Goal: Task Accomplishment & Management: Complete application form

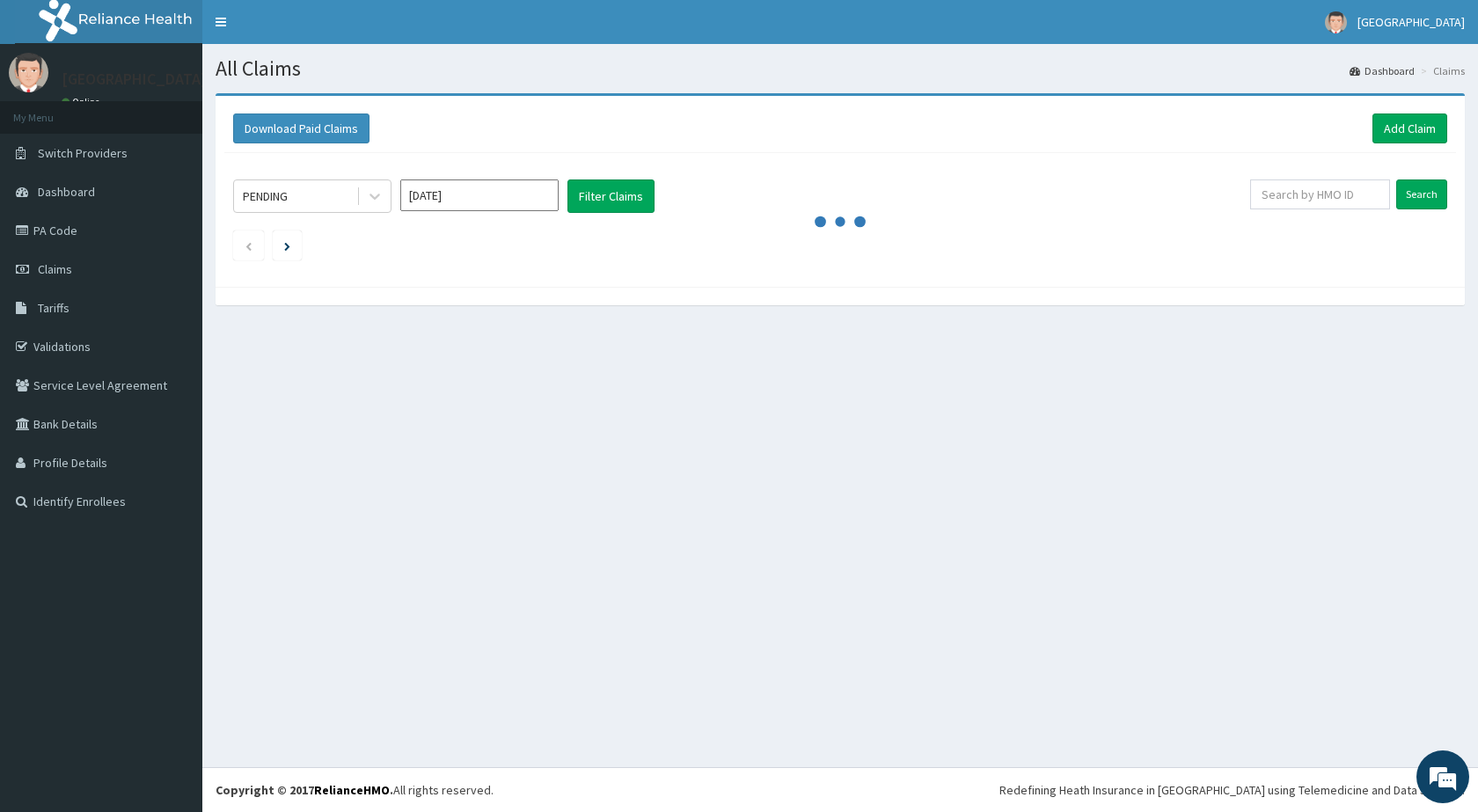
click at [499, 196] on input "Aug 2025" at bounding box center [480, 196] width 158 height 32
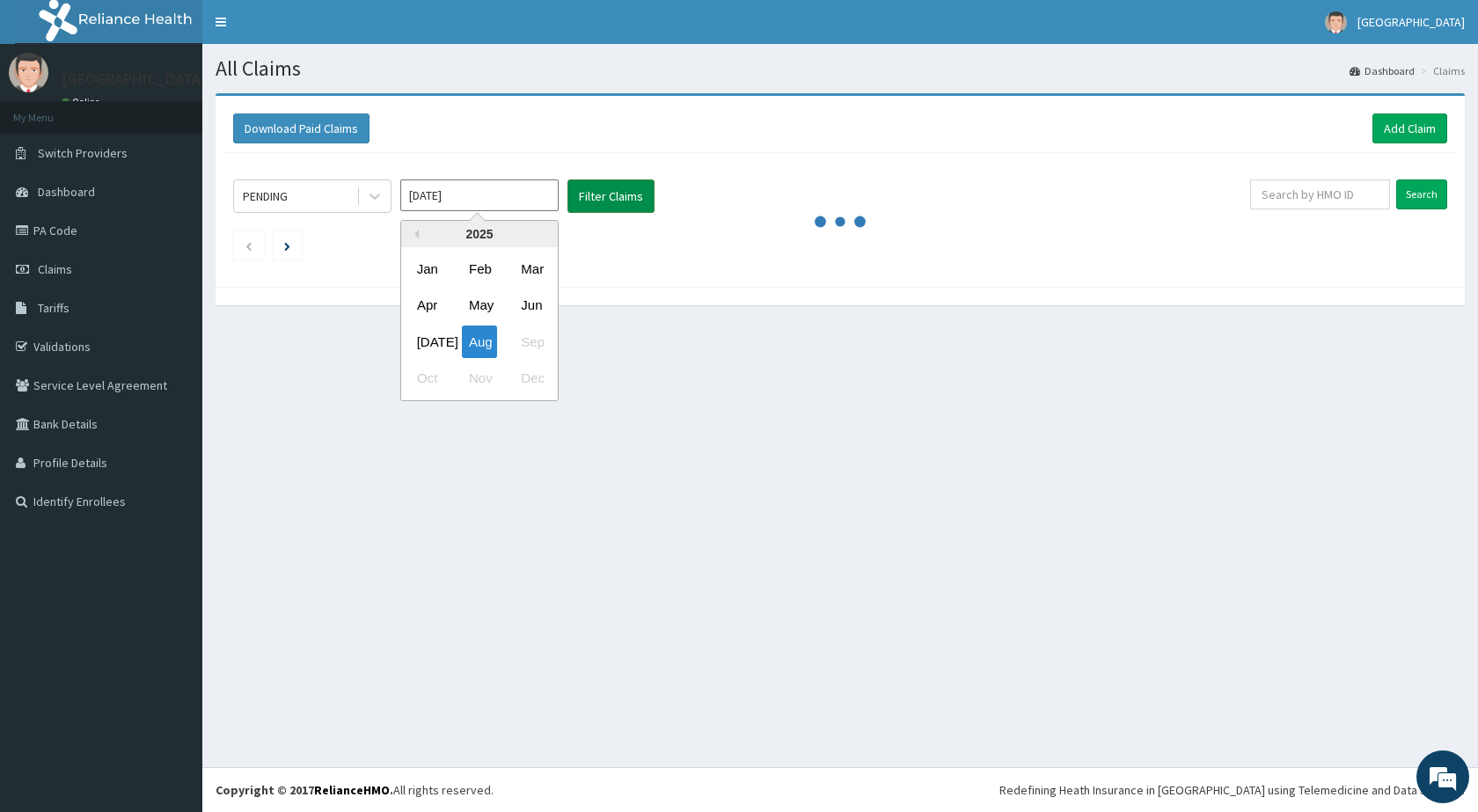
click at [604, 197] on button "Filter Claims" at bounding box center [610, 196] width 87 height 34
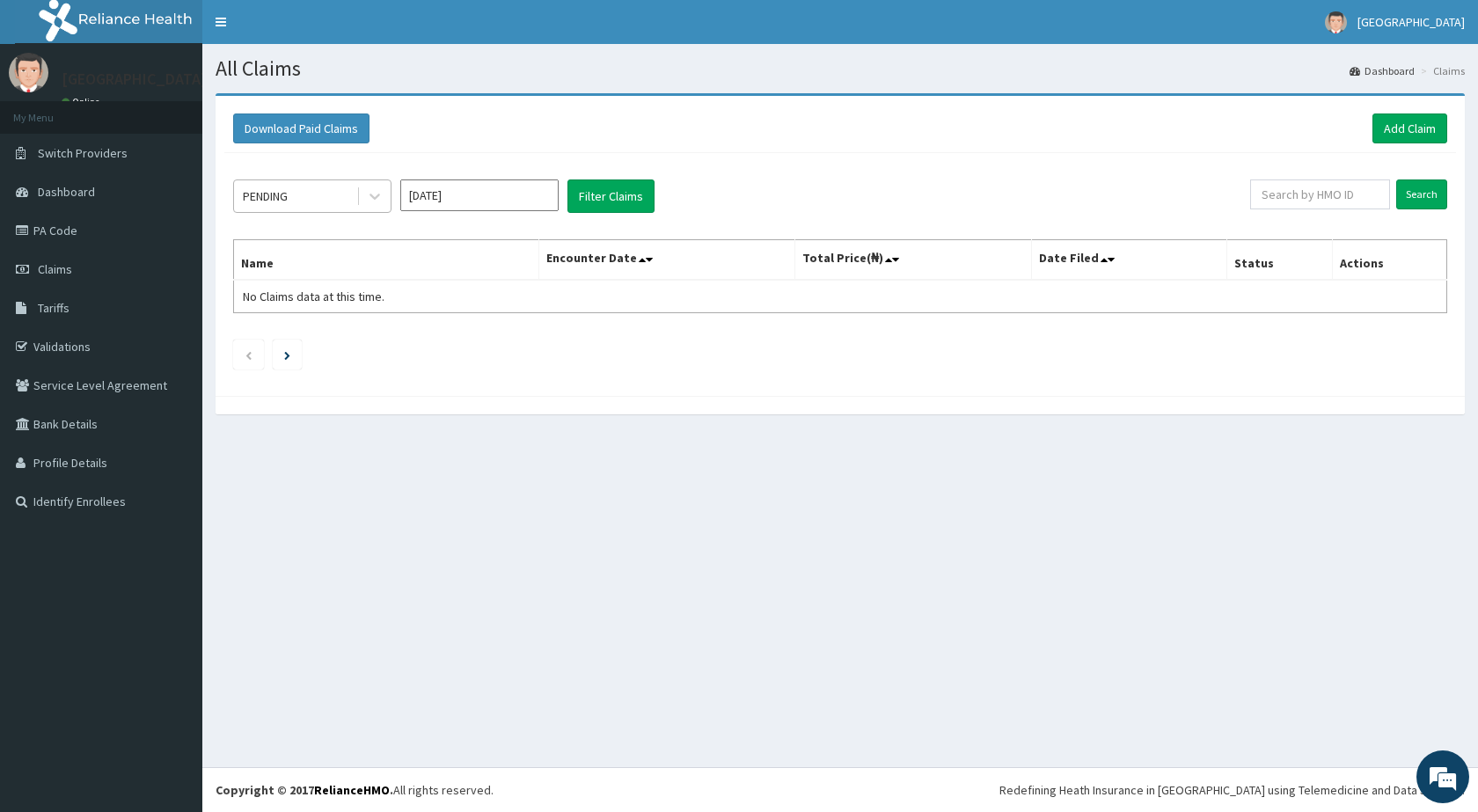
click at [292, 197] on div "PENDING" at bounding box center [294, 196] width 122 height 28
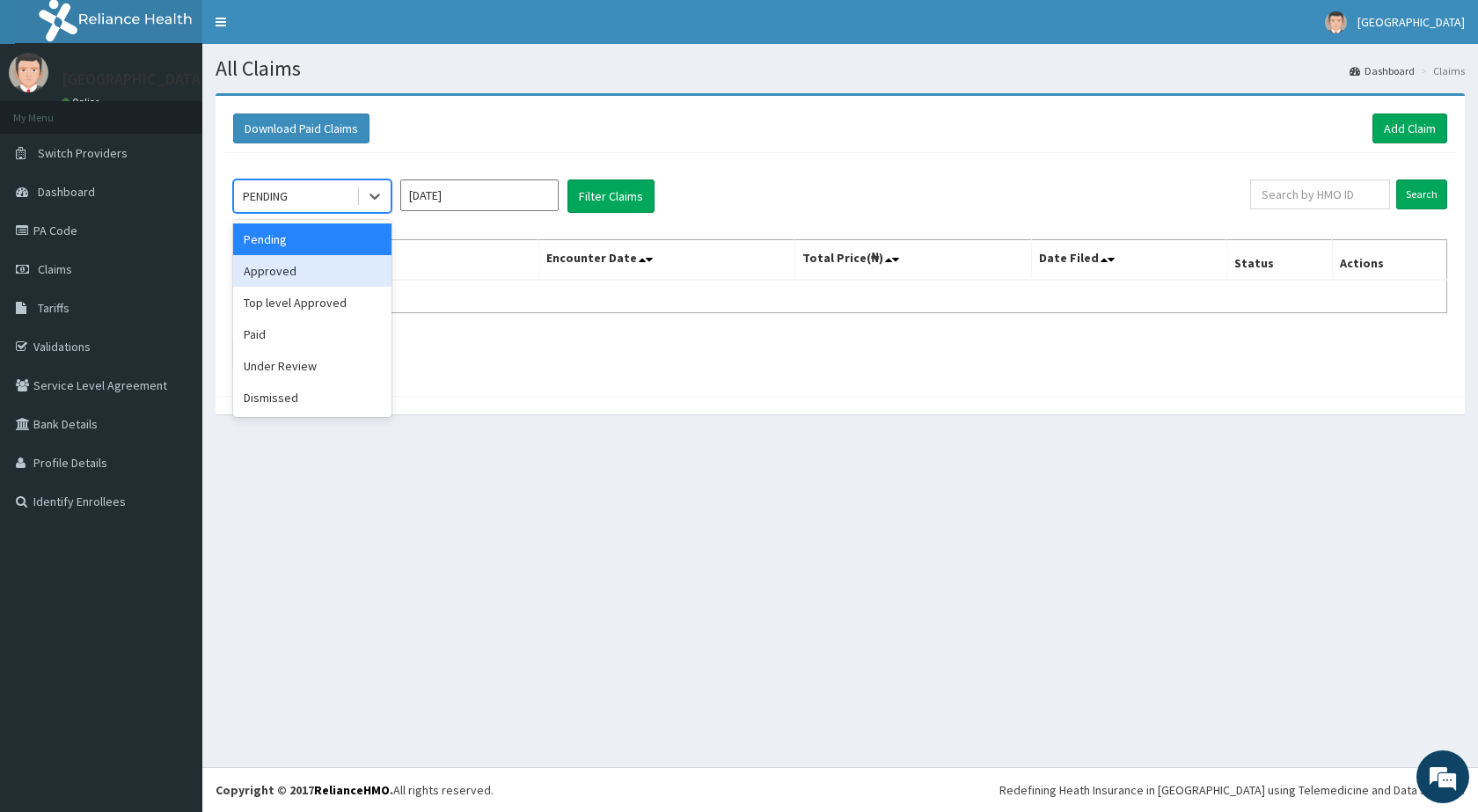
drag, startPoint x: 299, startPoint y: 271, endPoint x: 498, endPoint y: 216, distance: 206.5
click at [302, 270] on div "Approved" at bounding box center [312, 271] width 158 height 32
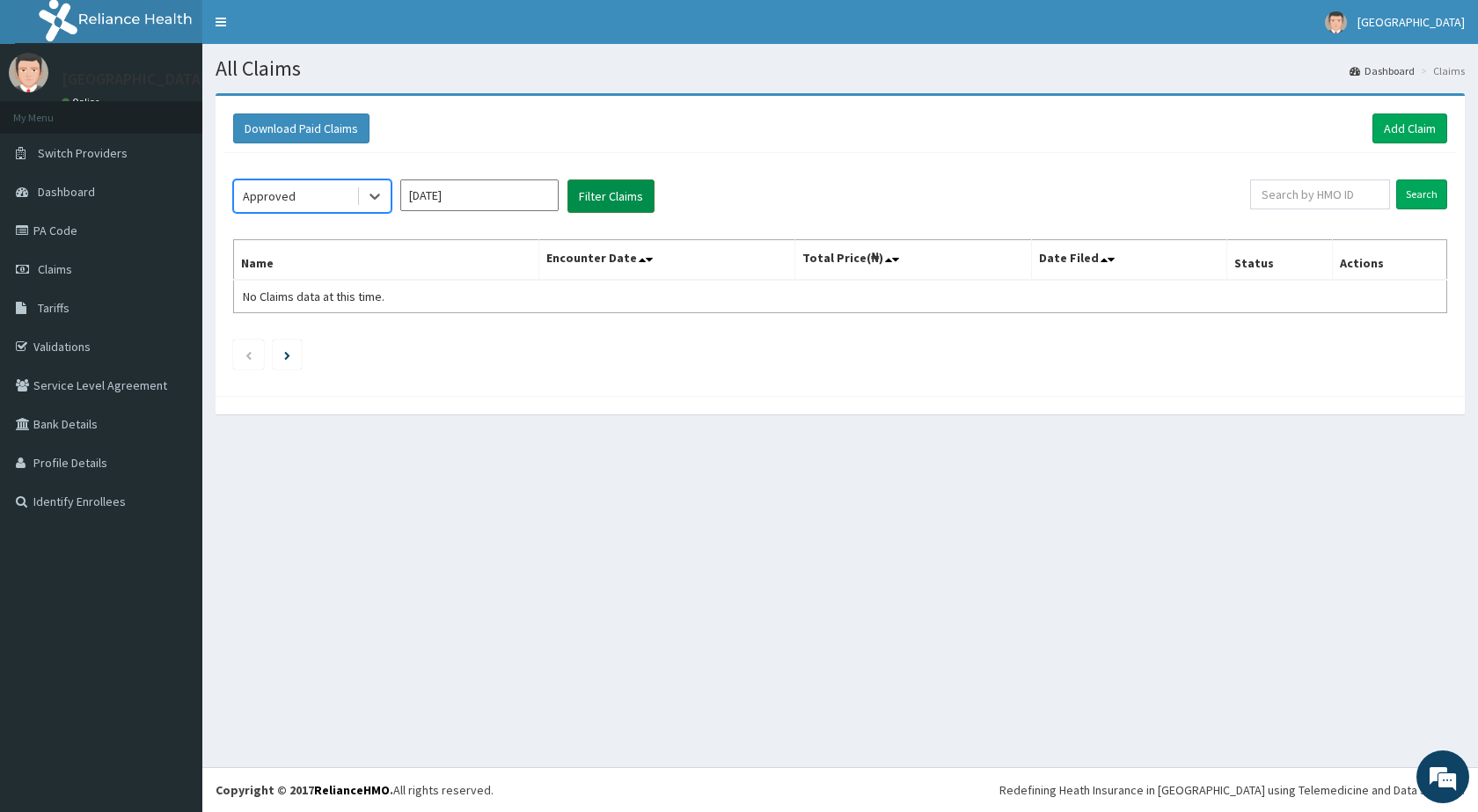
click at [630, 202] on button "Filter Claims" at bounding box center [610, 196] width 87 height 34
click at [603, 199] on button "Filter Claims" at bounding box center [610, 196] width 87 height 34
click at [259, 197] on div "Approved" at bounding box center [269, 196] width 53 height 18
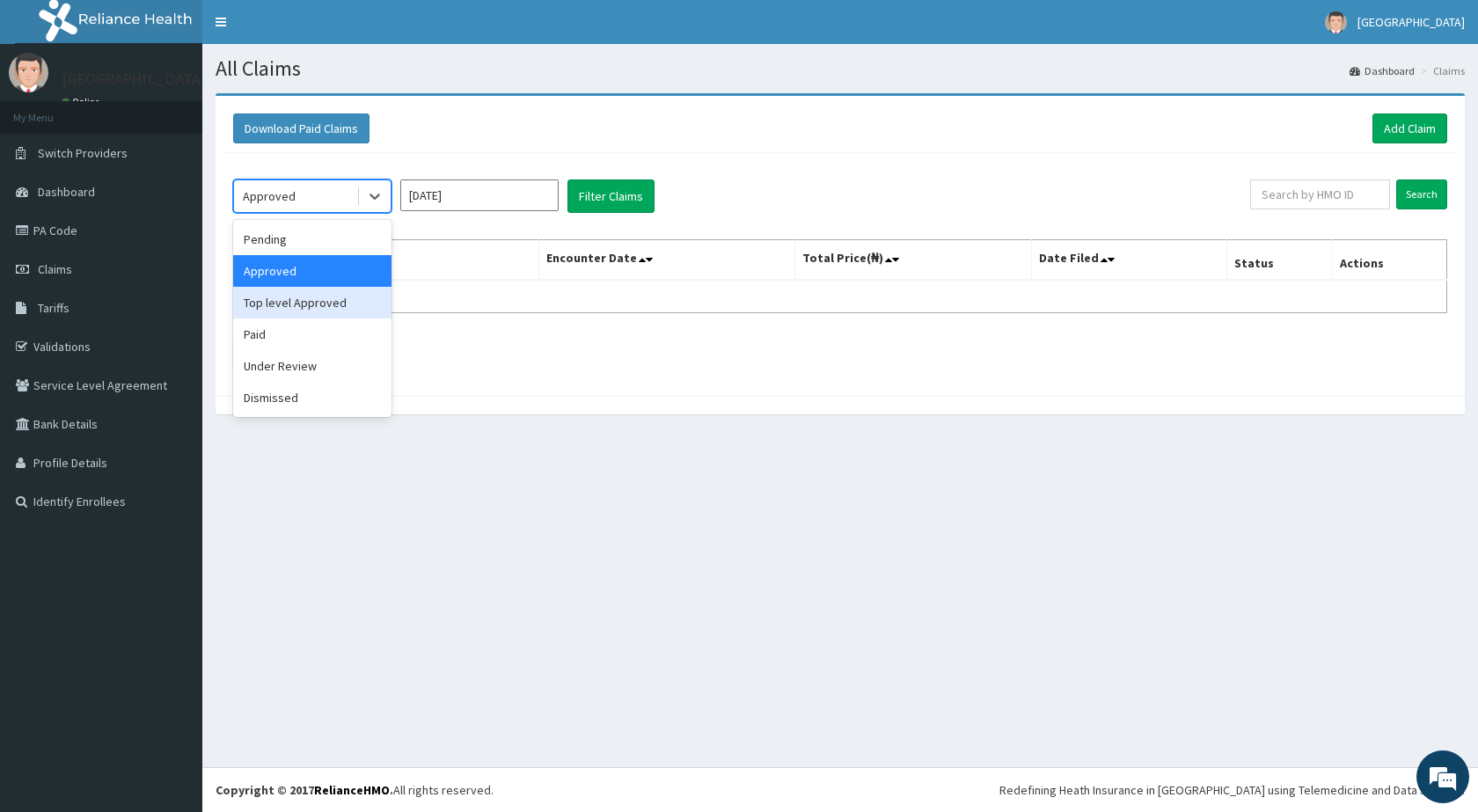
click at [289, 303] on div "Top level Approved" at bounding box center [312, 303] width 158 height 32
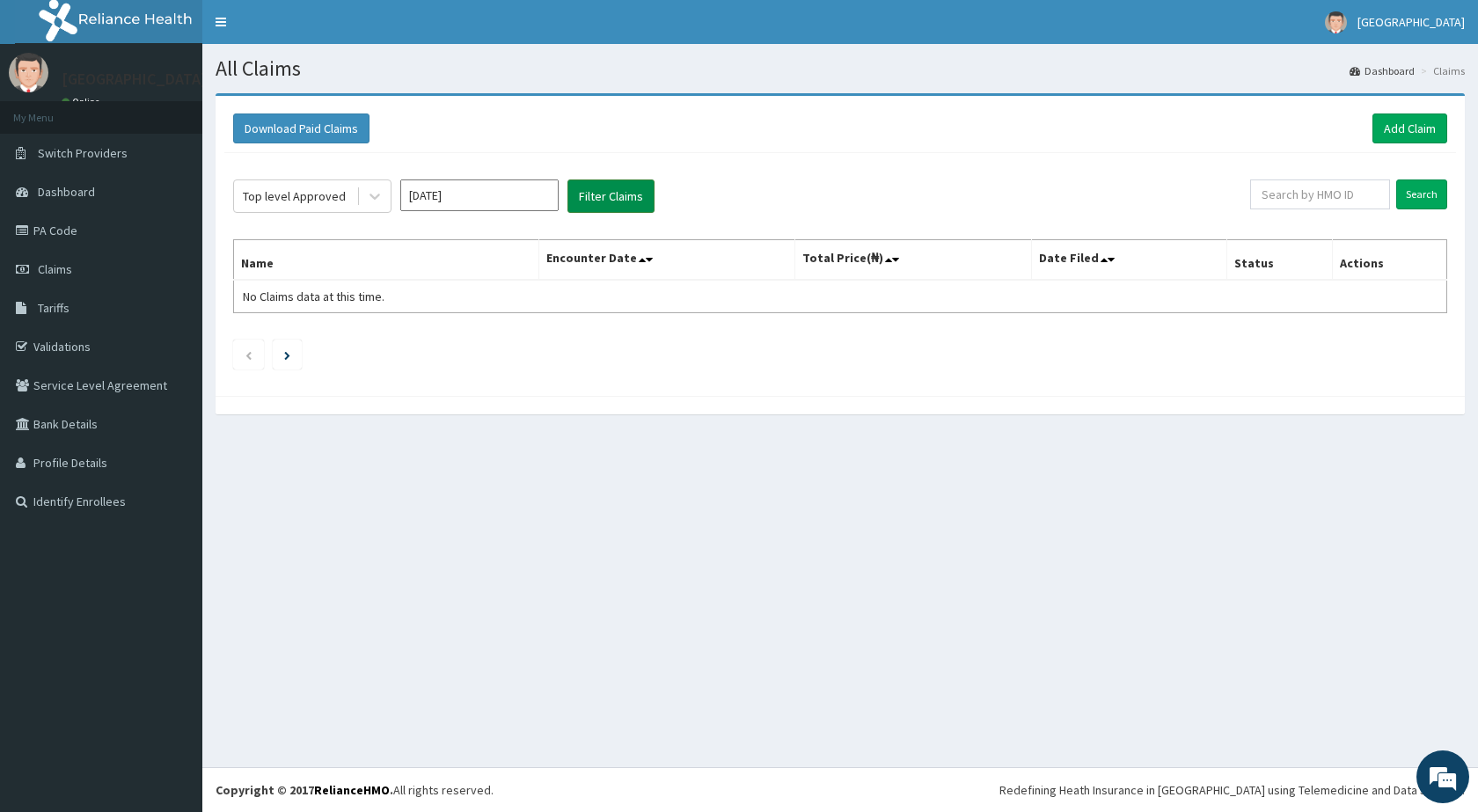
click at [613, 196] on button "Filter Claims" at bounding box center [610, 196] width 87 height 34
click at [474, 195] on input "[DATE]" at bounding box center [480, 196] width 158 height 32
click at [424, 345] on div "Jul" at bounding box center [427, 341] width 35 height 33
click at [596, 194] on button "Filter Claims" at bounding box center [610, 196] width 87 height 34
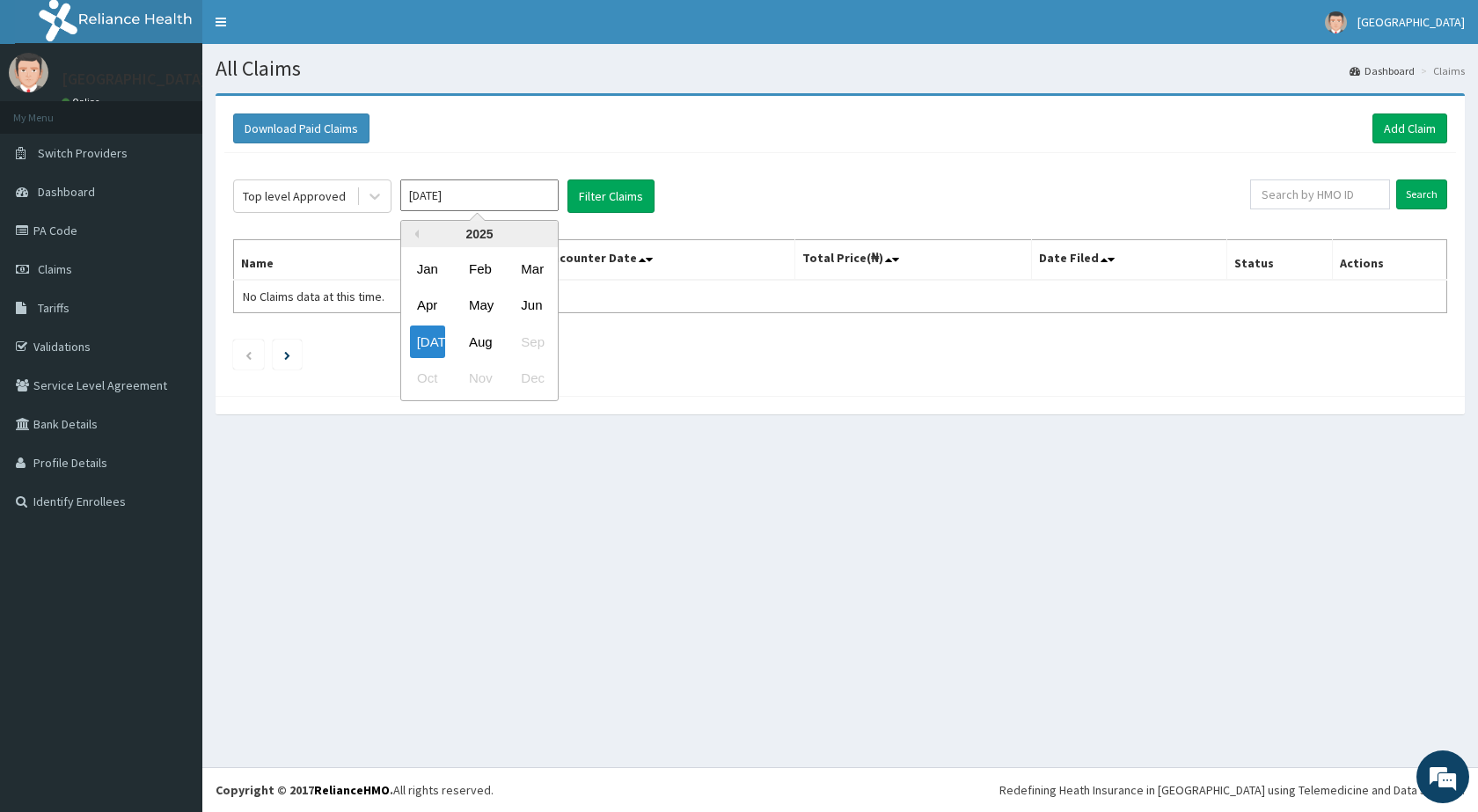
click at [451, 193] on input "Jul 2025" at bounding box center [480, 196] width 158 height 32
click at [477, 340] on div "Aug" at bounding box center [480, 341] width 35 height 33
click at [601, 191] on button "Filter Claims" at bounding box center [610, 196] width 87 height 34
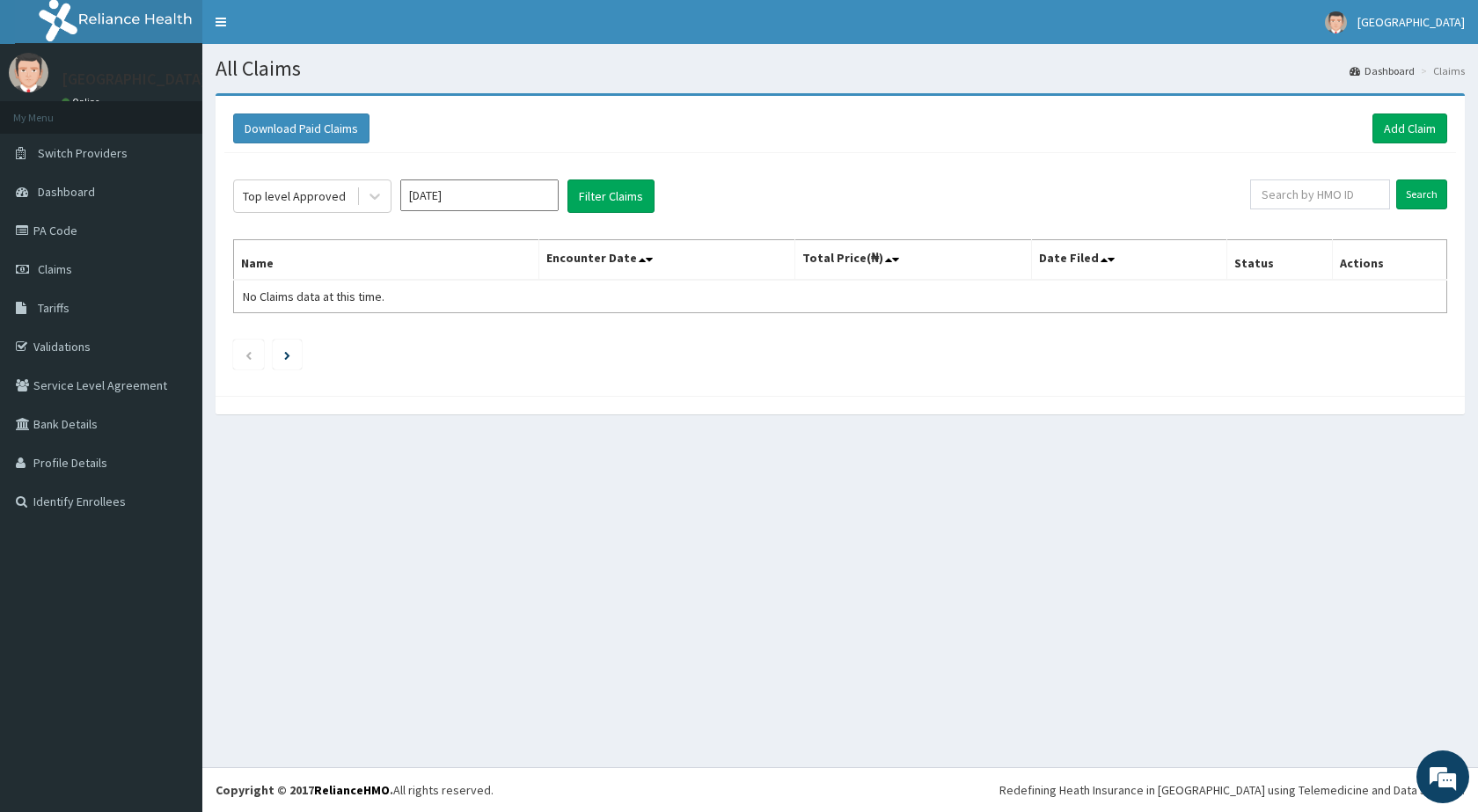
click at [439, 194] on input "[DATE]" at bounding box center [480, 196] width 158 height 32
drag, startPoint x: 427, startPoint y: 340, endPoint x: 455, endPoint y: 331, distance: 29.4
click at [432, 339] on div "Jul" at bounding box center [427, 341] width 35 height 33
click at [589, 197] on button "Filter Claims" at bounding box center [610, 196] width 87 height 34
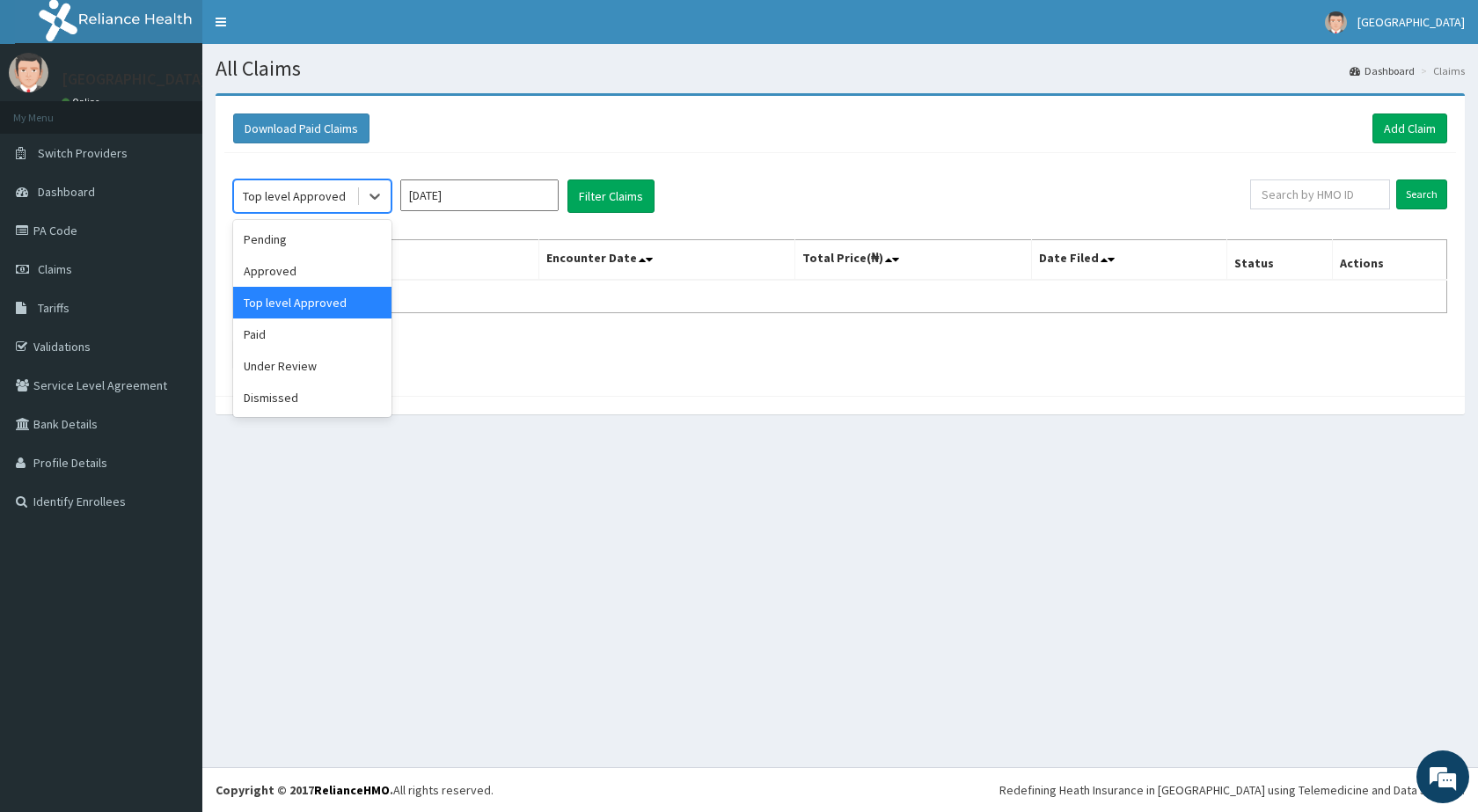
click at [304, 195] on div "Top level Approved" at bounding box center [294, 196] width 102 height 18
click at [292, 333] on div "Paid" at bounding box center [312, 334] width 158 height 32
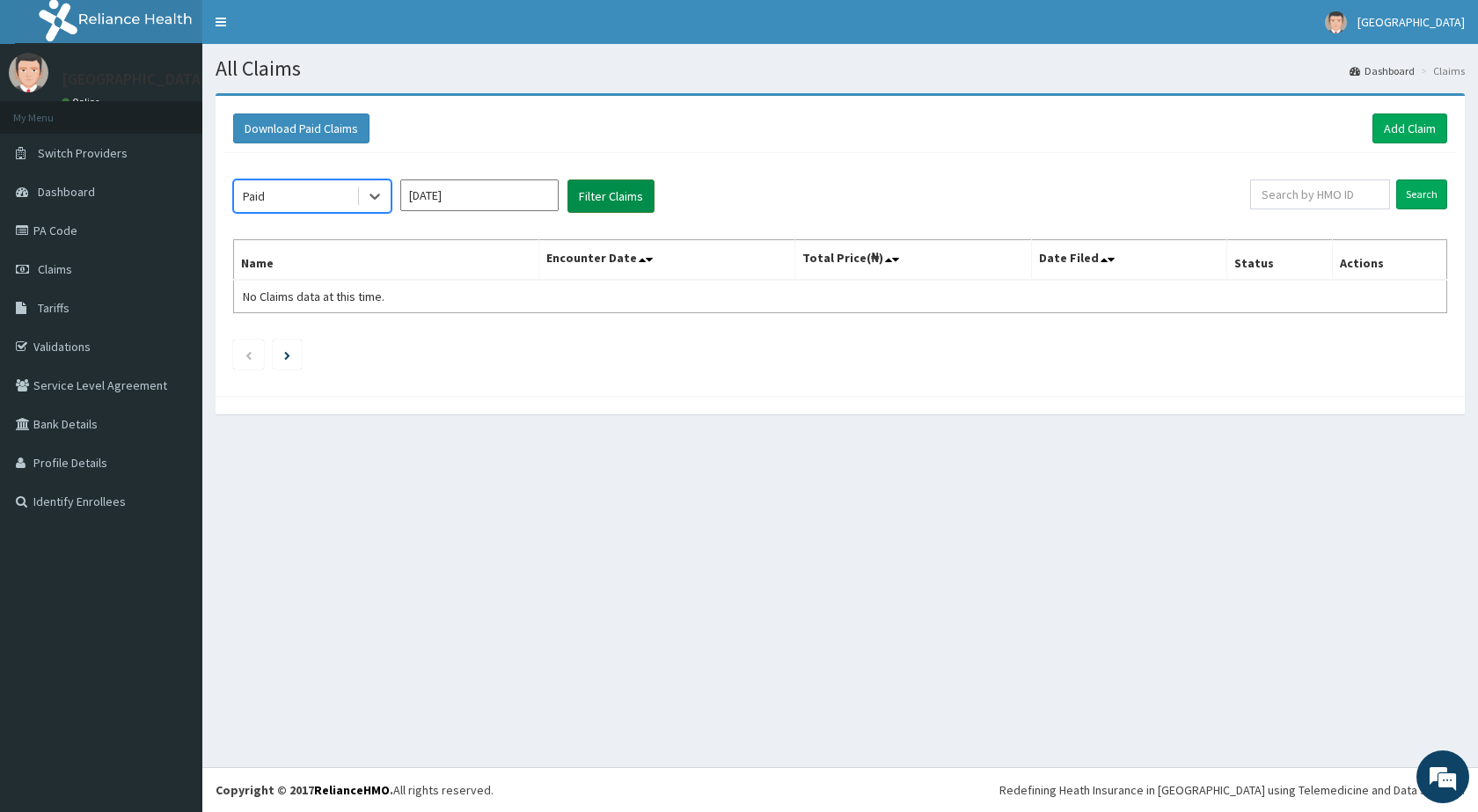
click at [607, 195] on button "Filter Claims" at bounding box center [610, 196] width 87 height 34
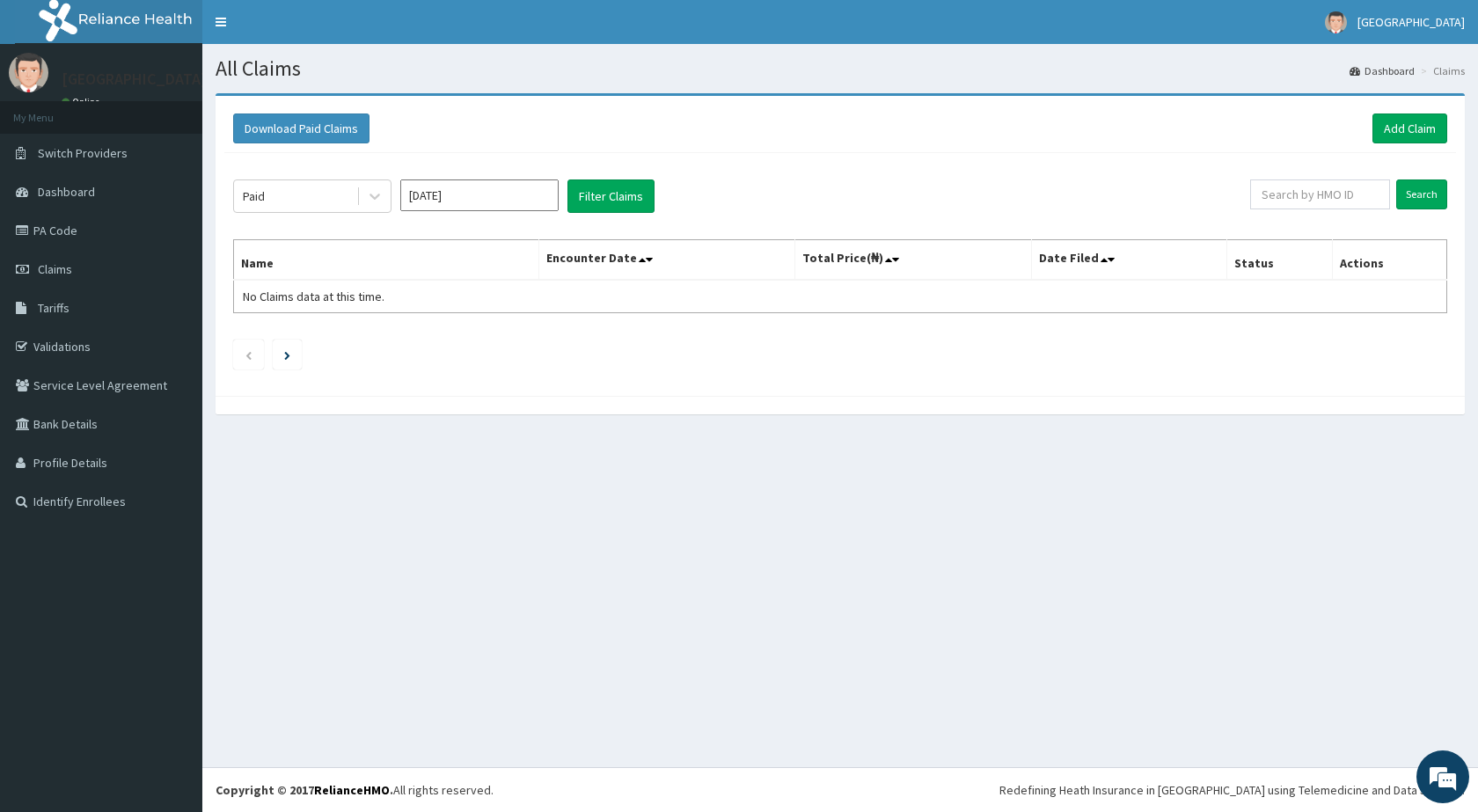
click at [439, 206] on input "Jul 2025" at bounding box center [480, 196] width 158 height 32
click at [483, 344] on div "Aug" at bounding box center [480, 341] width 35 height 33
click at [622, 195] on button "Filter Claims" at bounding box center [610, 196] width 87 height 34
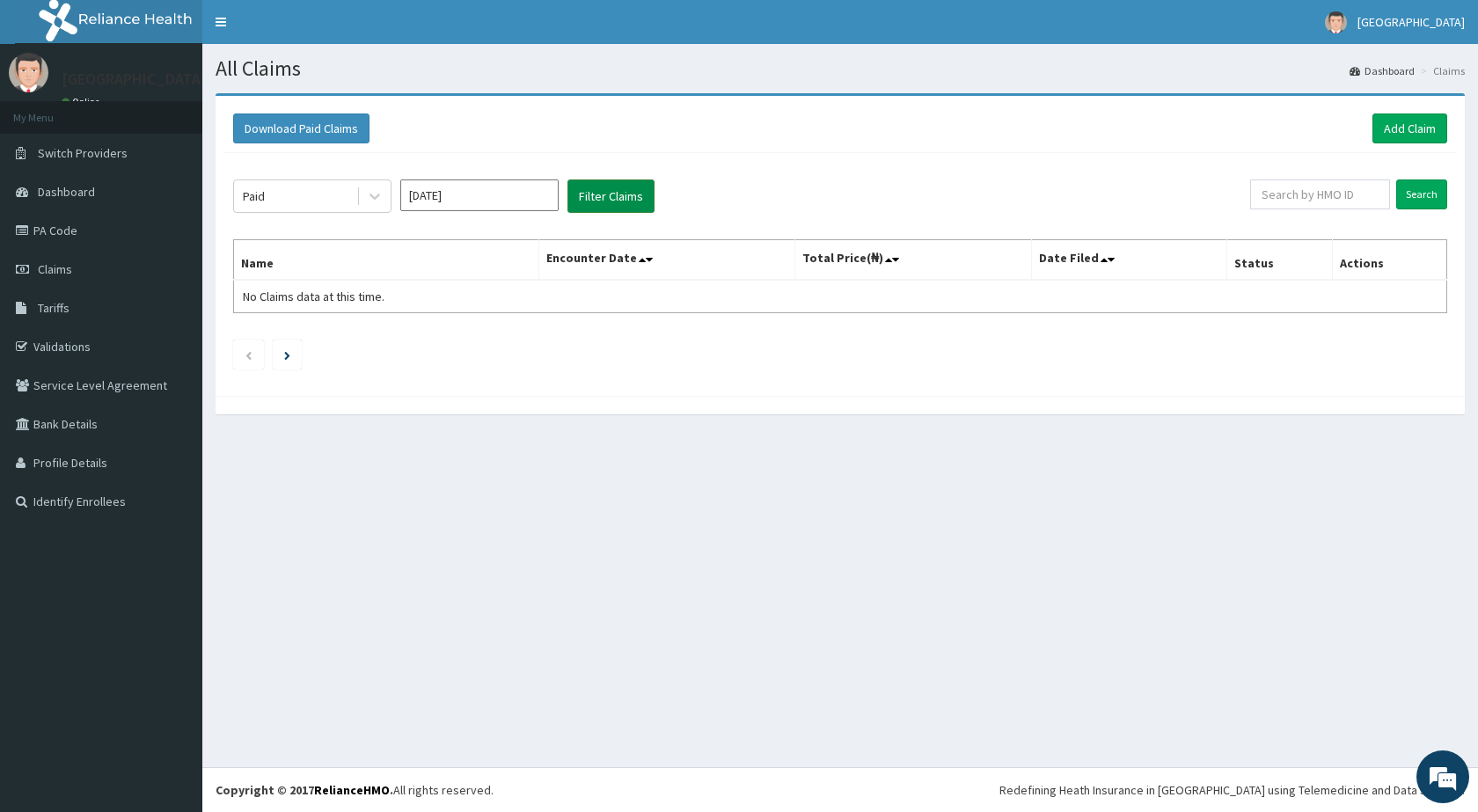
click at [622, 195] on button "Filter Claims" at bounding box center [610, 196] width 87 height 34
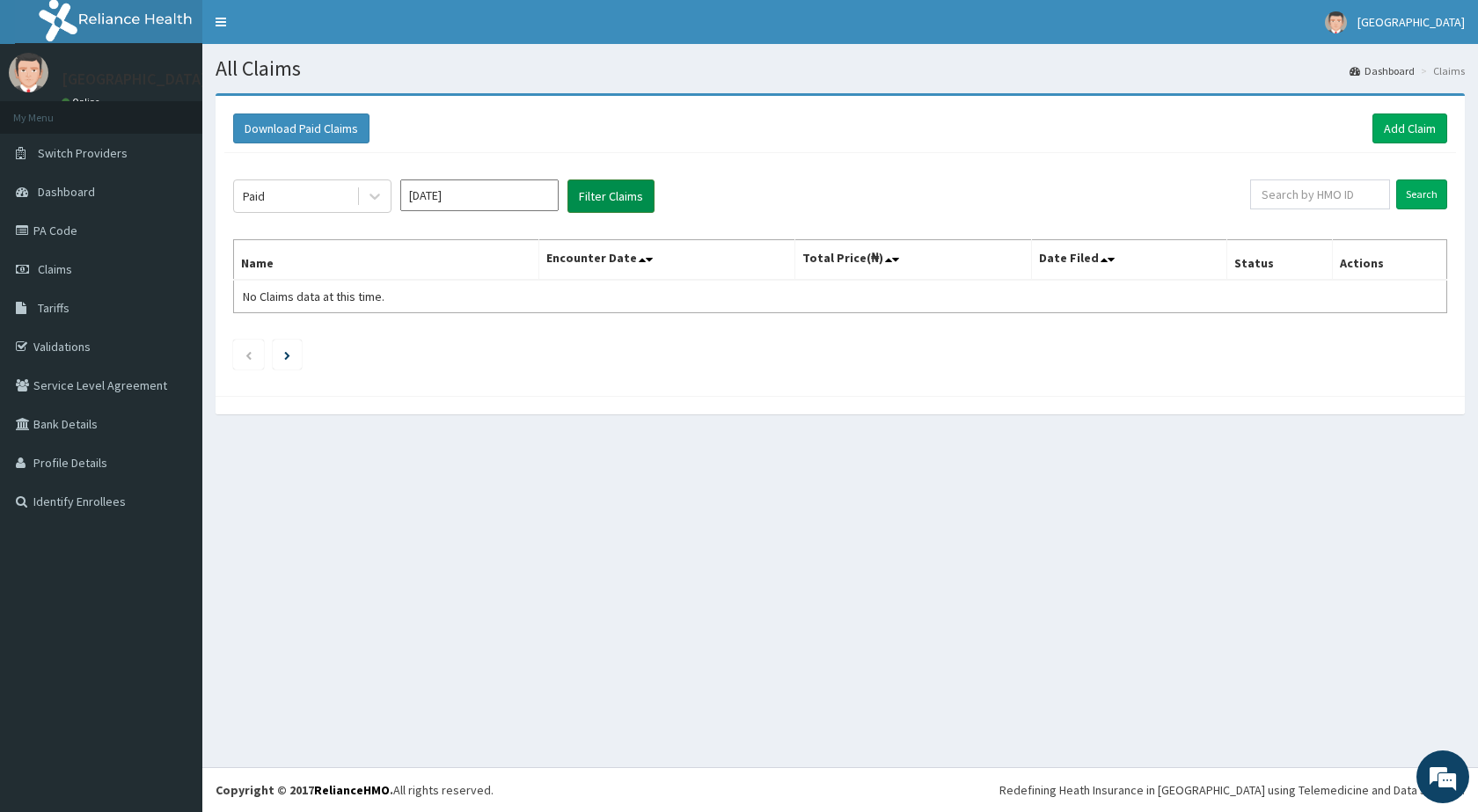
click at [622, 195] on button "Filter Claims" at bounding box center [610, 196] width 87 height 34
click at [503, 204] on input "[DATE]" at bounding box center [480, 196] width 158 height 32
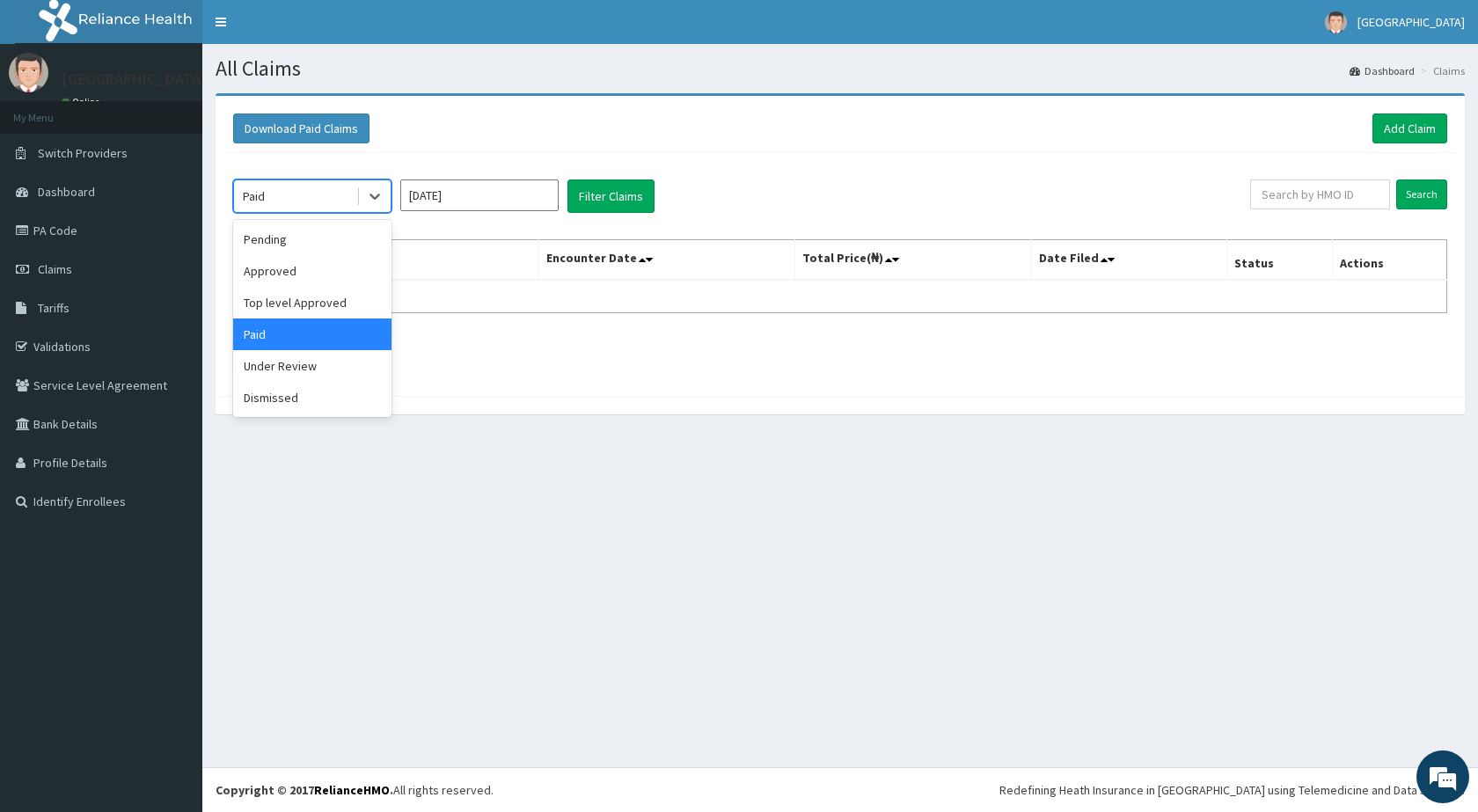
click at [263, 199] on div "Paid" at bounding box center [254, 196] width 22 height 18
click at [259, 250] on div "Pending" at bounding box center [312, 239] width 158 height 32
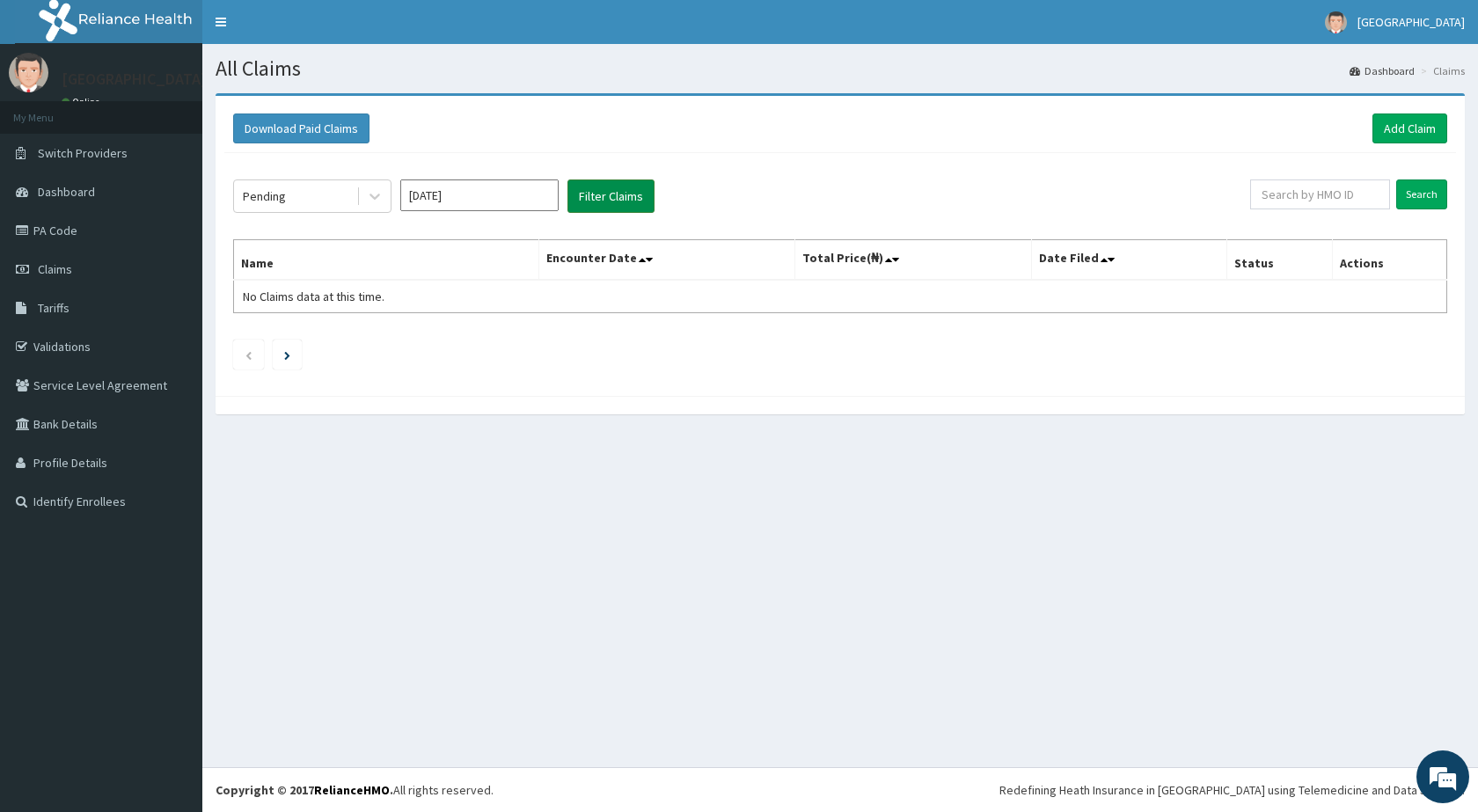
click at [606, 207] on button "Filter Claims" at bounding box center [610, 196] width 87 height 34
click at [605, 201] on button "Filter Claims" at bounding box center [610, 196] width 87 height 34
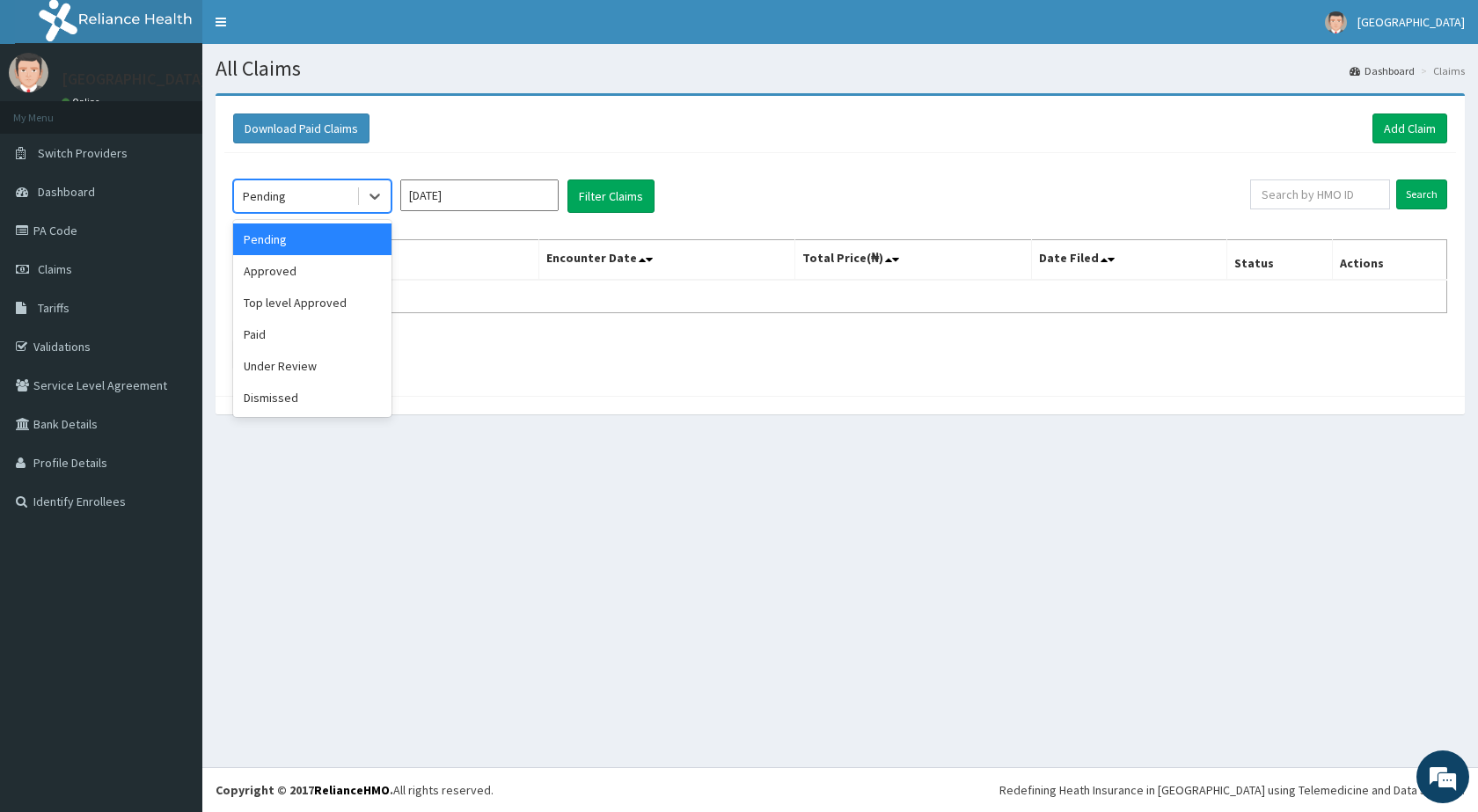
click at [264, 198] on div "Pending" at bounding box center [264, 196] width 43 height 18
drag, startPoint x: 287, startPoint y: 280, endPoint x: 332, endPoint y: 243, distance: 58.3
click at [288, 277] on div "Approved" at bounding box center [312, 271] width 158 height 32
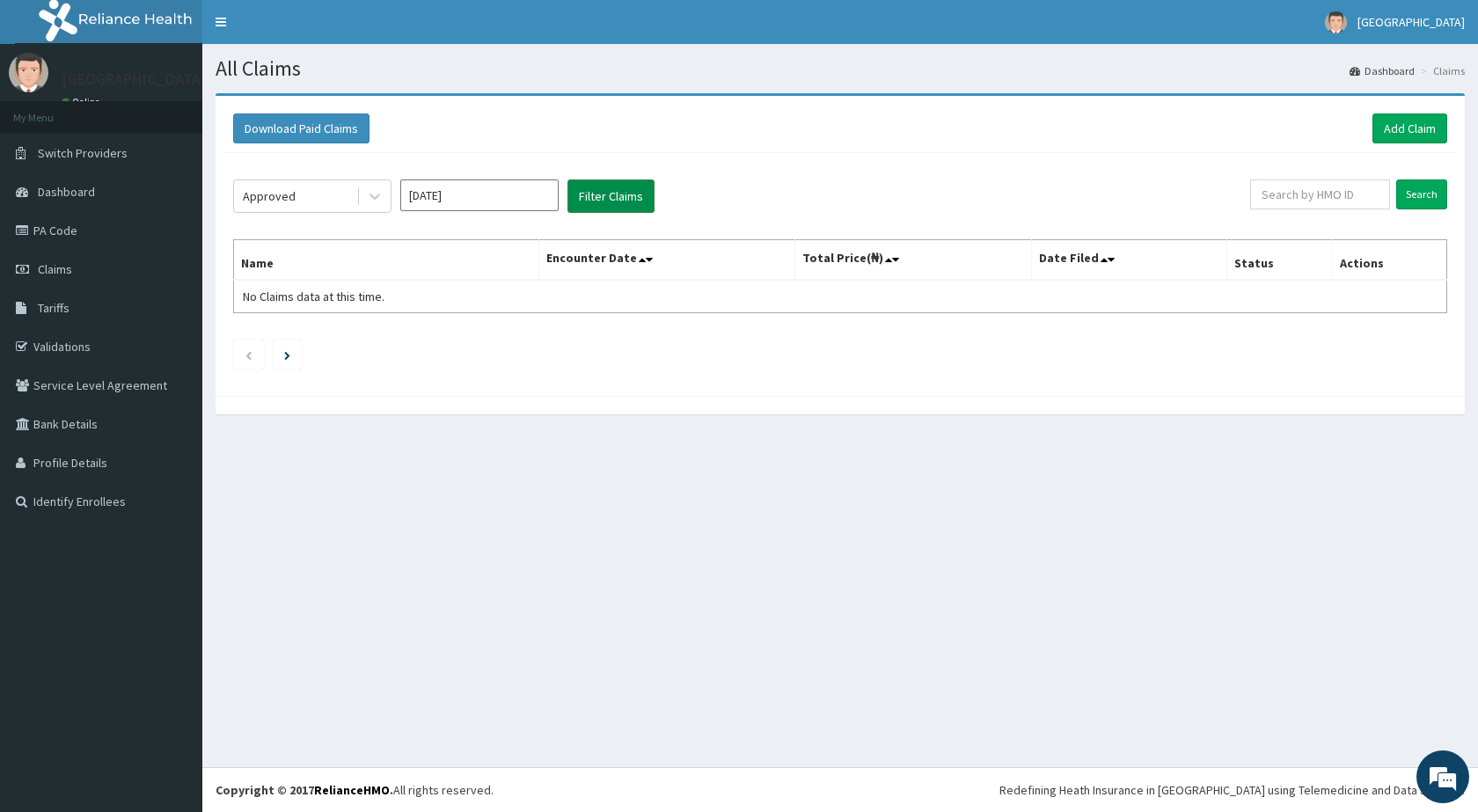
click at [575, 198] on button "Filter Claims" at bounding box center [610, 196] width 87 height 34
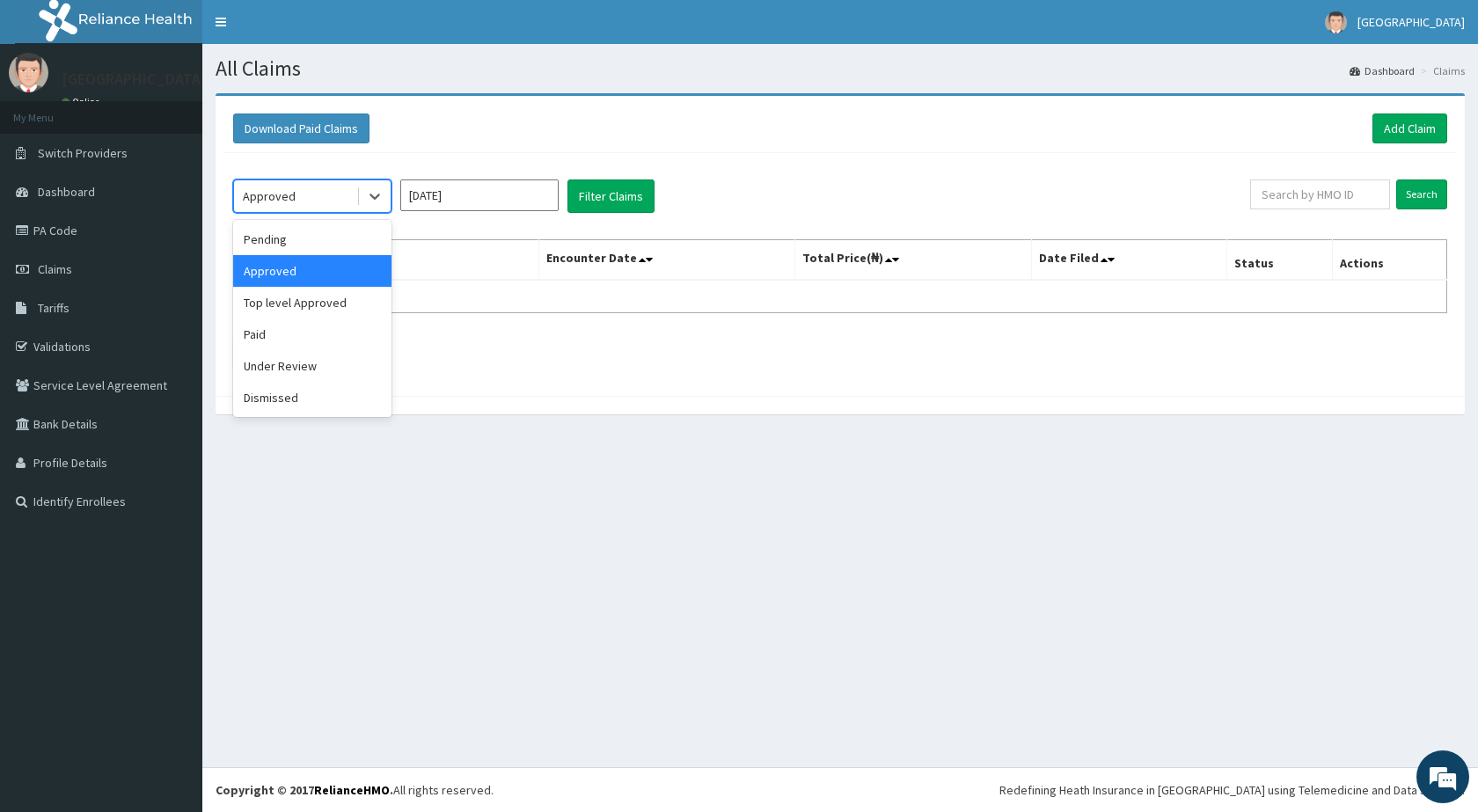
click at [303, 190] on div "Approved" at bounding box center [294, 196] width 122 height 28
drag, startPoint x: 291, startPoint y: 302, endPoint x: 301, endPoint y: 300, distance: 10.2
click at [292, 300] on div "Top level Approved" at bounding box center [312, 303] width 158 height 32
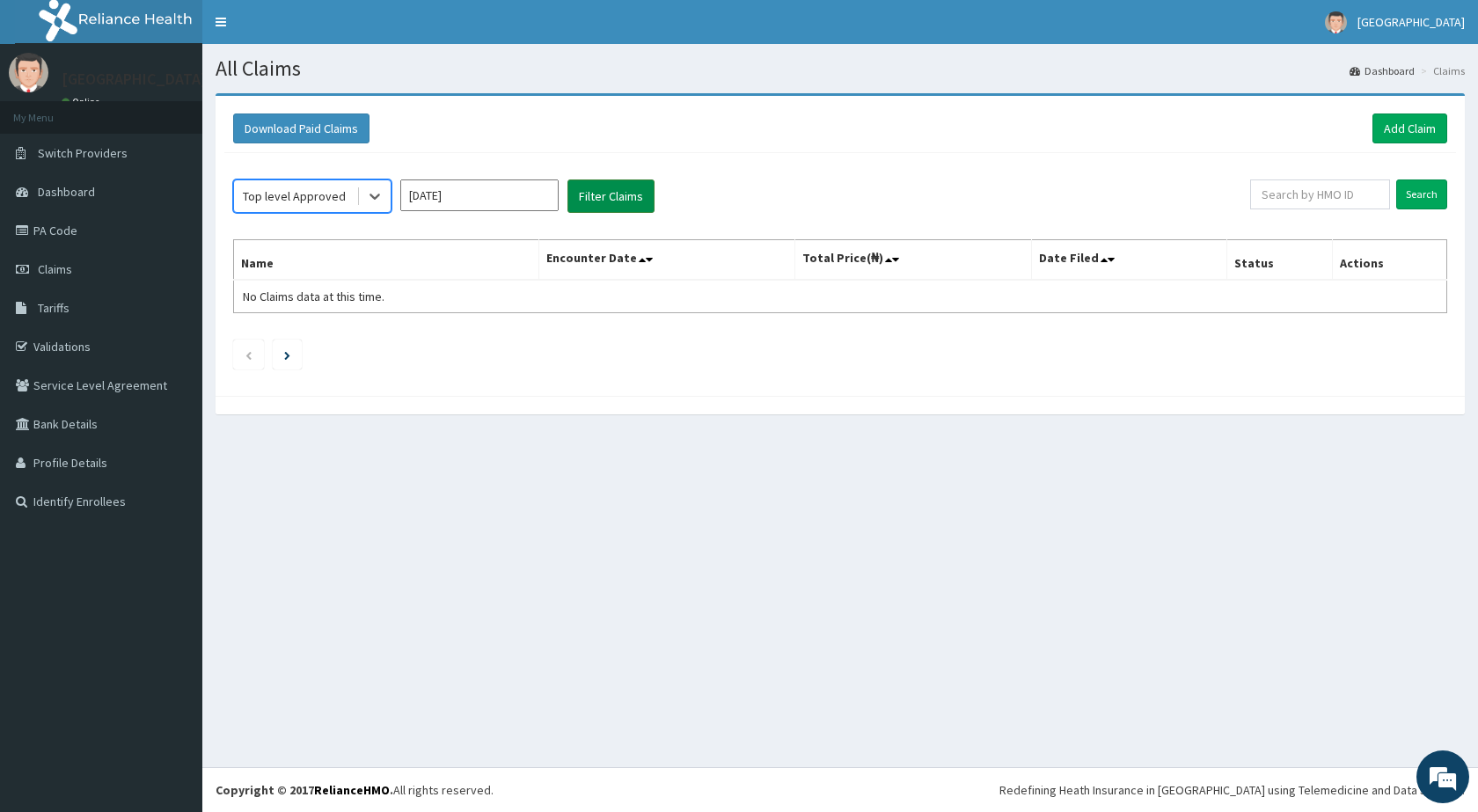
click at [606, 194] on button "Filter Claims" at bounding box center [610, 196] width 87 height 34
click at [337, 191] on div "Top level Approved" at bounding box center [294, 196] width 102 height 18
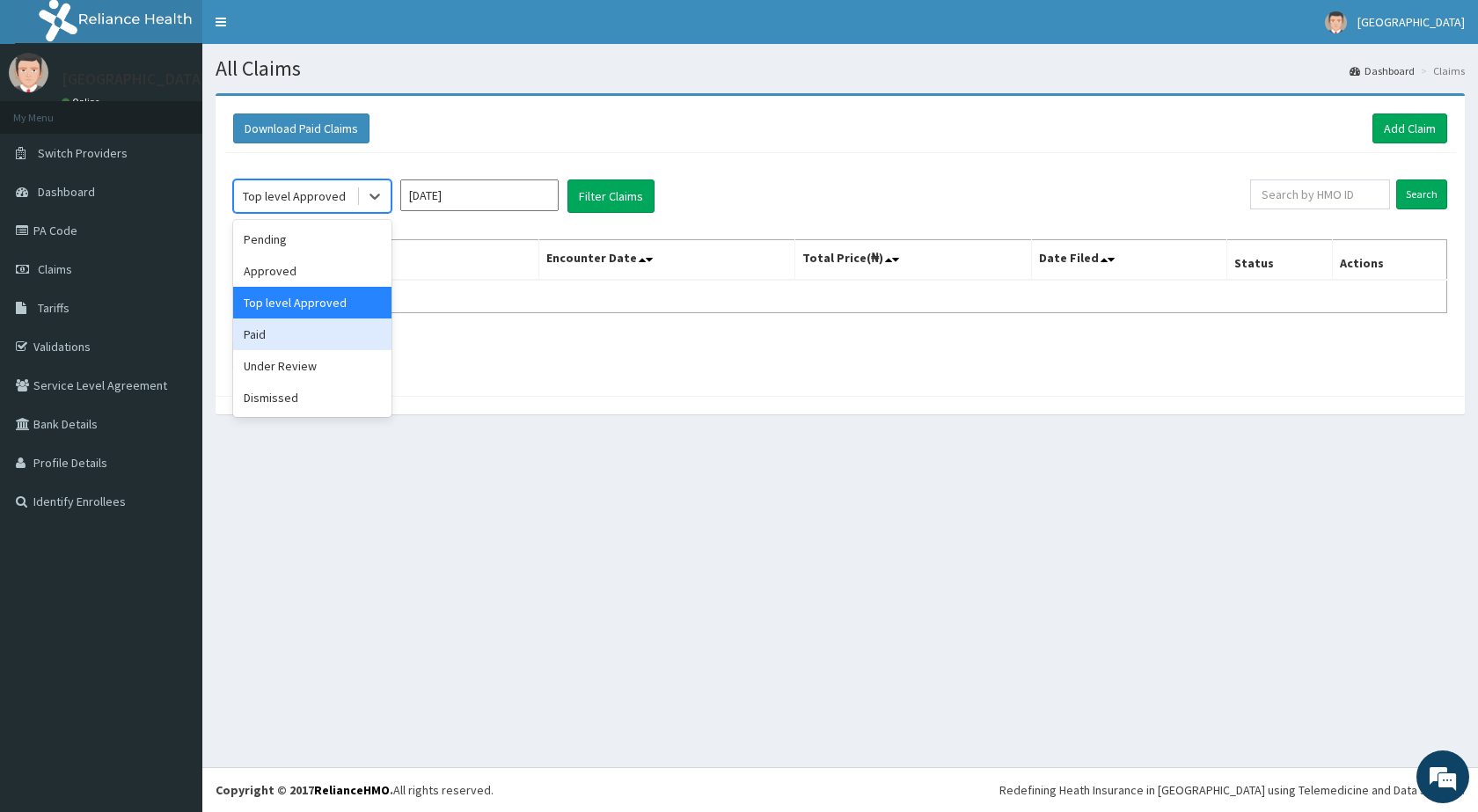
drag, startPoint x: 258, startPoint y: 340, endPoint x: 274, endPoint y: 336, distance: 16.5
click at [259, 340] on div "Paid" at bounding box center [312, 334] width 158 height 32
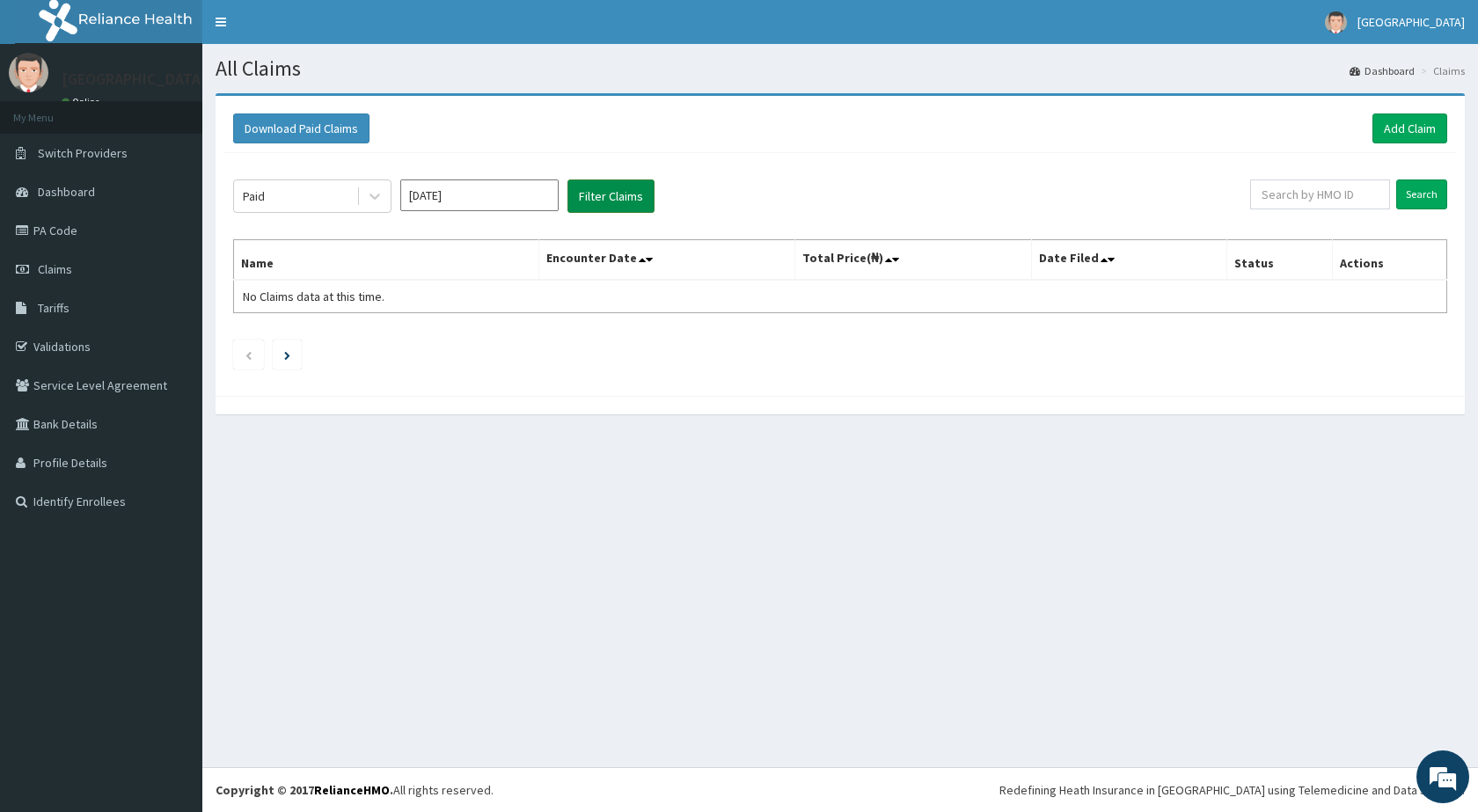
click at [608, 187] on button "Filter Claims" at bounding box center [610, 196] width 87 height 34
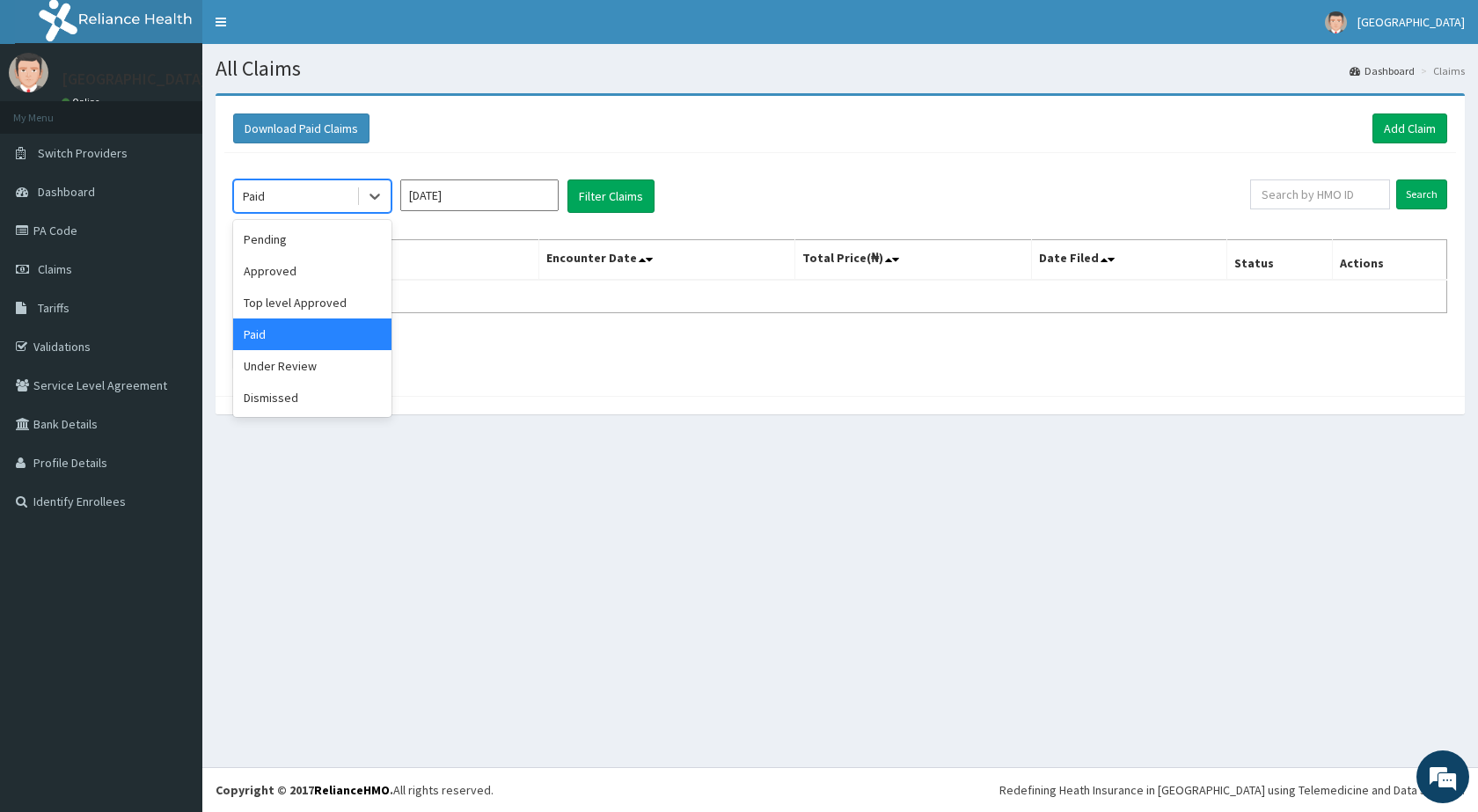
drag, startPoint x: 355, startPoint y: 191, endPoint x: 345, endPoint y: 232, distance: 42.2
click at [354, 191] on div "Paid" at bounding box center [294, 196] width 122 height 28
click at [308, 362] on div "Under Review" at bounding box center [312, 366] width 158 height 32
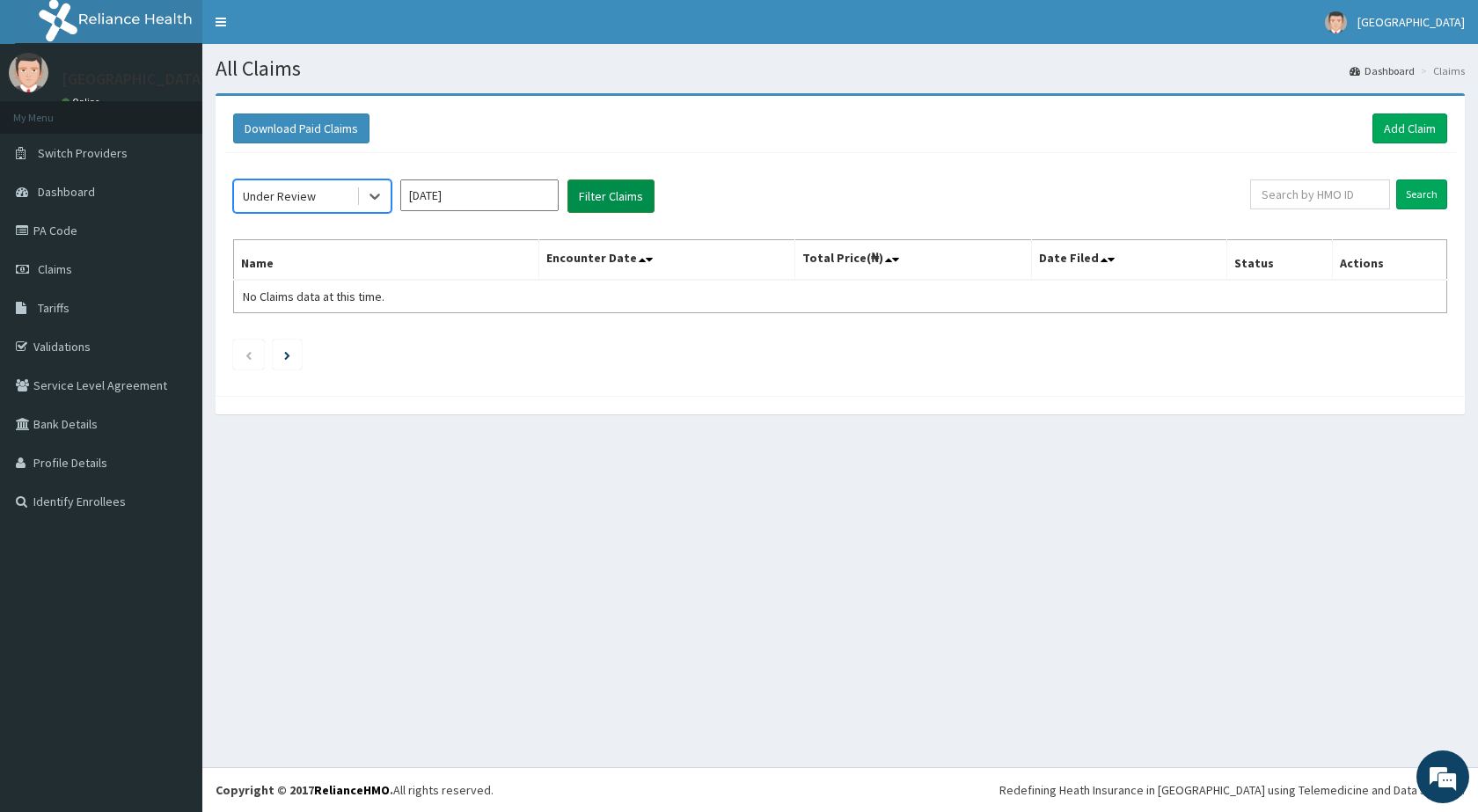
click at [581, 194] on button "Filter Claims" at bounding box center [610, 196] width 87 height 34
click at [299, 184] on div "Under Review" at bounding box center [294, 196] width 122 height 28
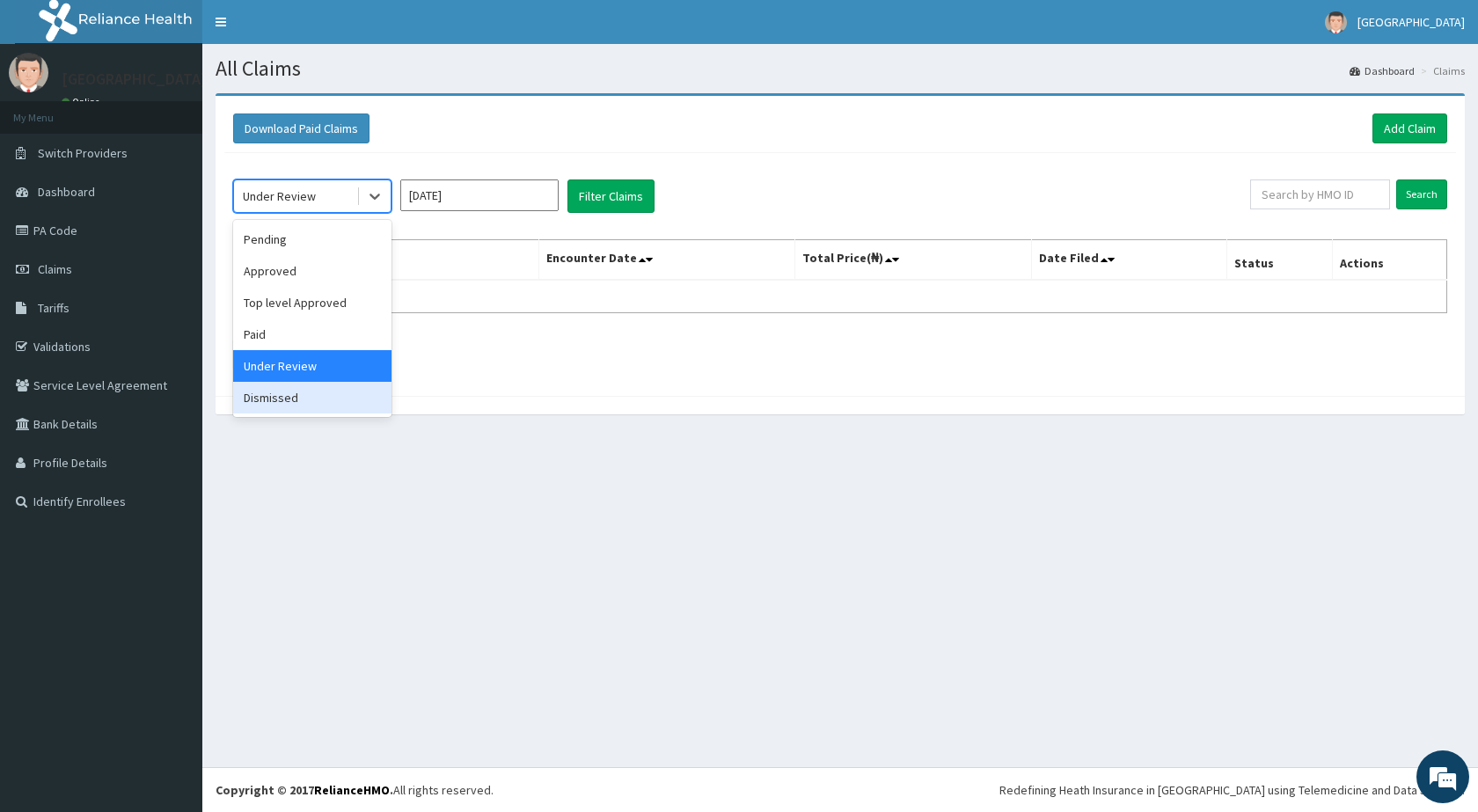
drag, startPoint x: 298, startPoint y: 393, endPoint x: 319, endPoint y: 374, distance: 28.3
click at [299, 391] on div "Dismissed" at bounding box center [312, 398] width 158 height 32
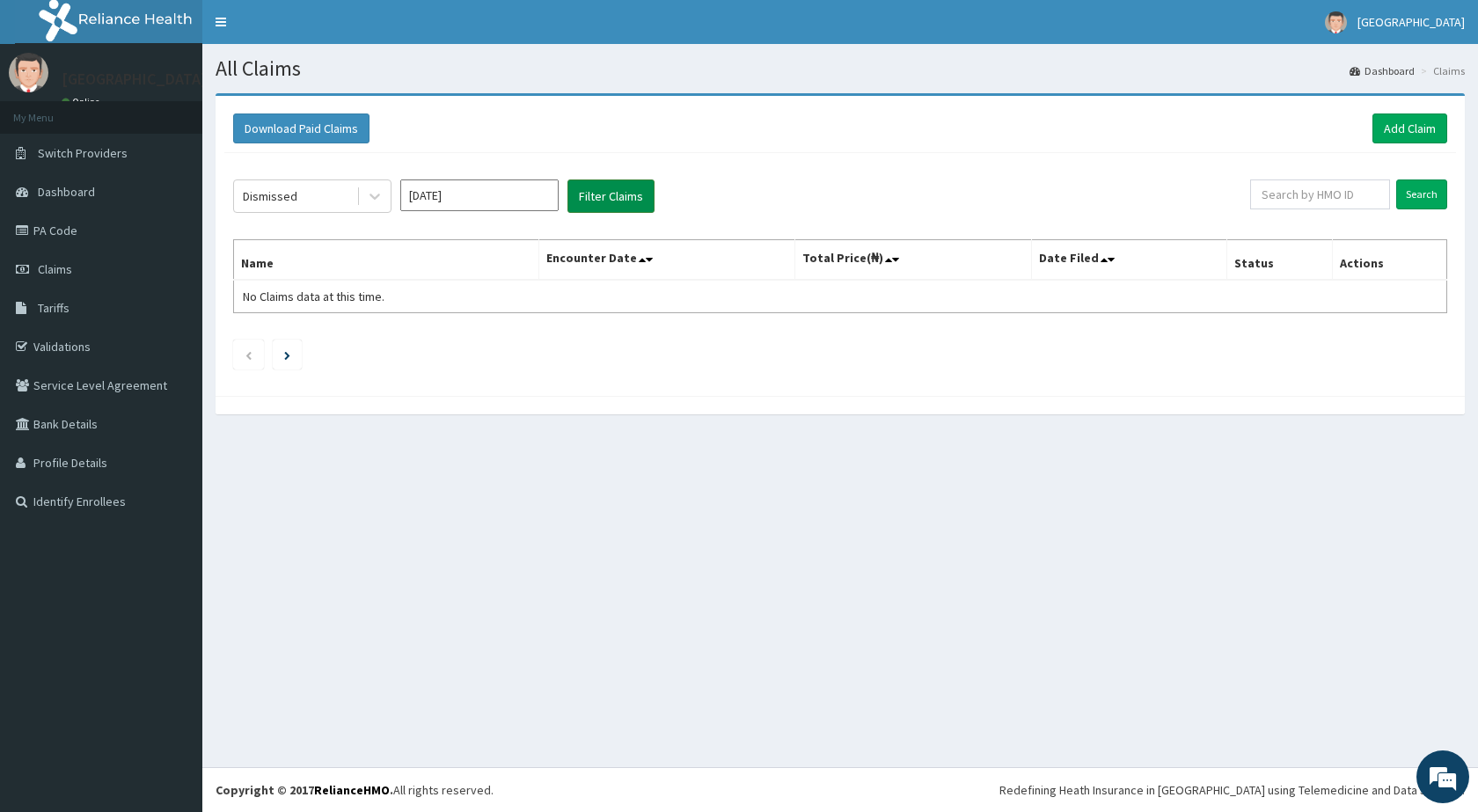
click at [616, 188] on button "Filter Claims" at bounding box center [610, 196] width 87 height 34
click at [495, 186] on input "[DATE]" at bounding box center [480, 196] width 158 height 32
click at [425, 334] on div "Jul" at bounding box center [427, 341] width 35 height 33
click at [592, 192] on button "Filter Claims" at bounding box center [610, 196] width 87 height 34
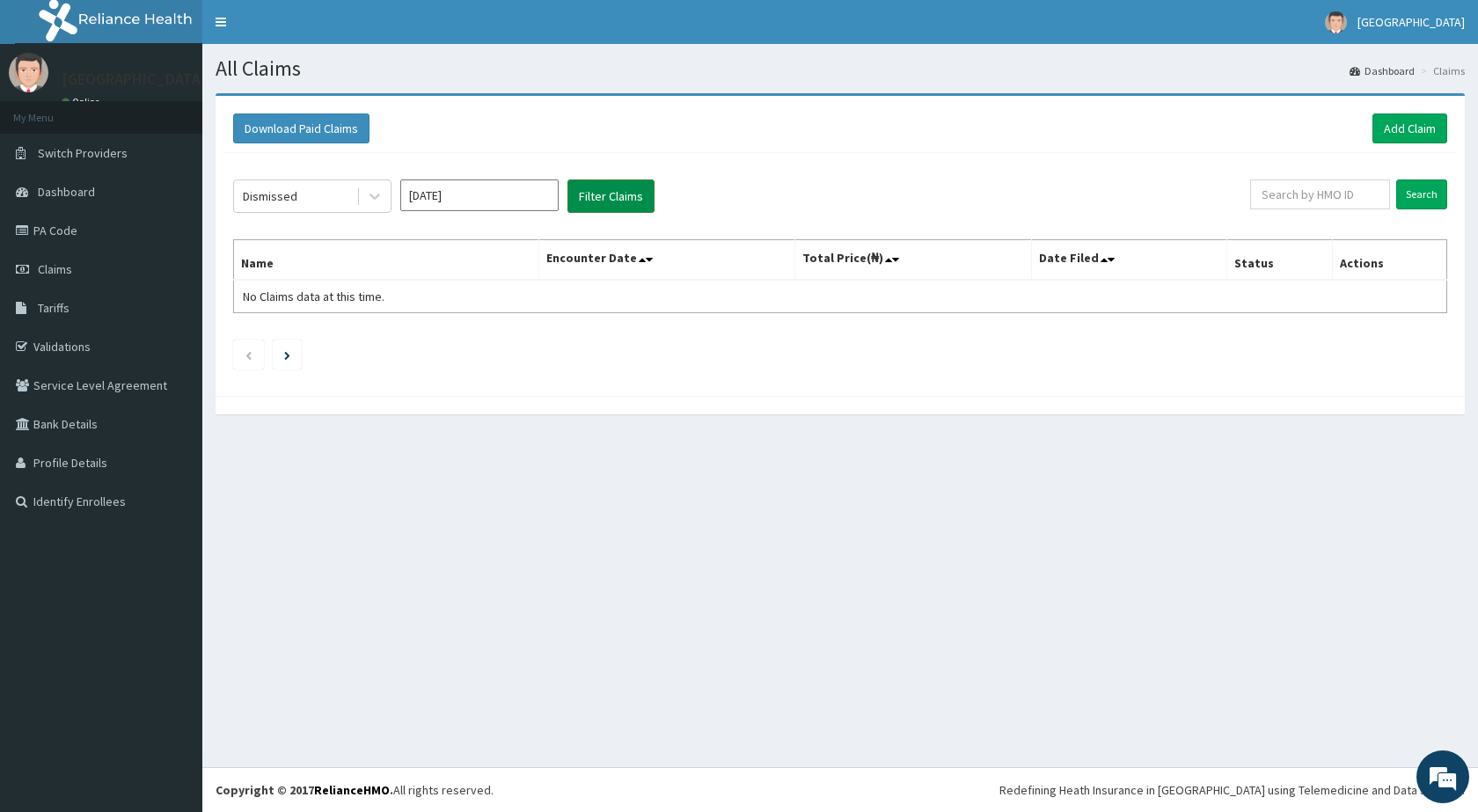
click at [592, 192] on button "Filter Claims" at bounding box center [610, 196] width 87 height 34
click at [285, 195] on div "Dismissed" at bounding box center [270, 196] width 55 height 18
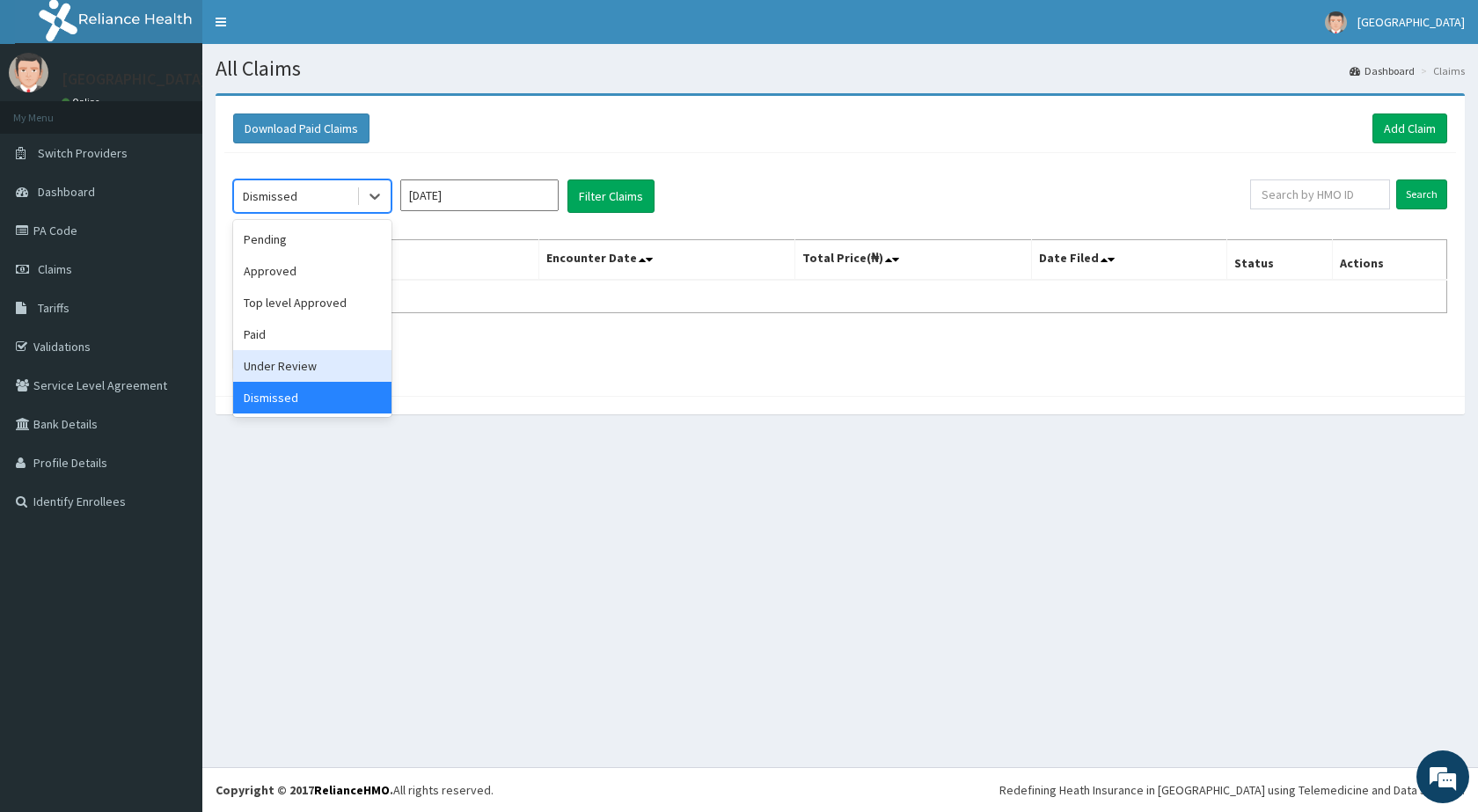
click at [253, 355] on div "Under Review" at bounding box center [312, 366] width 158 height 32
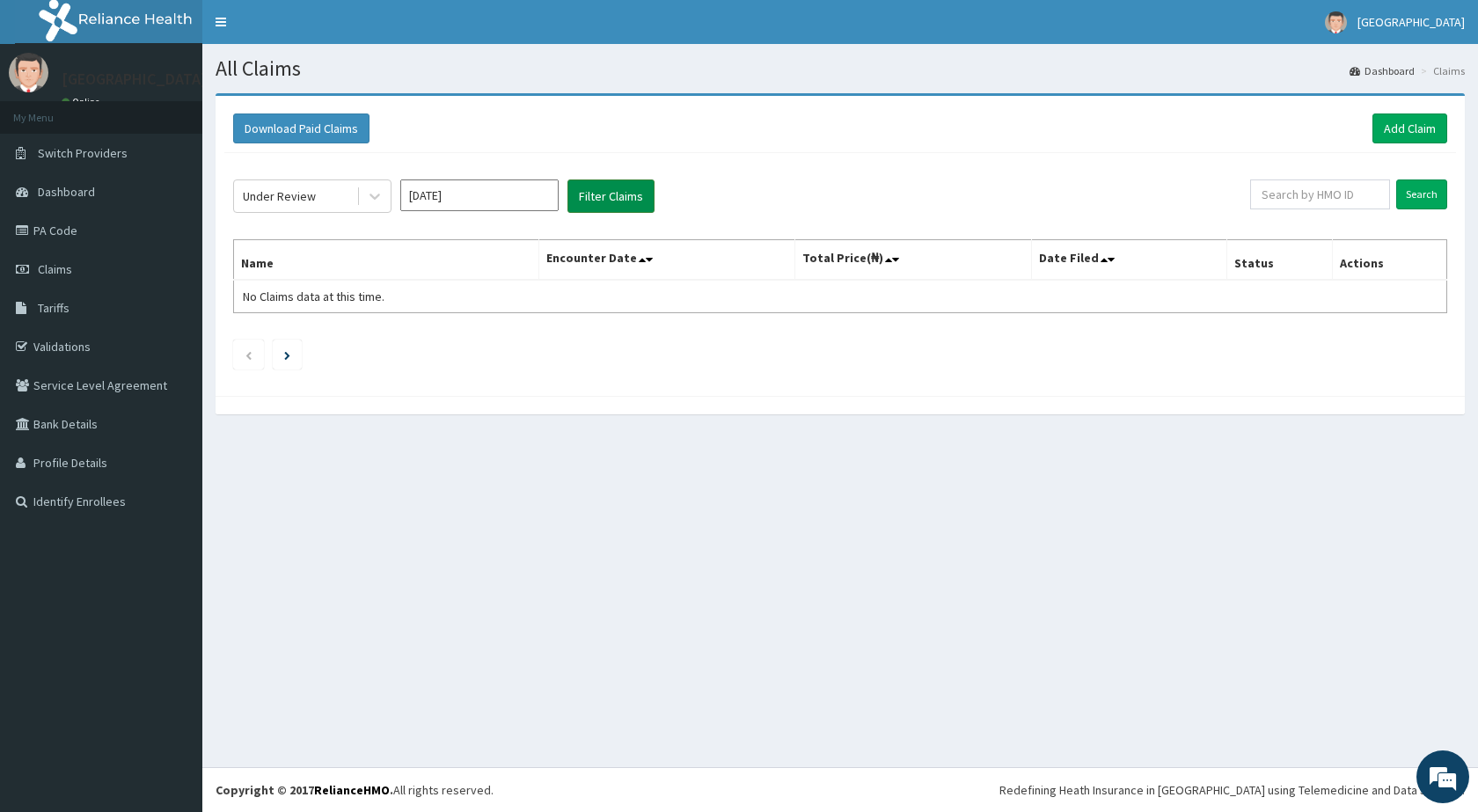
click at [624, 183] on button "Filter Claims" at bounding box center [610, 196] width 87 height 34
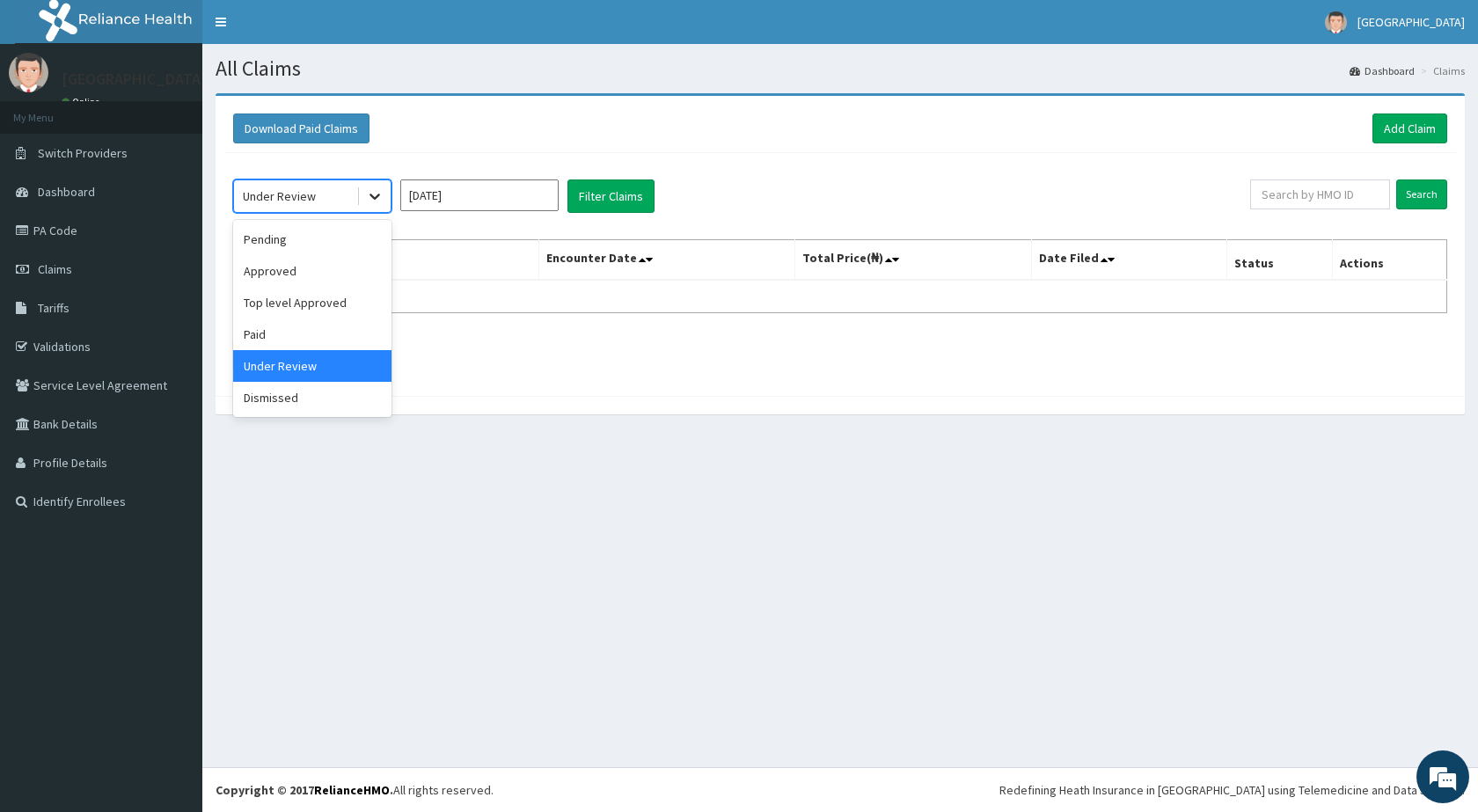
click at [359, 190] on div at bounding box center [374, 196] width 32 height 32
click at [290, 332] on div "Paid" at bounding box center [312, 334] width 158 height 32
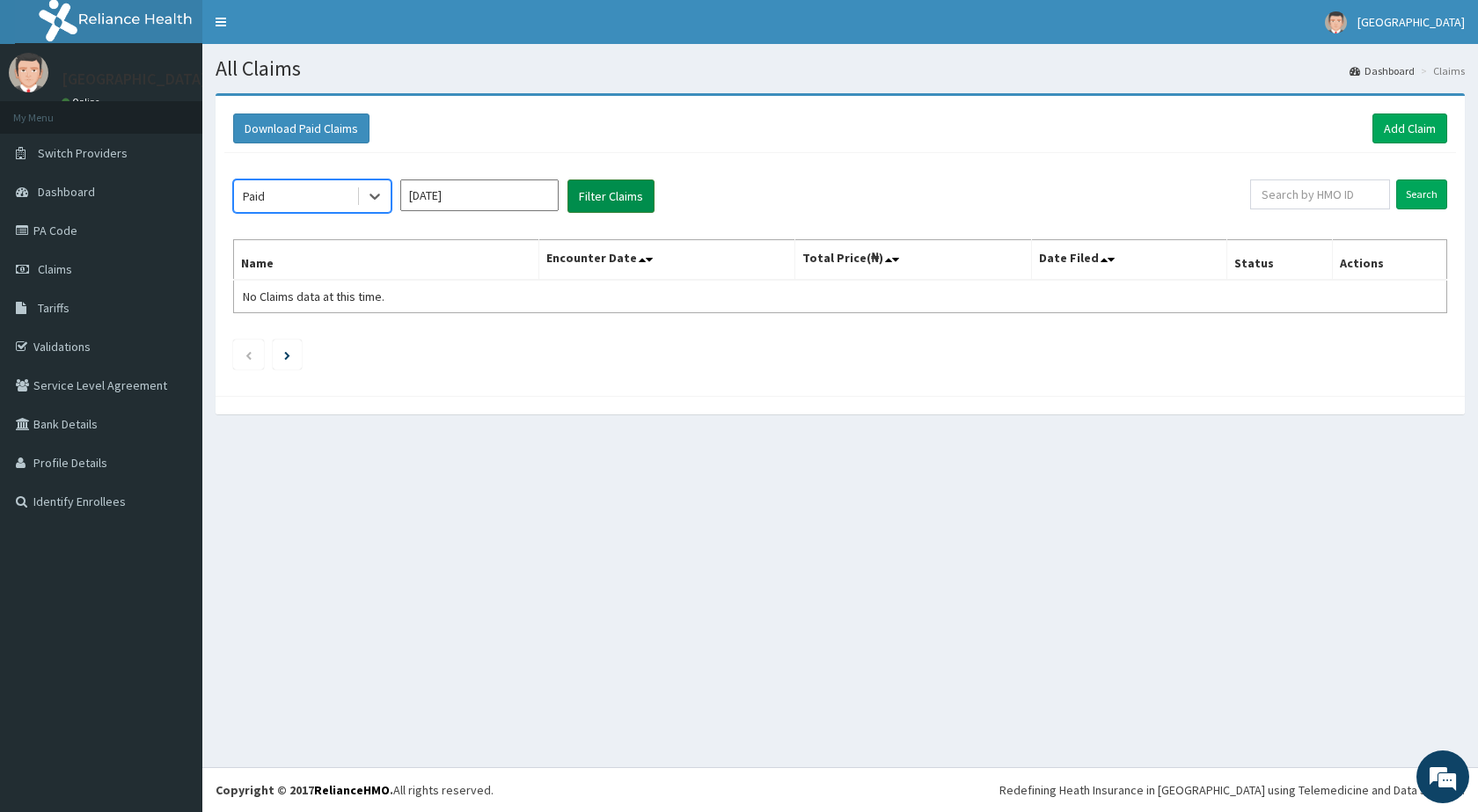
click at [599, 193] on button "Filter Claims" at bounding box center [610, 196] width 87 height 34
click at [600, 193] on button "Filter Claims" at bounding box center [610, 196] width 87 height 34
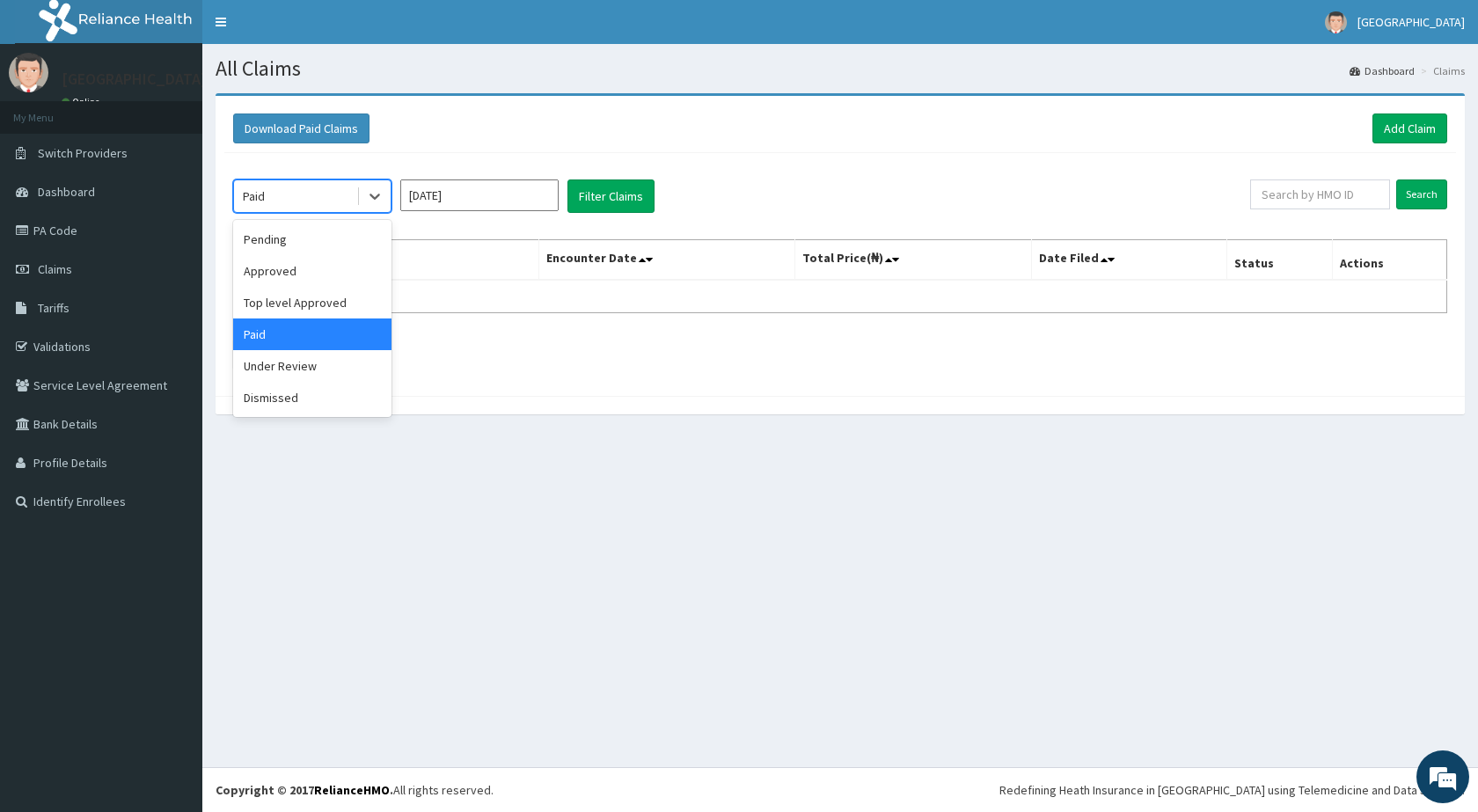
click at [346, 196] on div "Paid" at bounding box center [294, 196] width 122 height 28
click at [305, 305] on div "Top level Approved" at bounding box center [312, 303] width 158 height 32
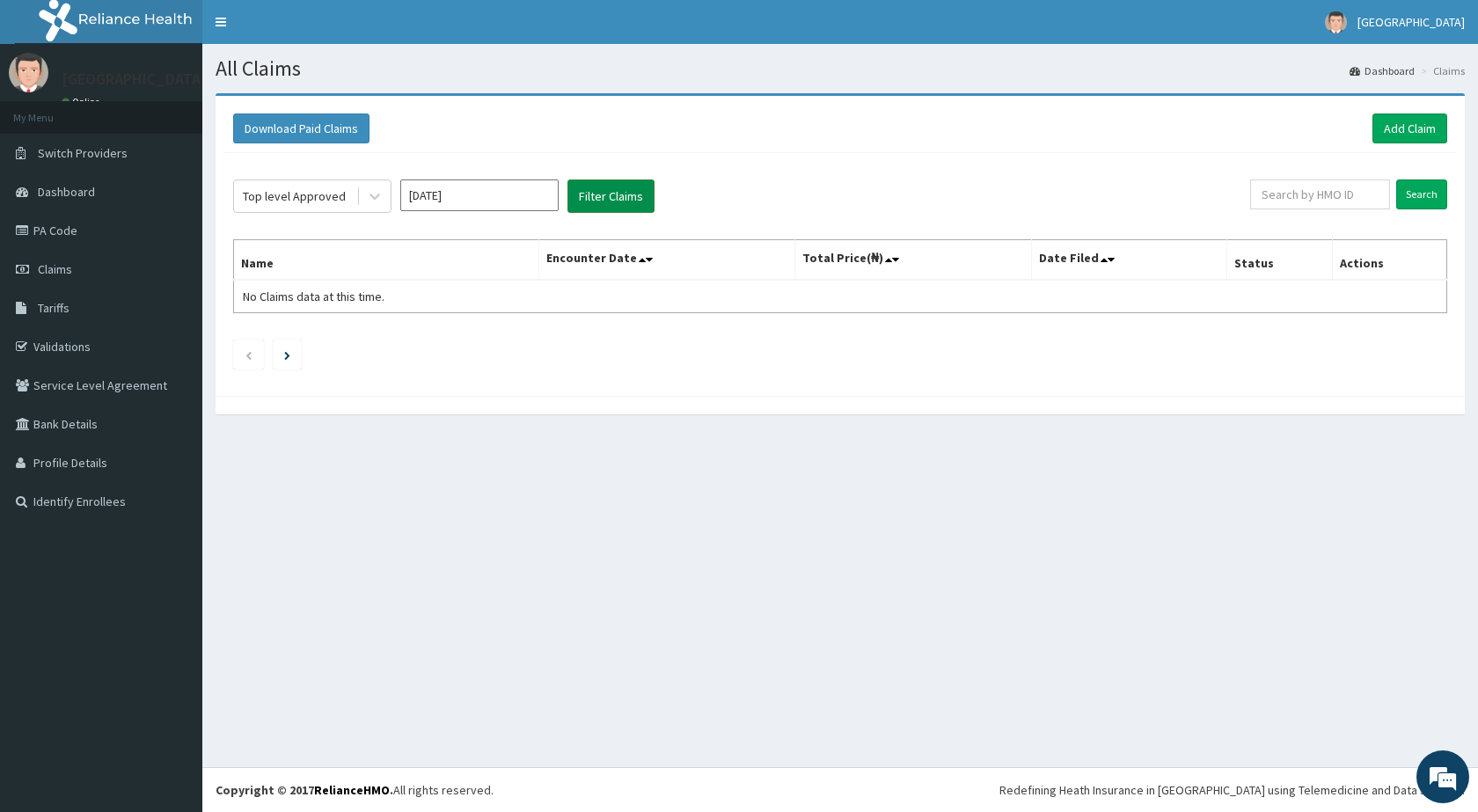
click at [631, 193] on button "Filter Claims" at bounding box center [610, 196] width 87 height 34
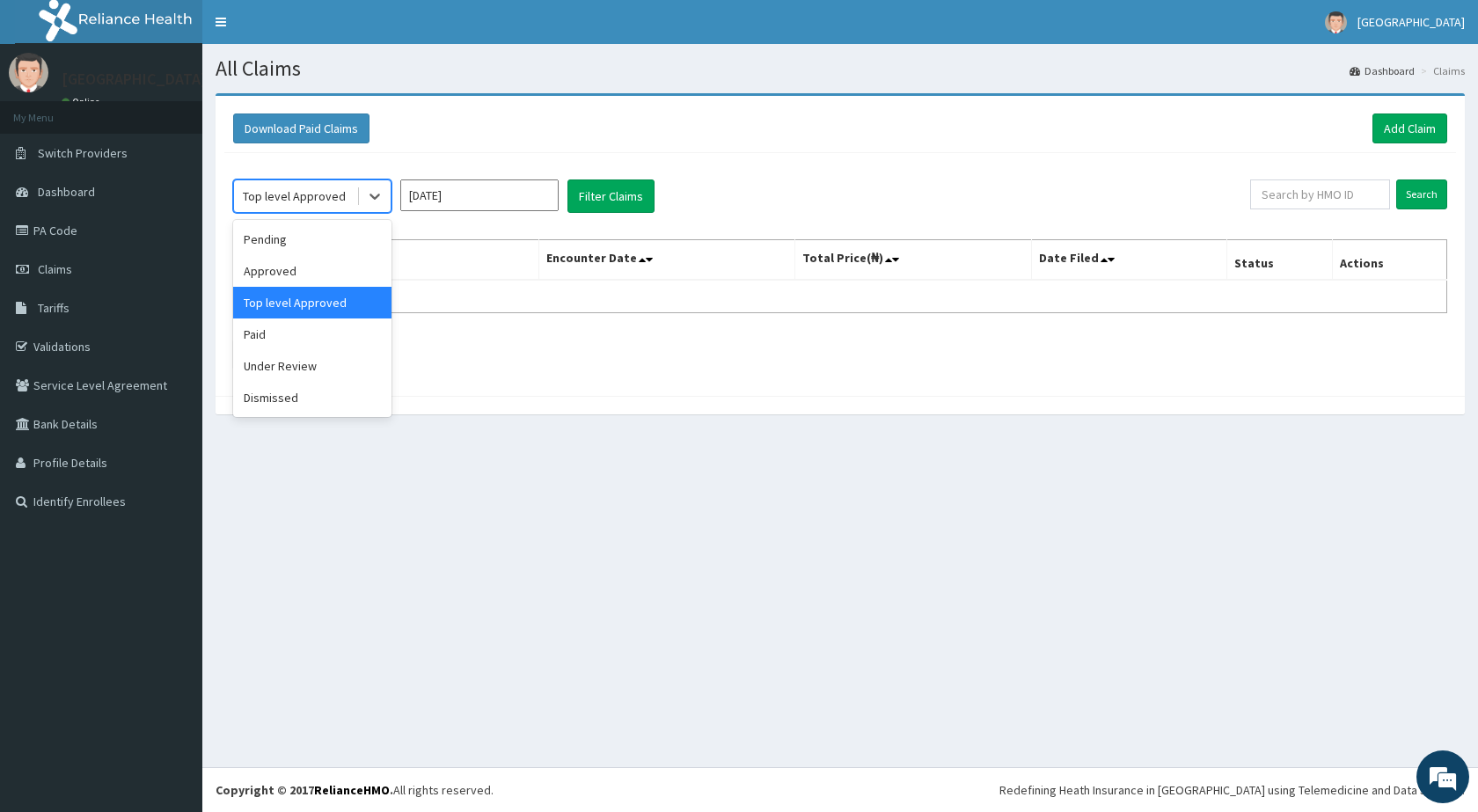
click at [324, 193] on div "Top level Approved" at bounding box center [294, 196] width 102 height 18
click at [330, 277] on div "Approved" at bounding box center [312, 271] width 158 height 32
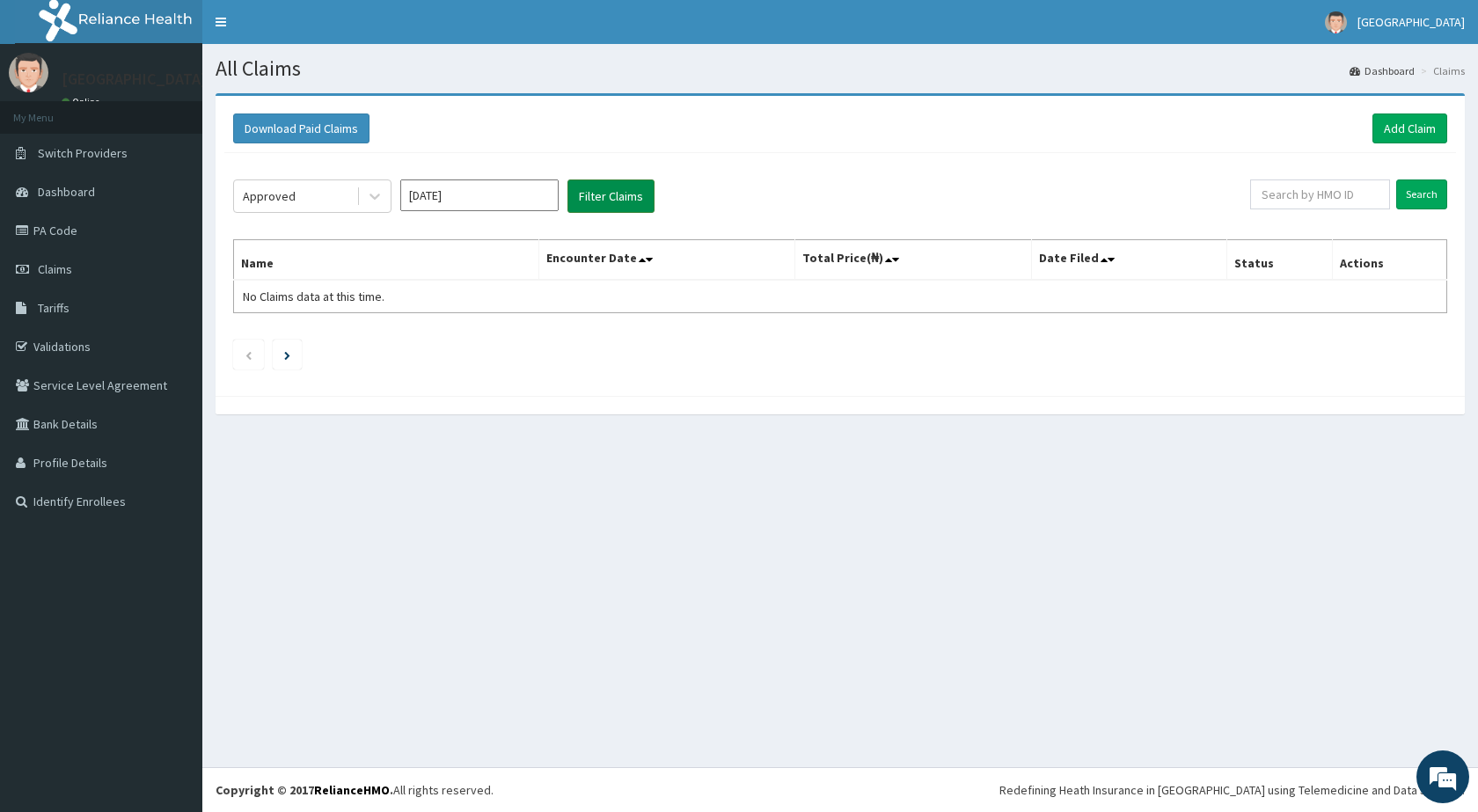
click at [599, 197] on button "Filter Claims" at bounding box center [610, 196] width 87 height 34
click at [288, 201] on div "Approved" at bounding box center [269, 196] width 53 height 18
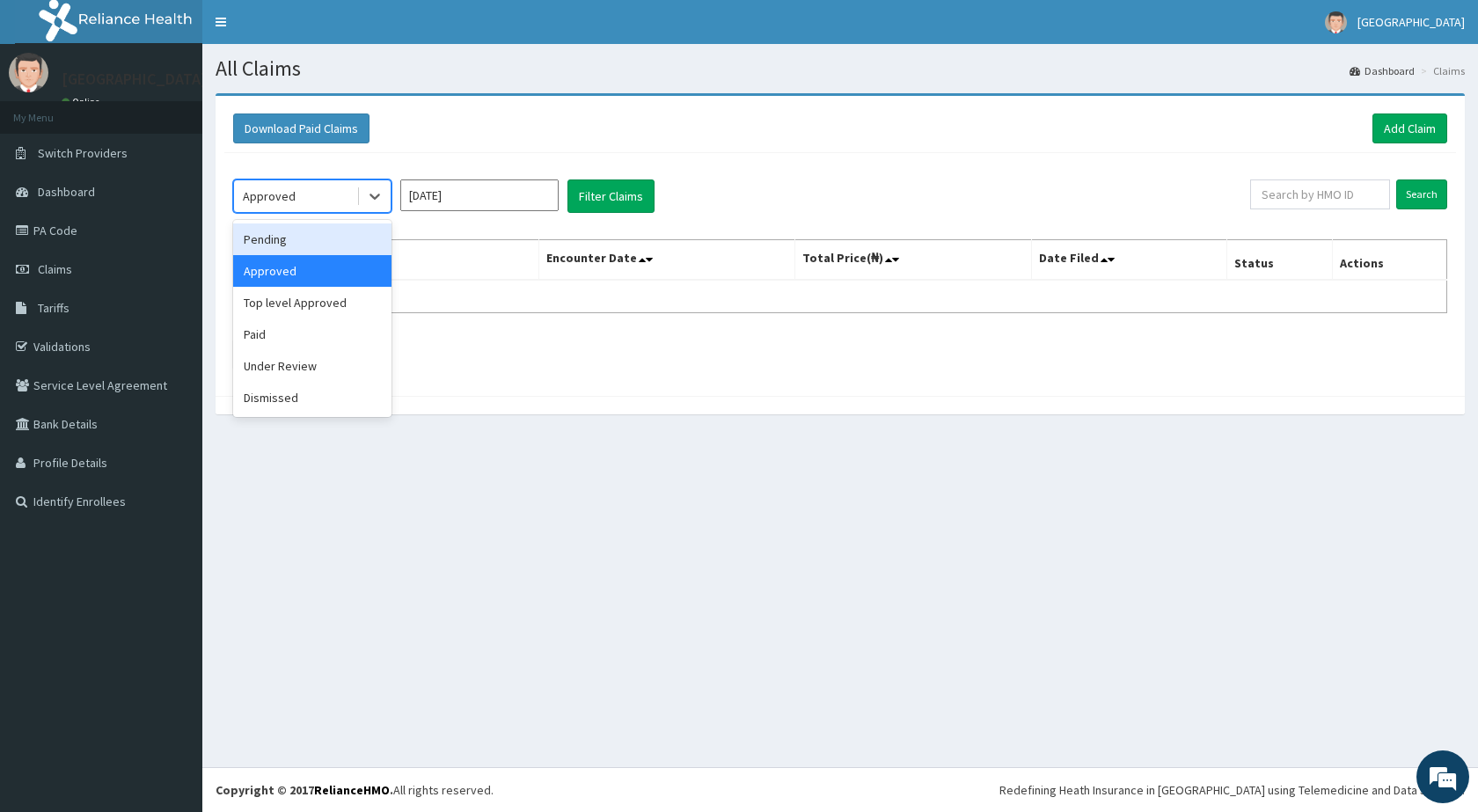
click at [311, 240] on div "Pending" at bounding box center [312, 239] width 158 height 32
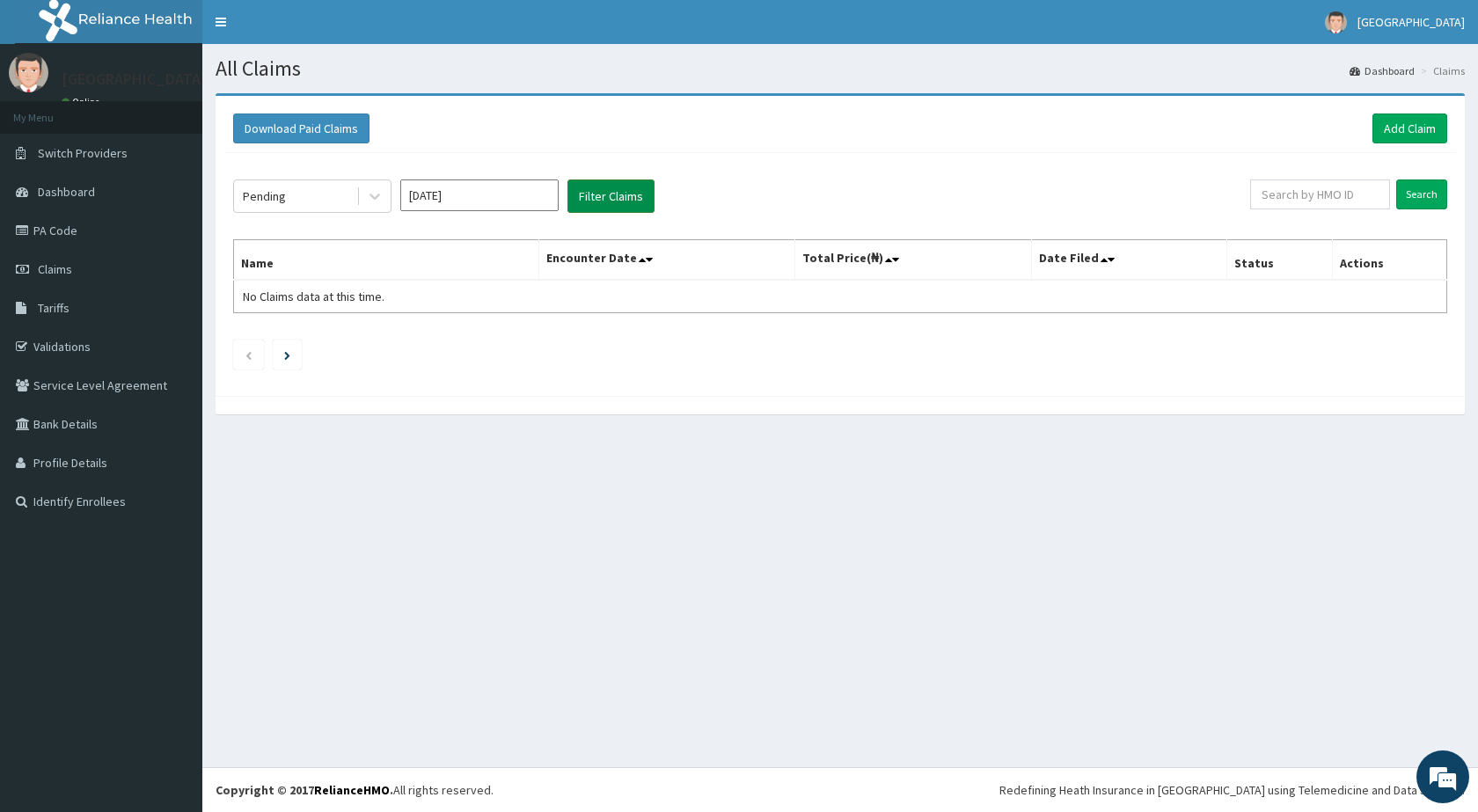
click at [598, 199] on button "Filter Claims" at bounding box center [610, 196] width 87 height 34
click at [443, 195] on input "Jul 2025" at bounding box center [480, 196] width 158 height 32
click at [464, 334] on div "Aug" at bounding box center [480, 341] width 35 height 33
type input "Aug 2025"
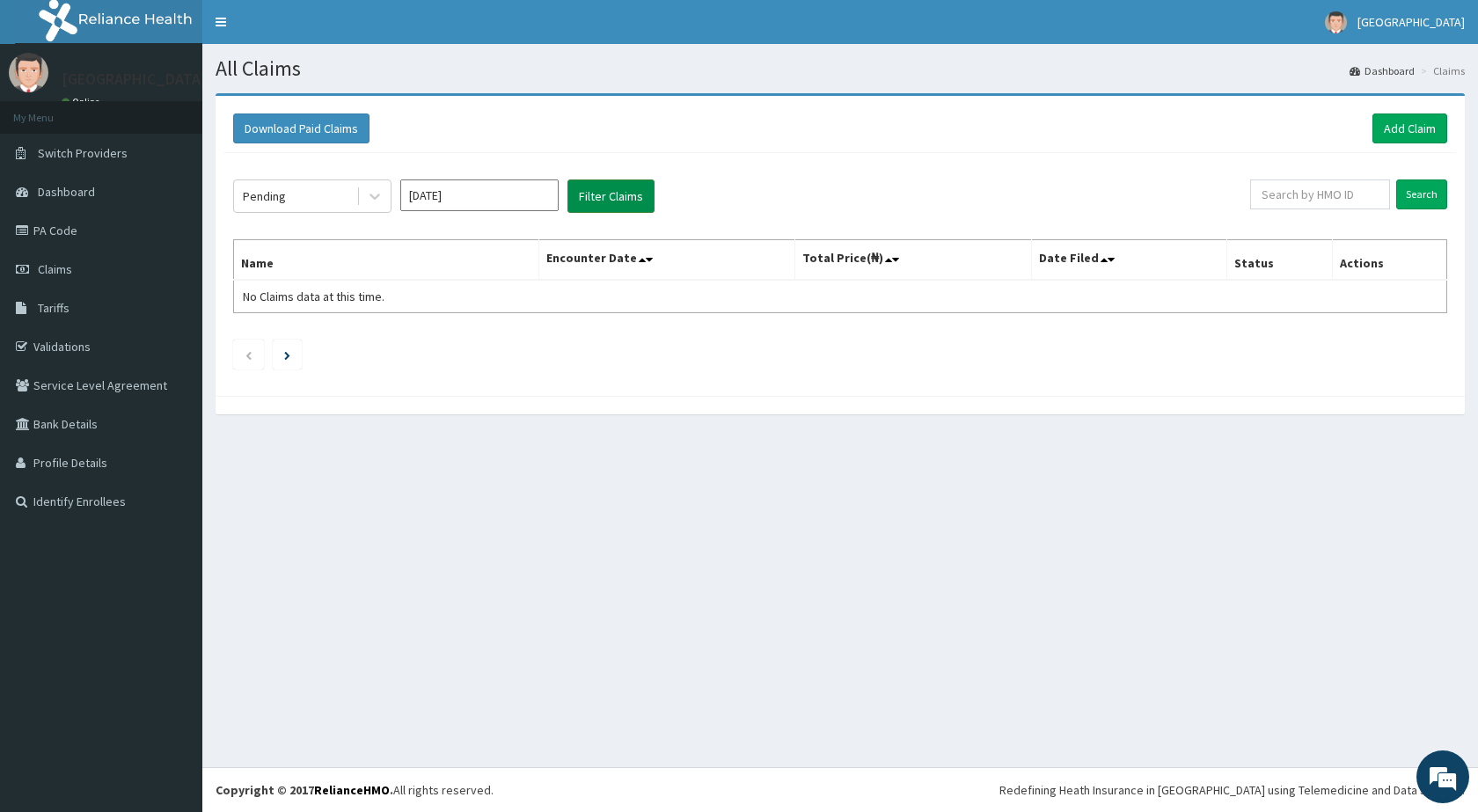
click at [618, 200] on button "Filter Claims" at bounding box center [610, 196] width 87 height 34
click at [235, 198] on div "Pending" at bounding box center [294, 196] width 122 height 28
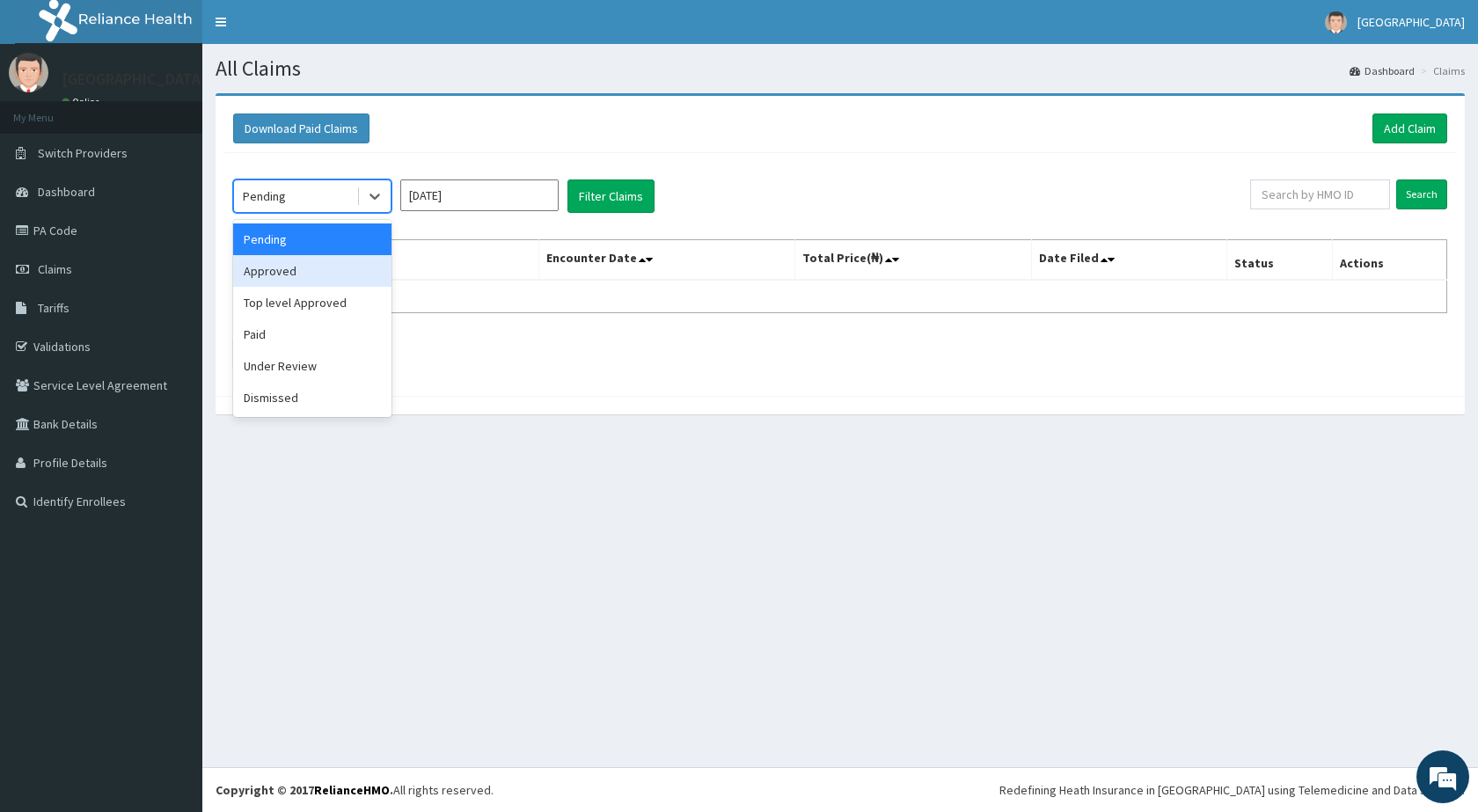
click at [276, 270] on div "Approved" at bounding box center [312, 271] width 158 height 32
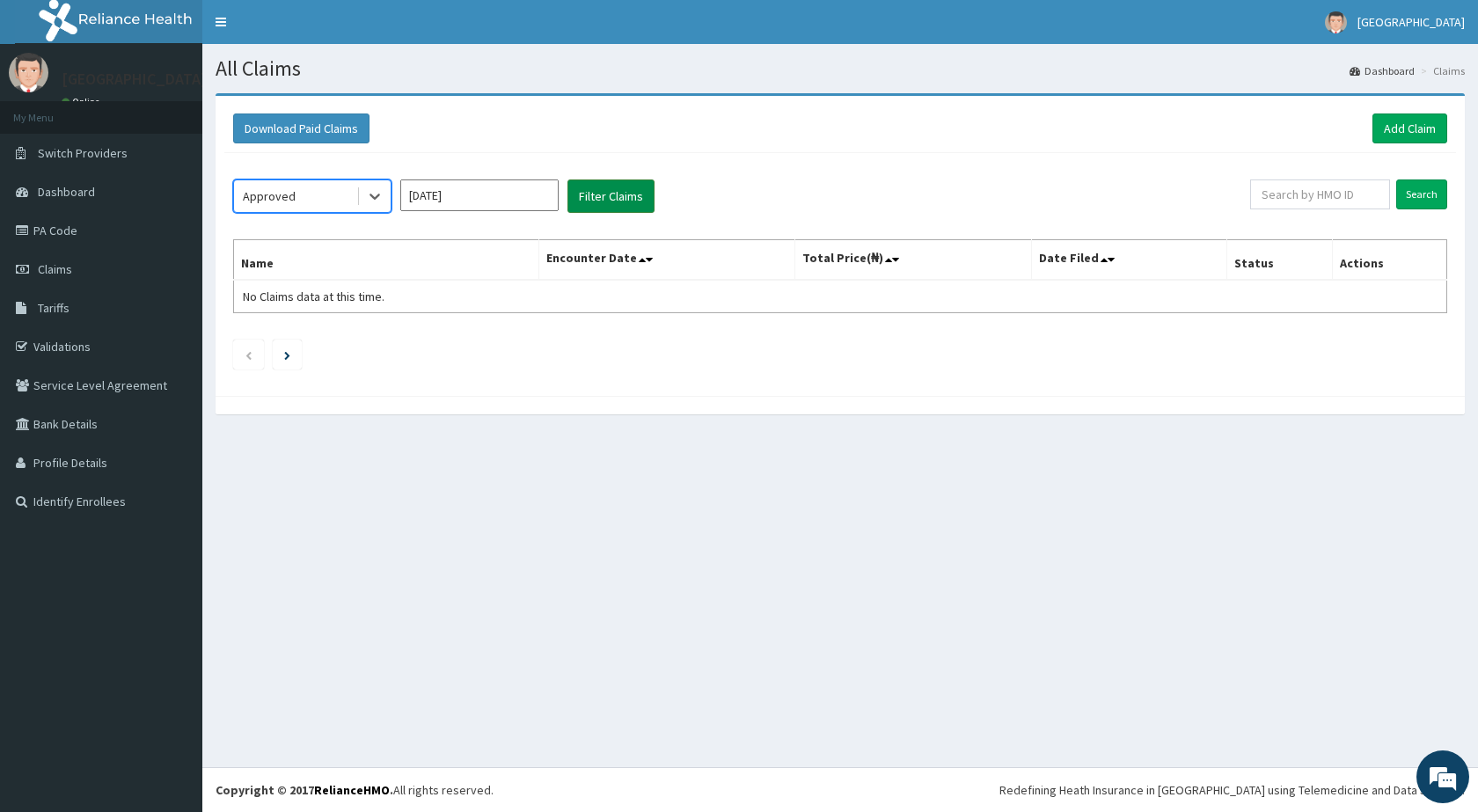
click at [593, 195] on button "Filter Claims" at bounding box center [610, 196] width 87 height 34
click at [291, 187] on div "Approved" at bounding box center [269, 196] width 53 height 18
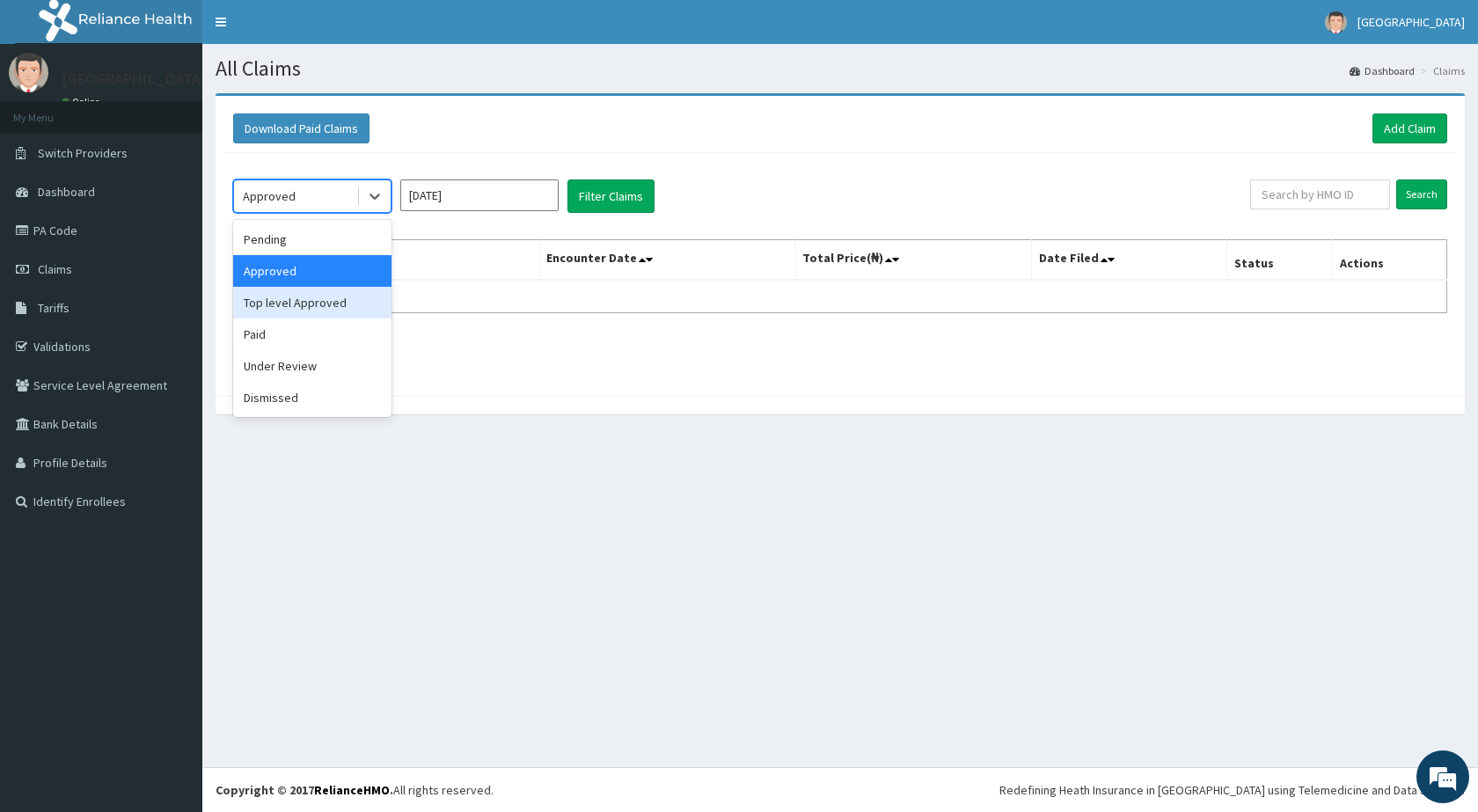
click at [289, 304] on div "Top level Approved" at bounding box center [312, 303] width 158 height 32
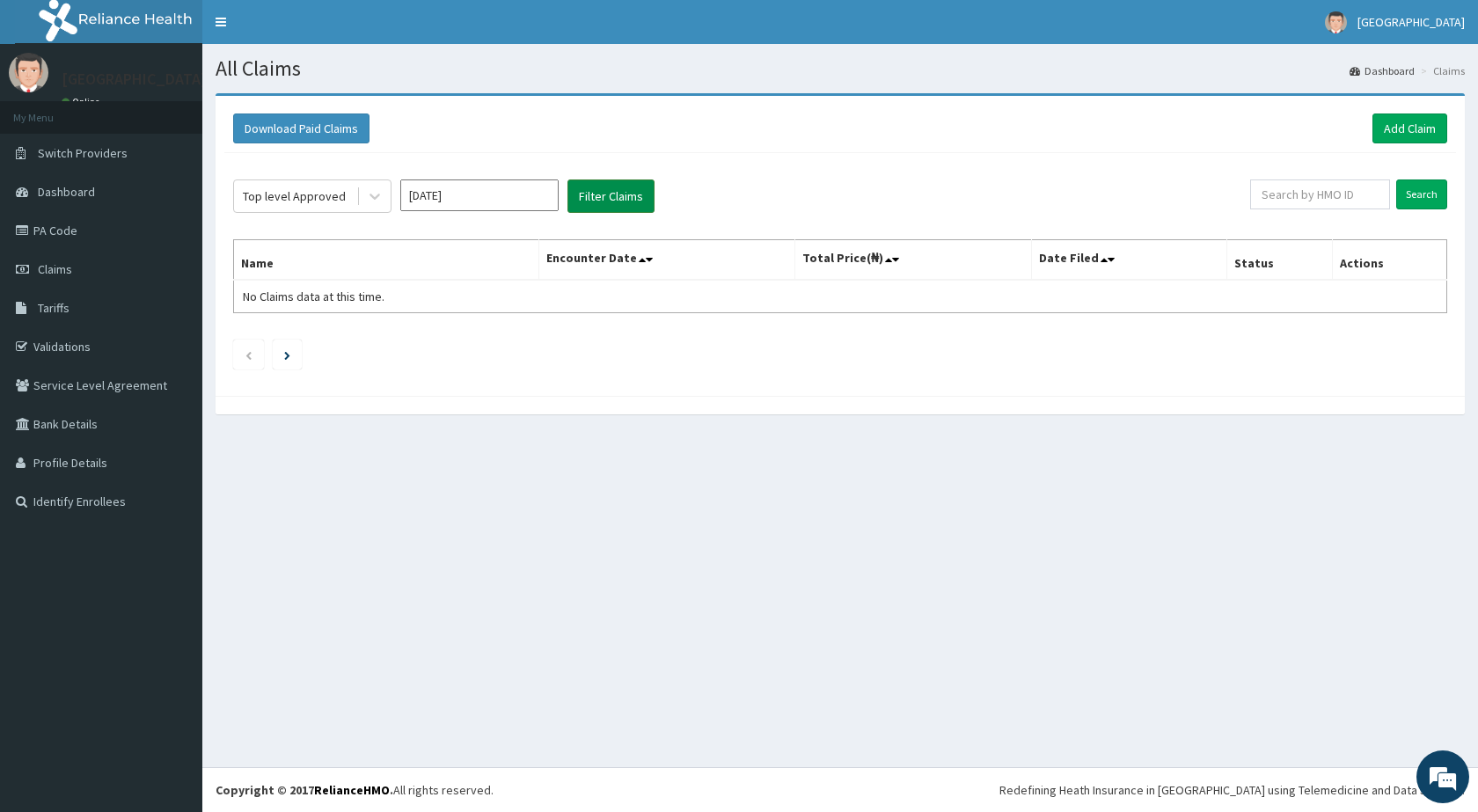
click at [600, 199] on button "Filter Claims" at bounding box center [610, 196] width 87 height 34
click at [310, 191] on div "Top level Approved" at bounding box center [294, 196] width 102 height 18
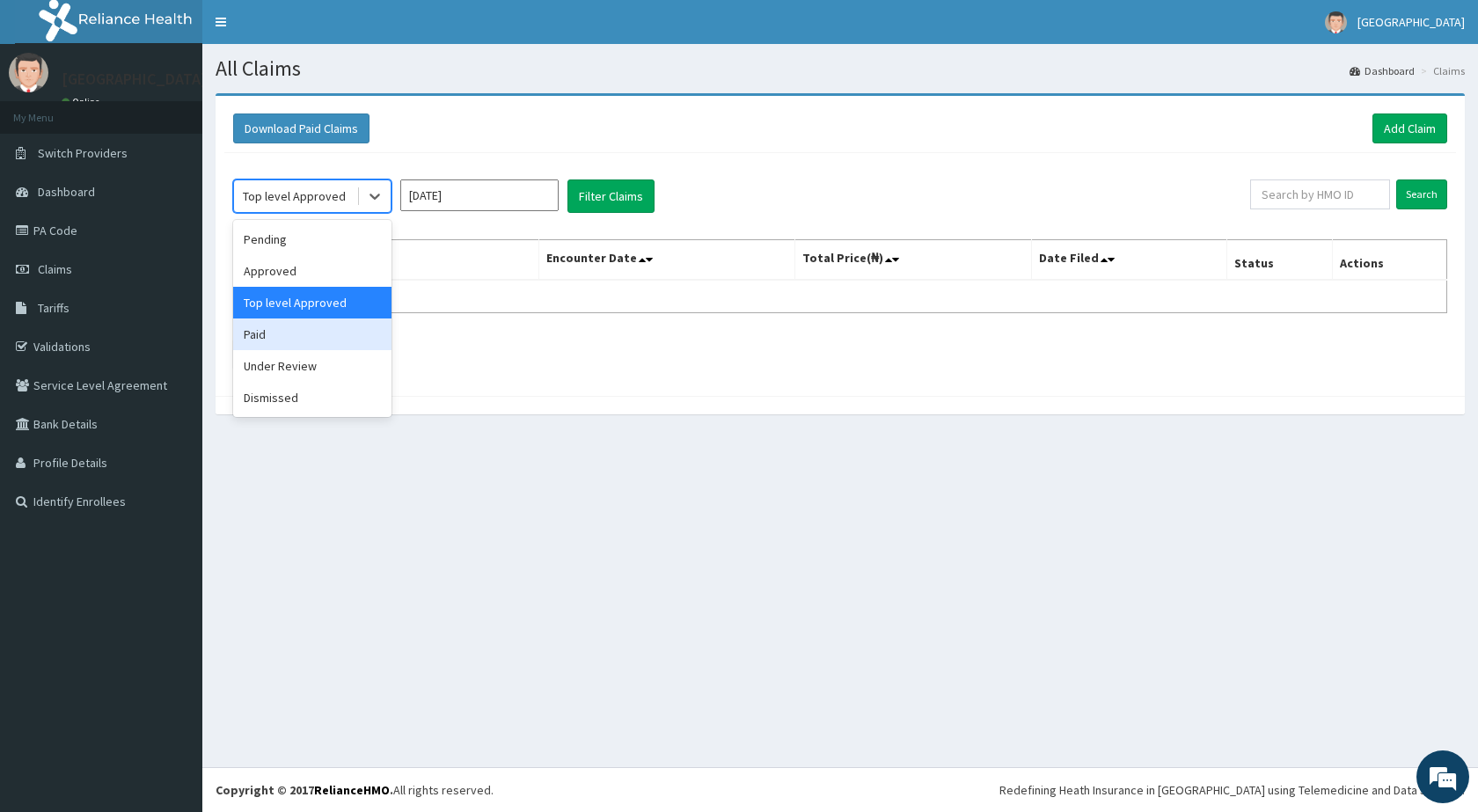
click at [308, 334] on div "Paid" at bounding box center [312, 334] width 158 height 32
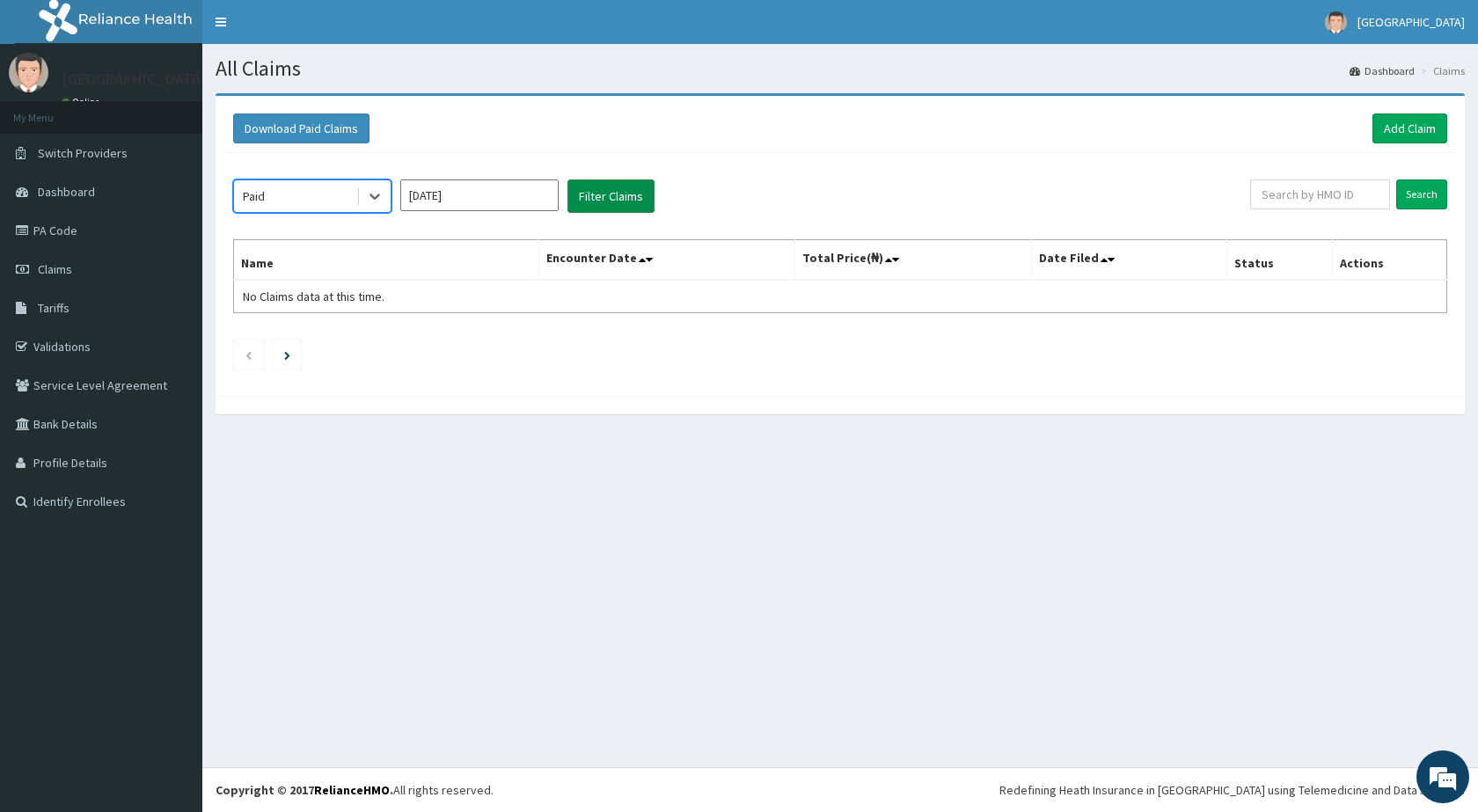
click at [605, 189] on button "Filter Claims" at bounding box center [610, 196] width 87 height 34
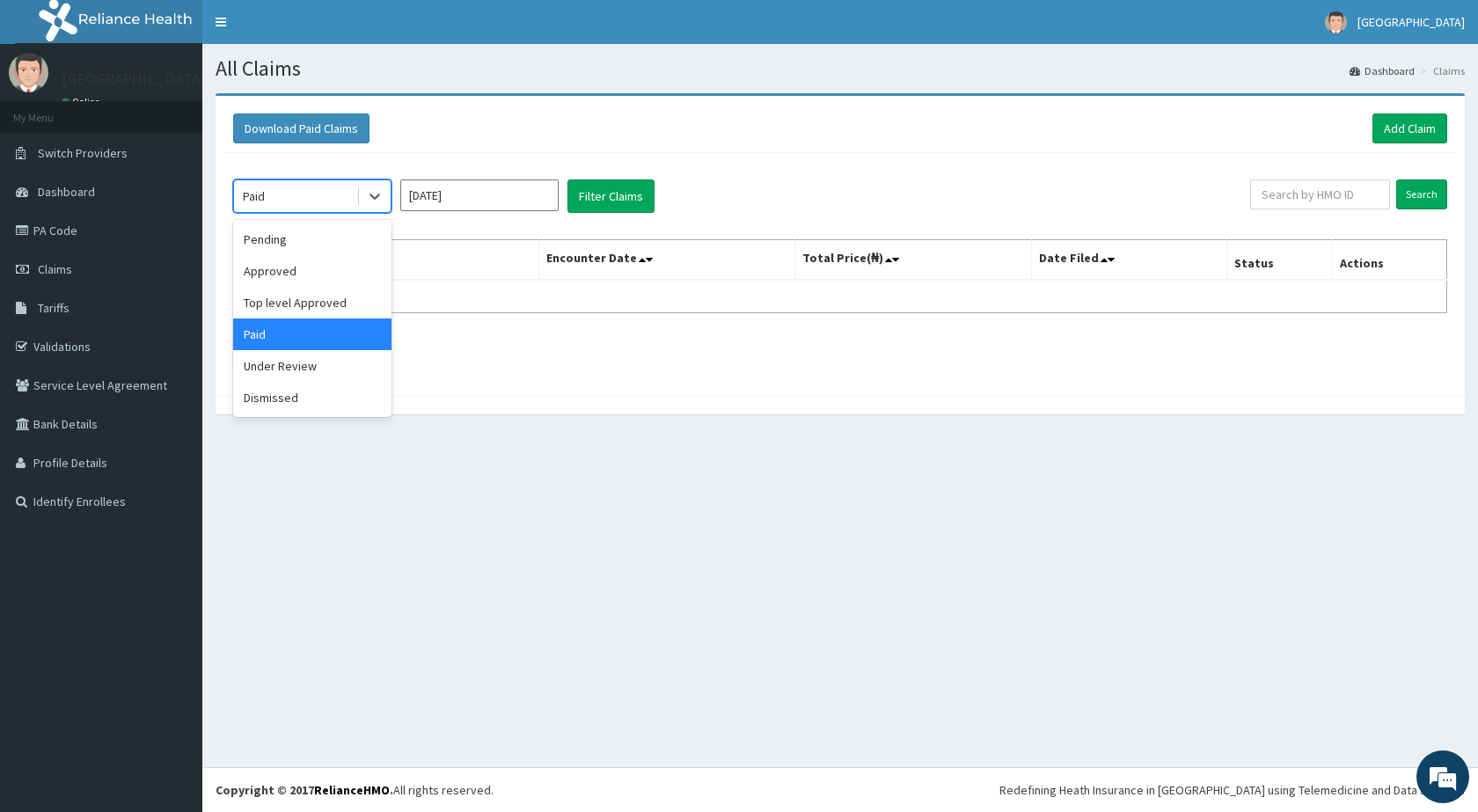
click at [319, 195] on div "Paid" at bounding box center [294, 196] width 122 height 28
click at [278, 371] on div "Under Review" at bounding box center [312, 366] width 158 height 32
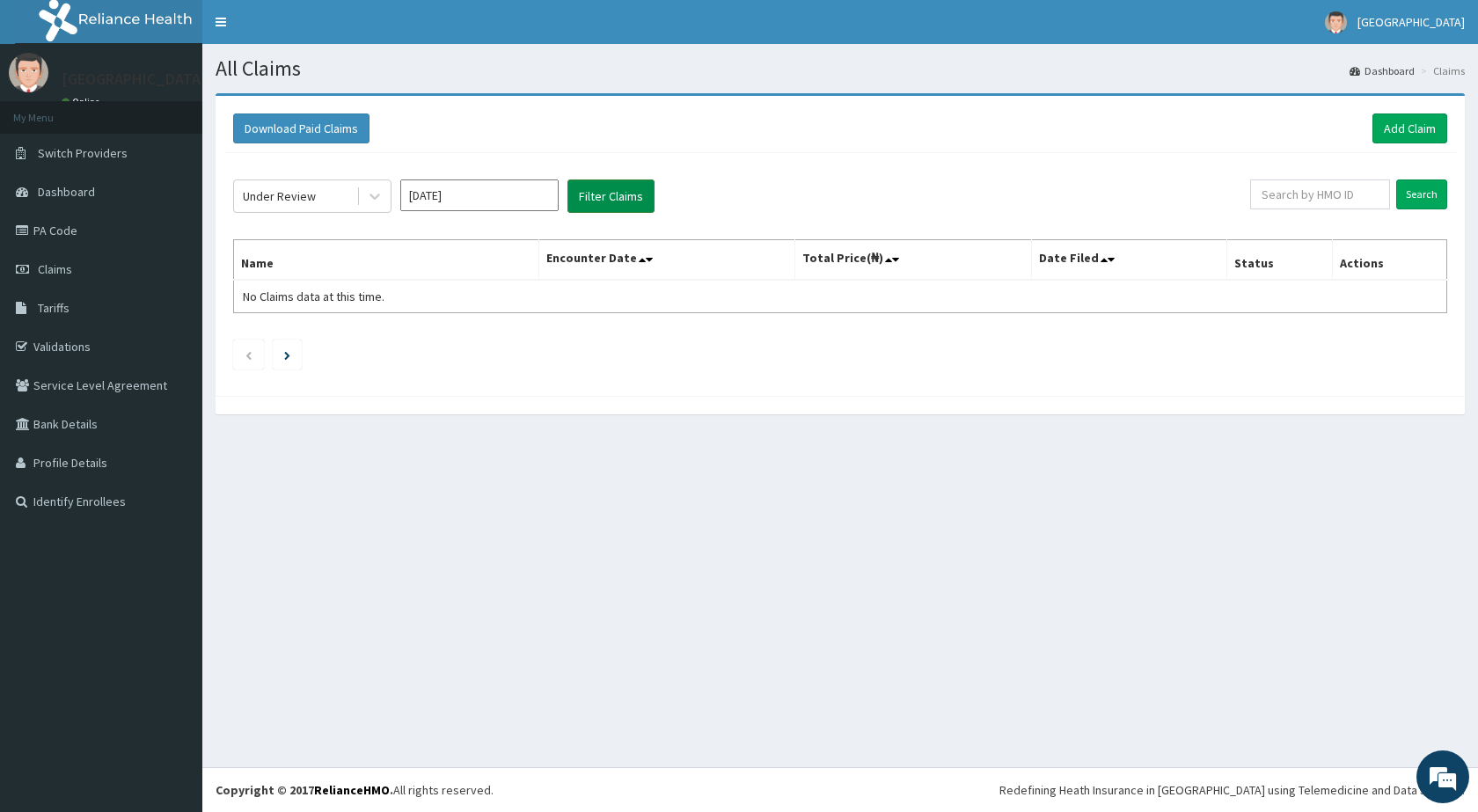
click at [592, 193] on button "Filter Claims" at bounding box center [610, 196] width 87 height 34
click at [319, 196] on div "Under Review" at bounding box center [294, 196] width 122 height 28
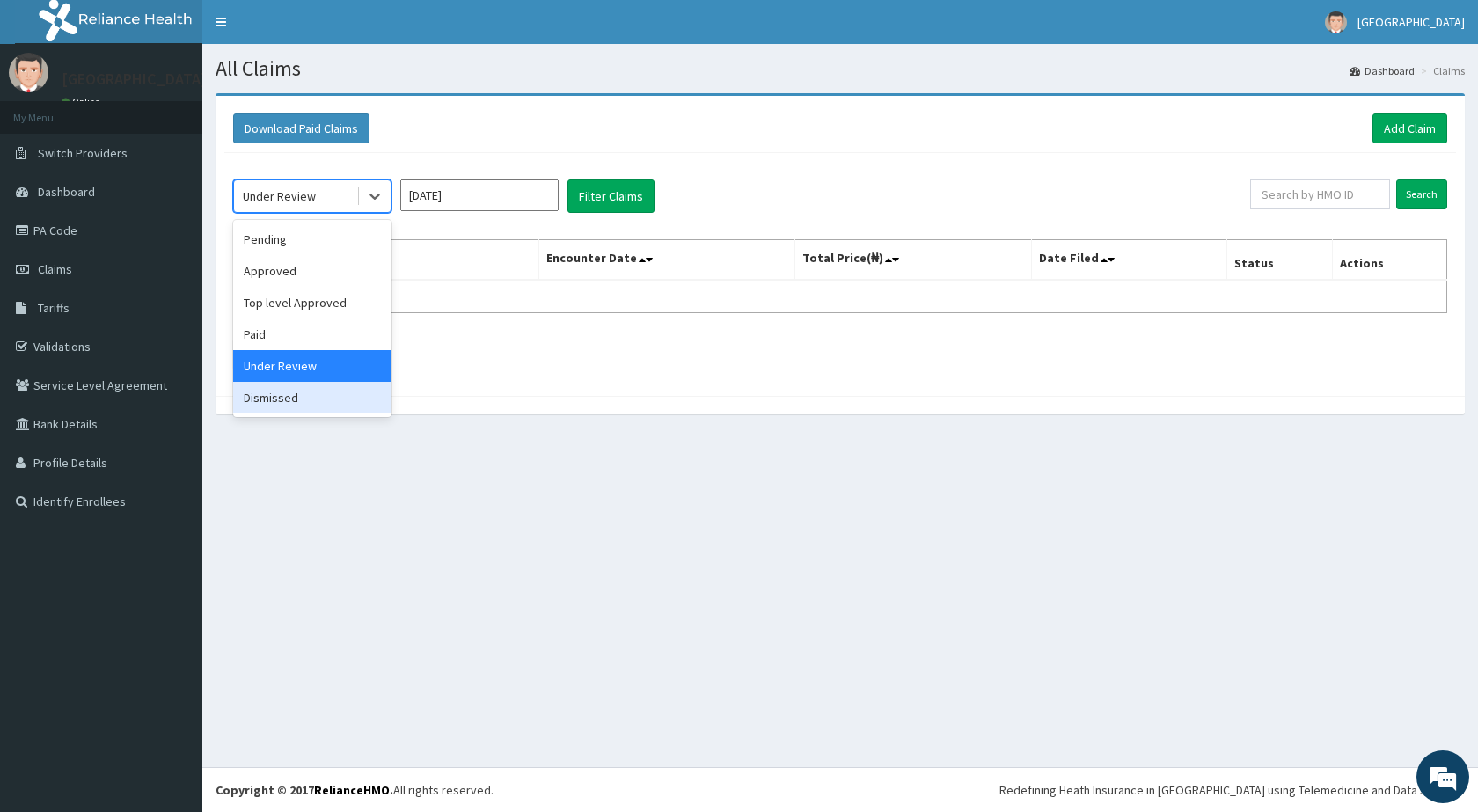
click at [264, 401] on div "Dismissed" at bounding box center [312, 398] width 158 height 32
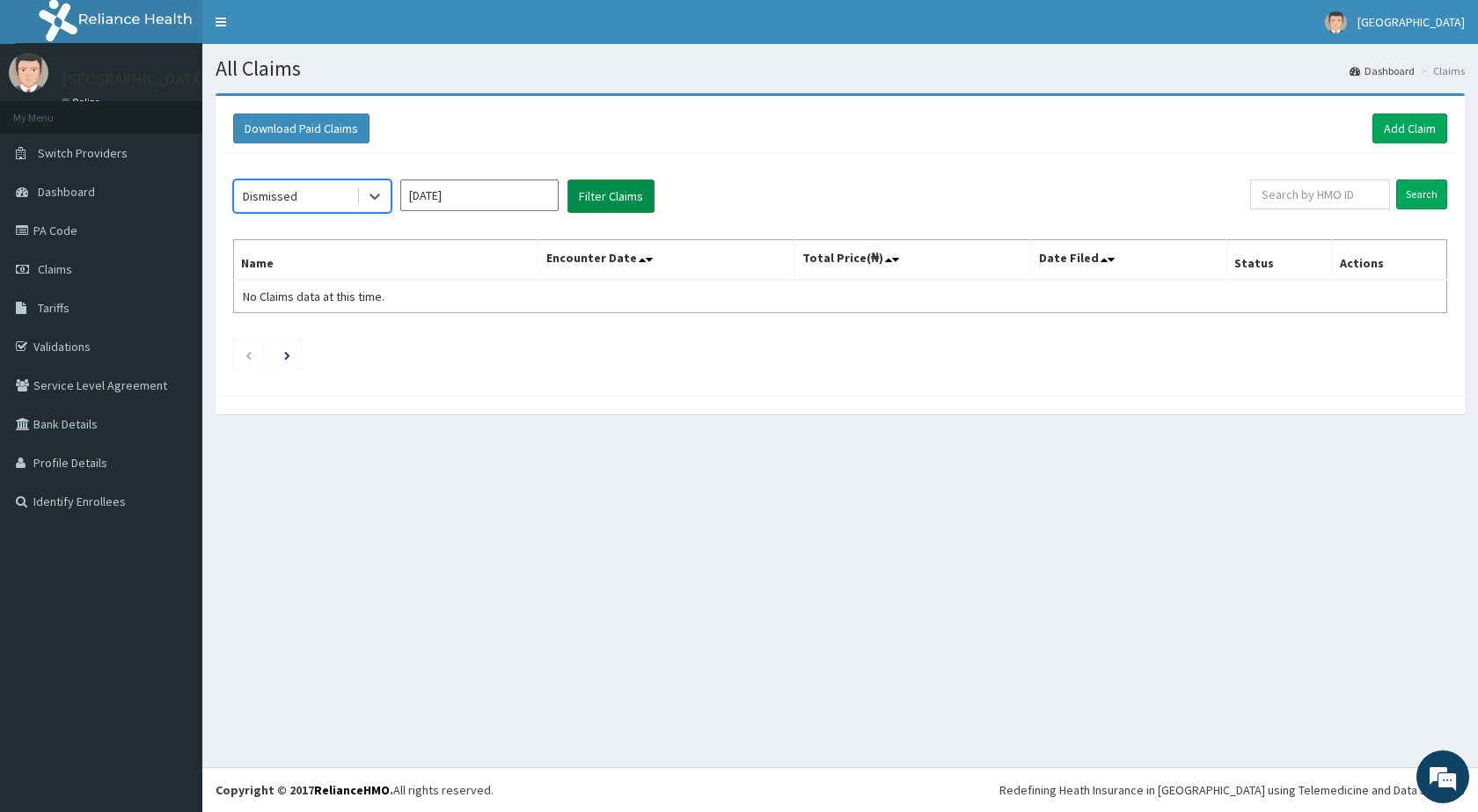
click at [592, 195] on button "Filter Claims" at bounding box center [610, 196] width 87 height 34
click at [1399, 124] on link "Add Claim" at bounding box center [1409, 129] width 75 height 30
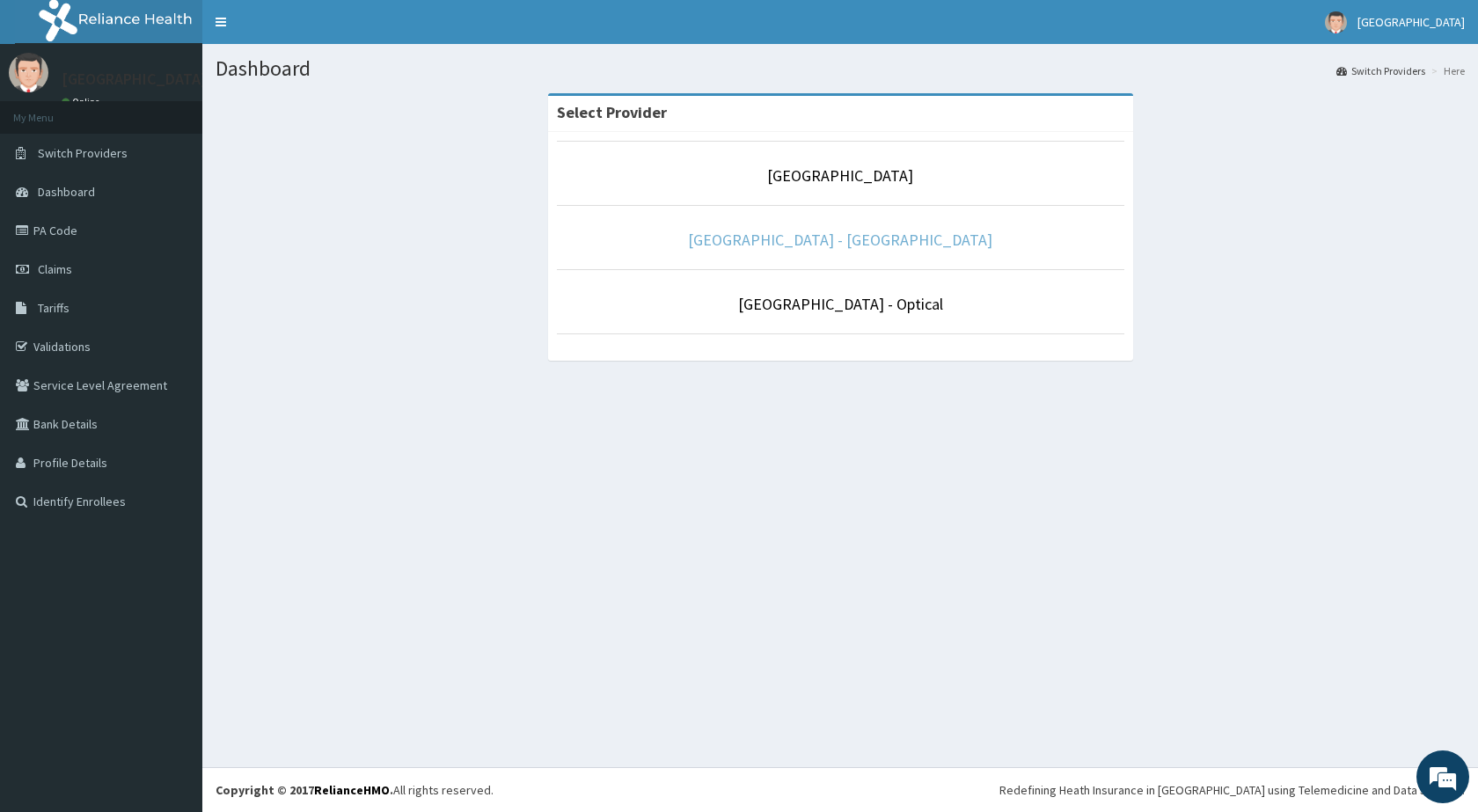
click at [820, 245] on link "[GEOGRAPHIC_DATA] - [GEOGRAPHIC_DATA]" at bounding box center [839, 239] width 305 height 20
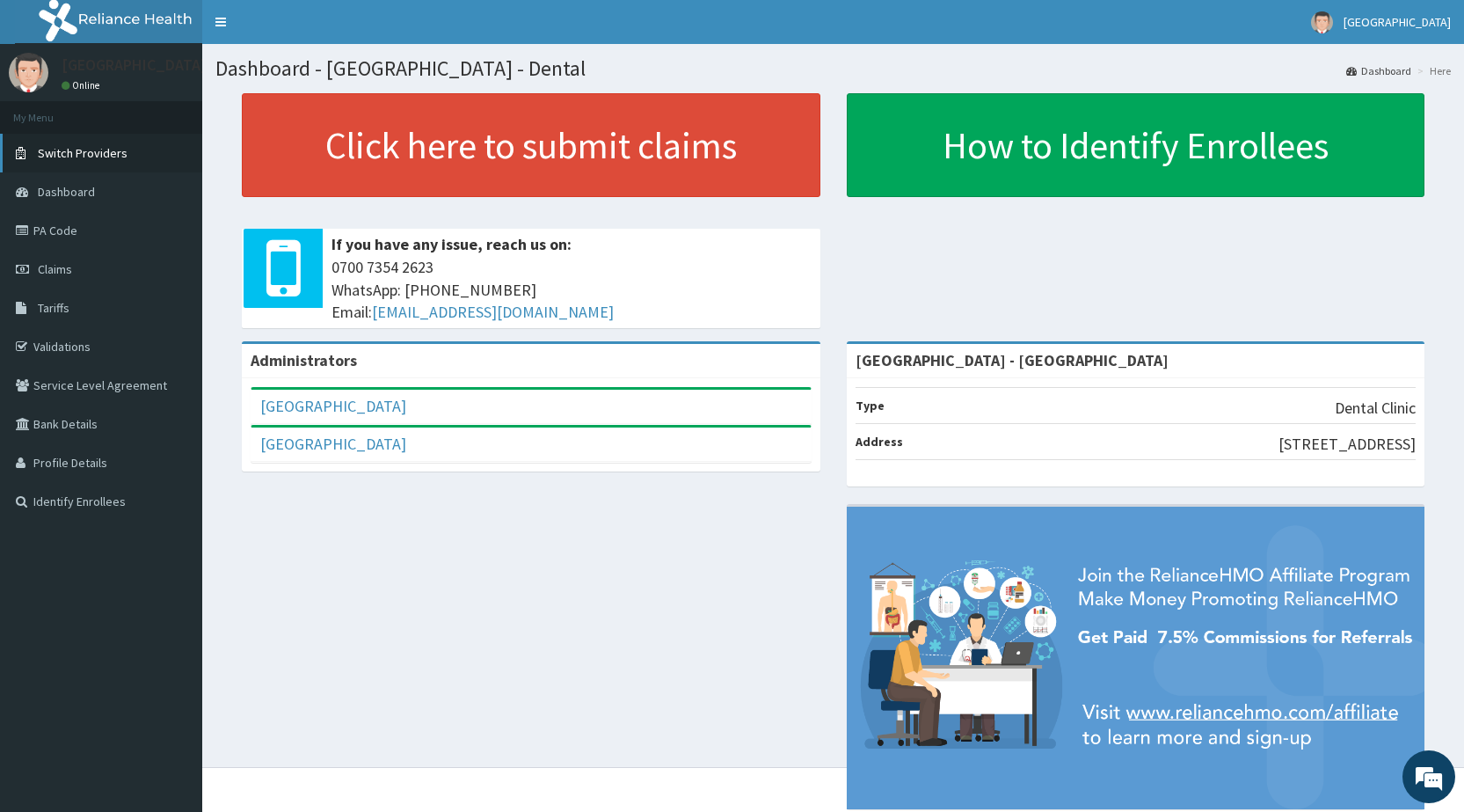
click at [59, 151] on span "Switch Providers" at bounding box center [83, 153] width 89 height 16
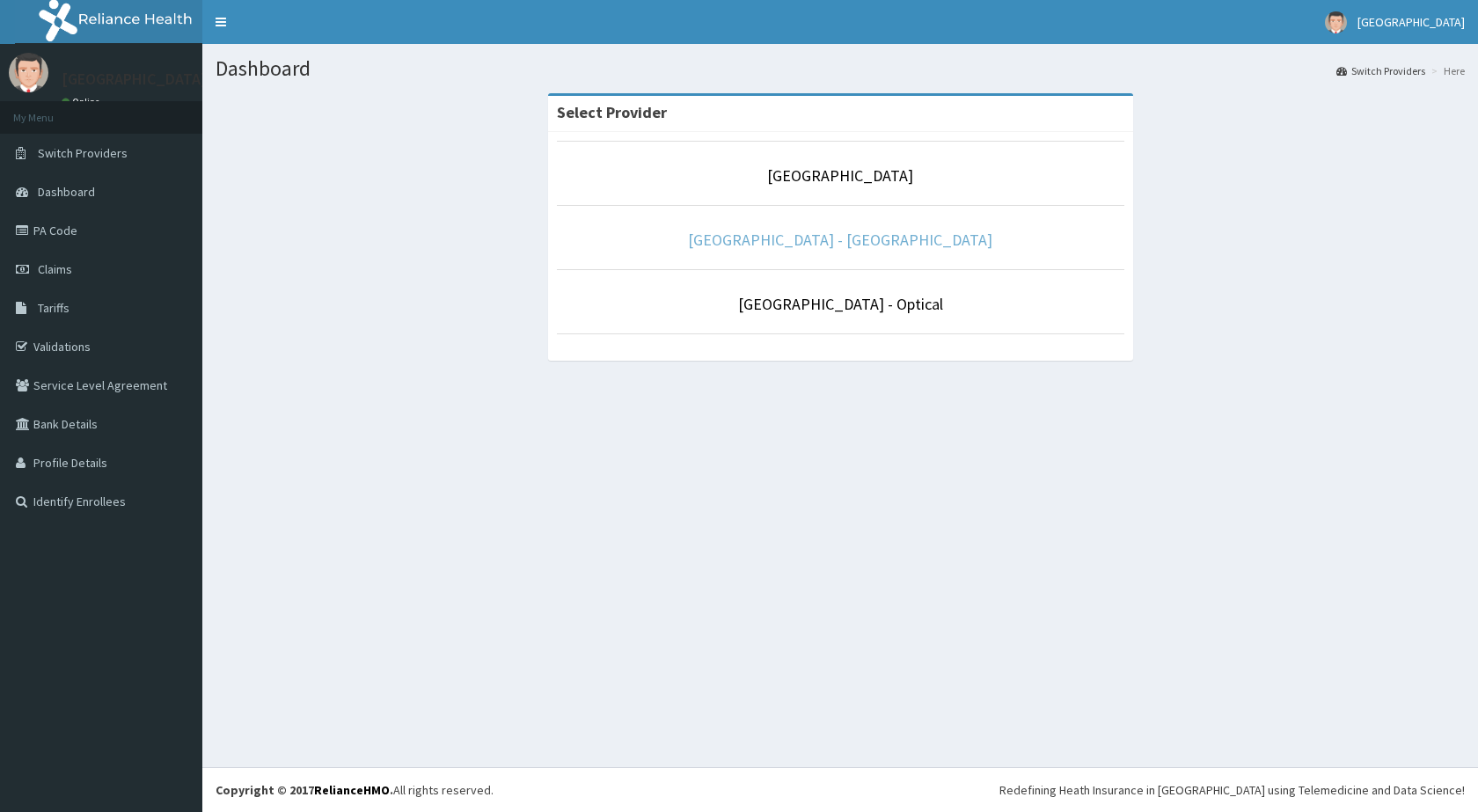
click at [813, 243] on link "[GEOGRAPHIC_DATA] - [GEOGRAPHIC_DATA]" at bounding box center [839, 239] width 305 height 20
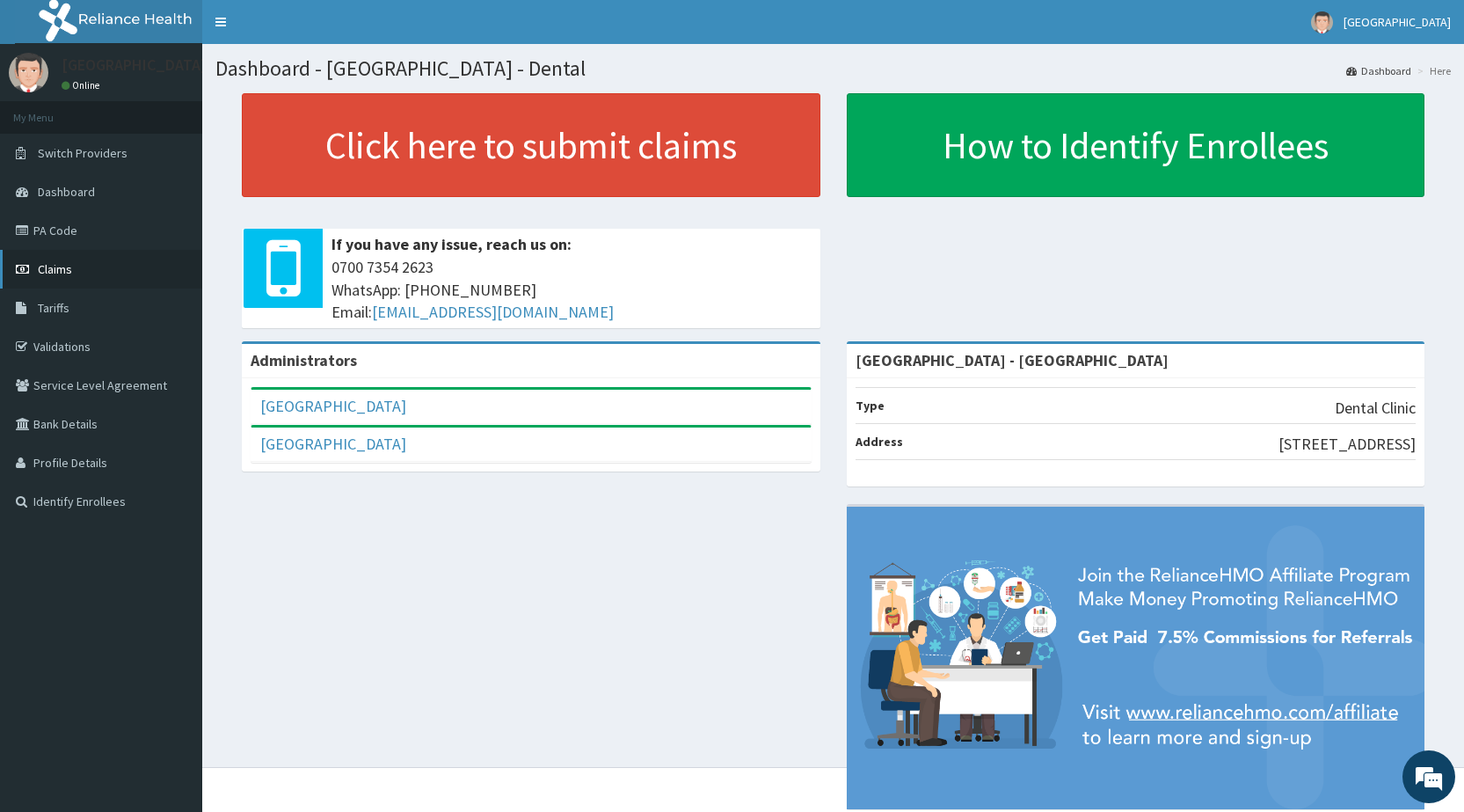
click at [51, 270] on span "Claims" at bounding box center [55, 268] width 34 height 16
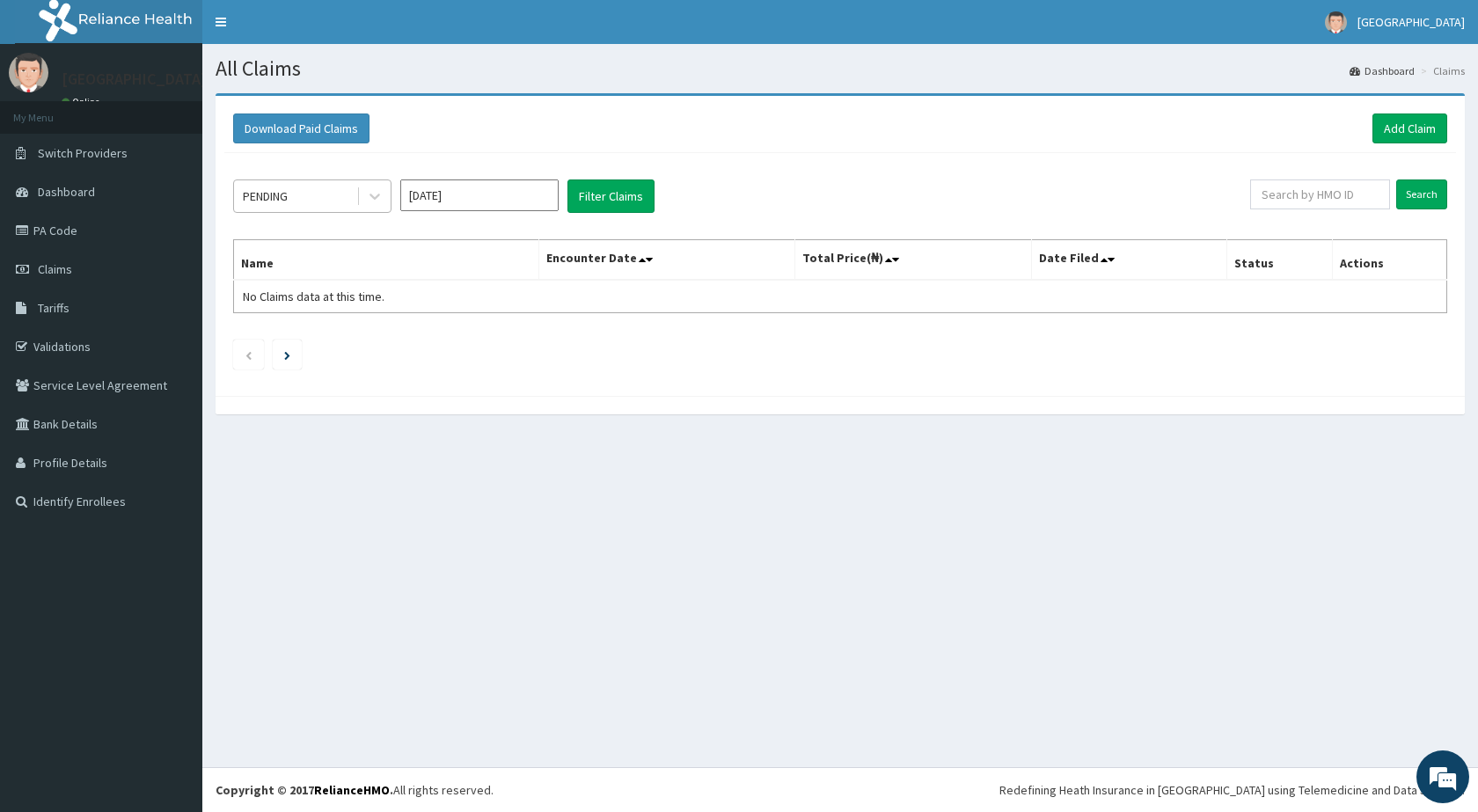
click at [329, 197] on div "PENDING" at bounding box center [294, 196] width 122 height 28
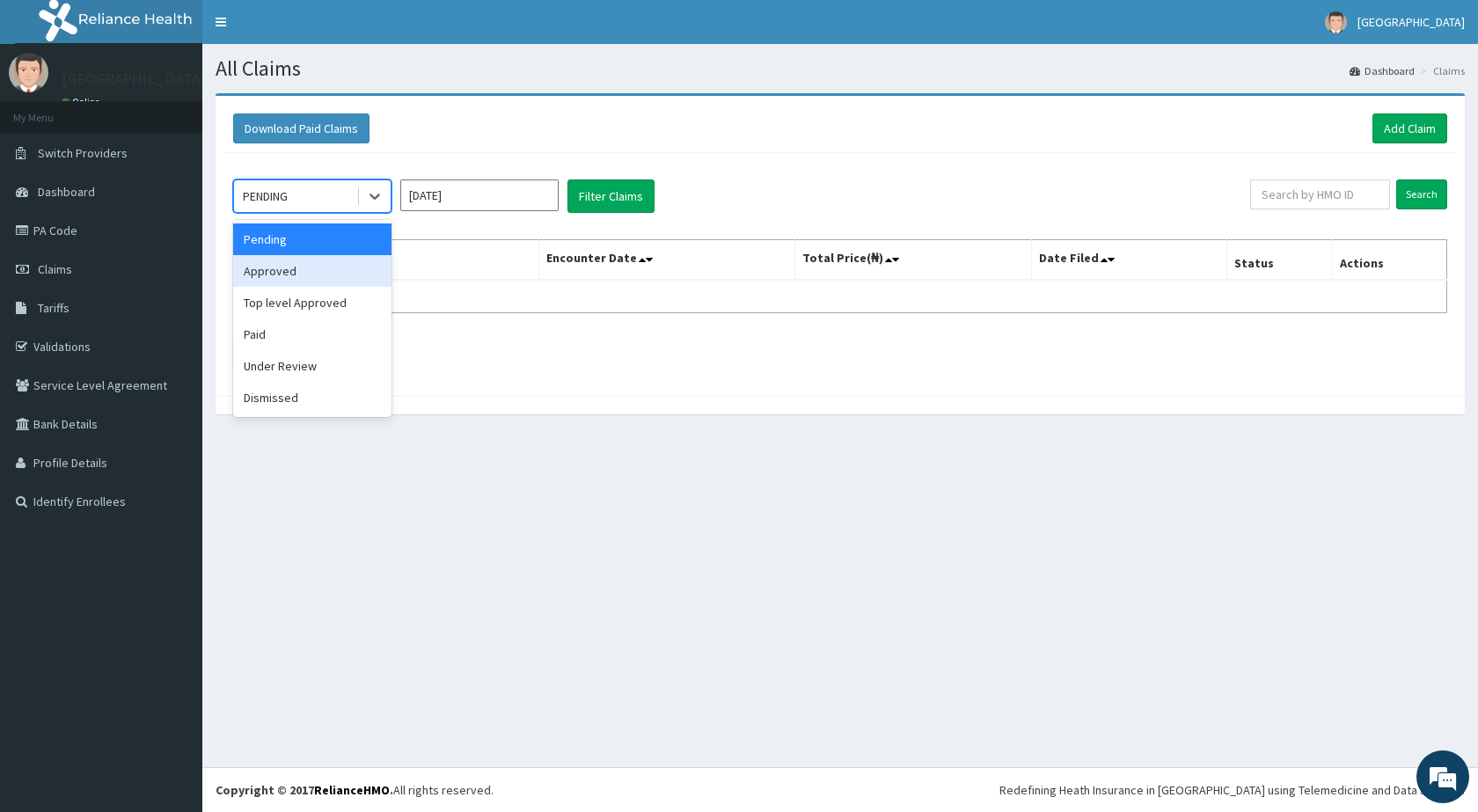
click at [292, 270] on div "Approved" at bounding box center [312, 271] width 158 height 32
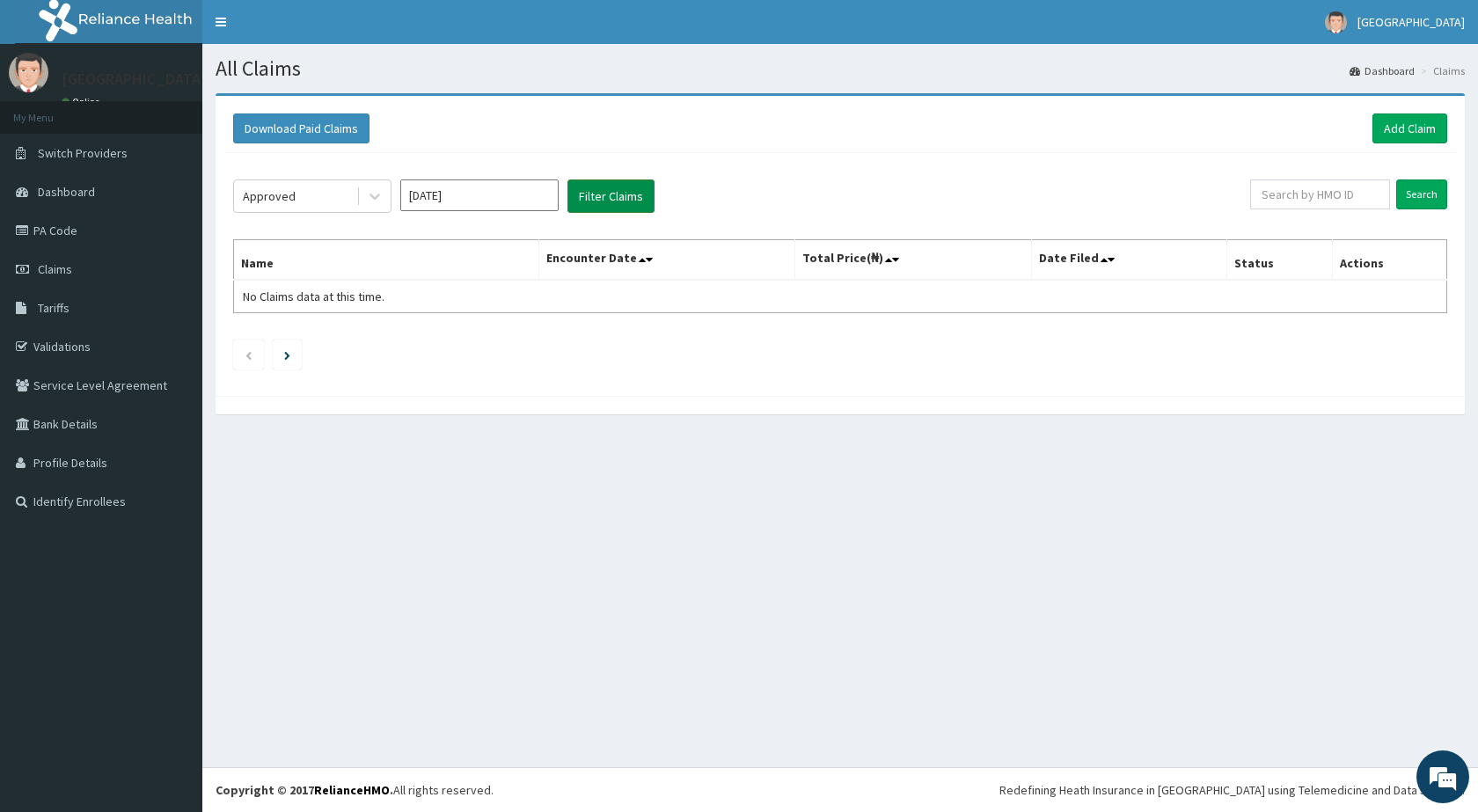
click at [641, 190] on button "Filter Claims" at bounding box center [610, 196] width 87 height 34
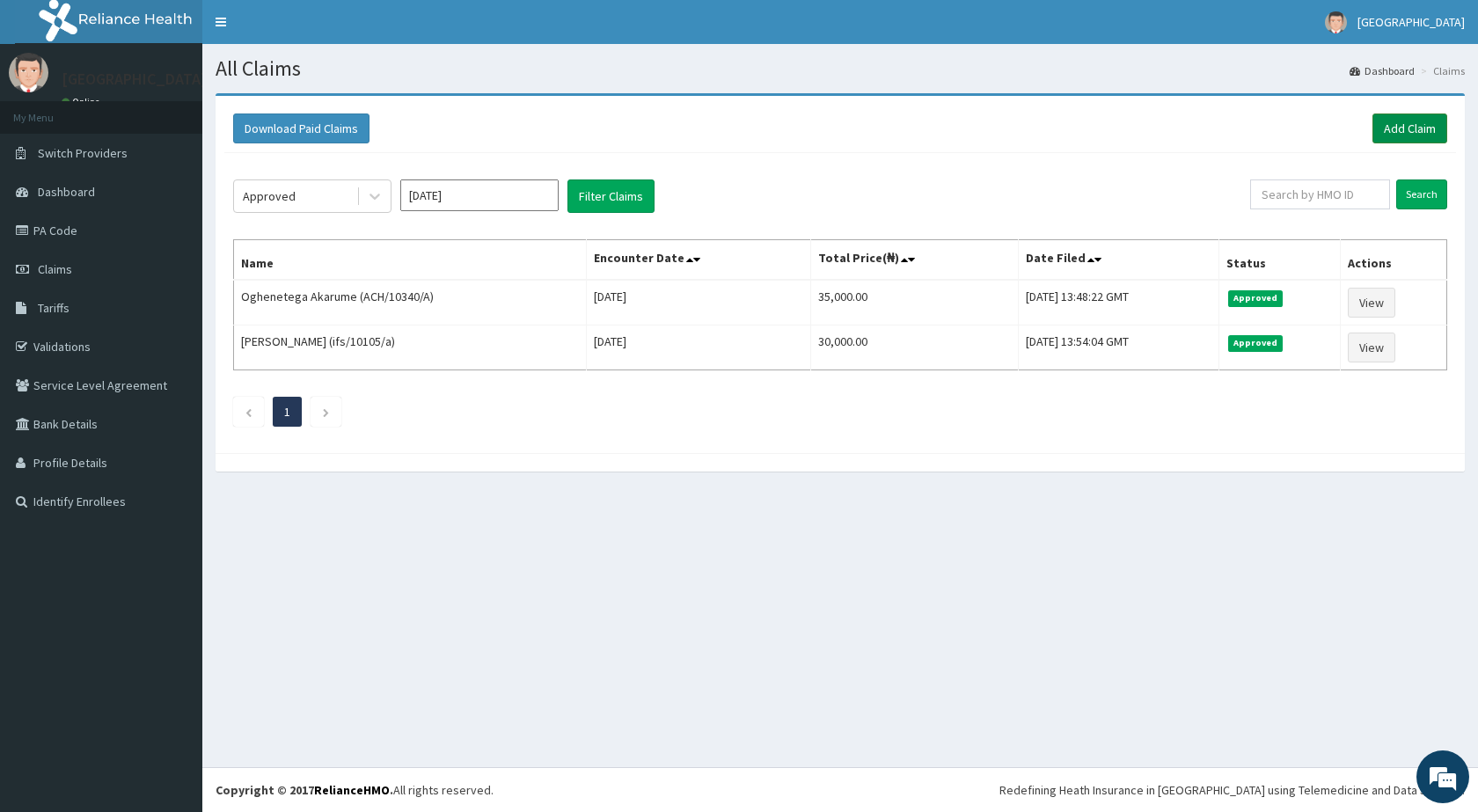
click at [1412, 130] on link "Add Claim" at bounding box center [1409, 129] width 75 height 30
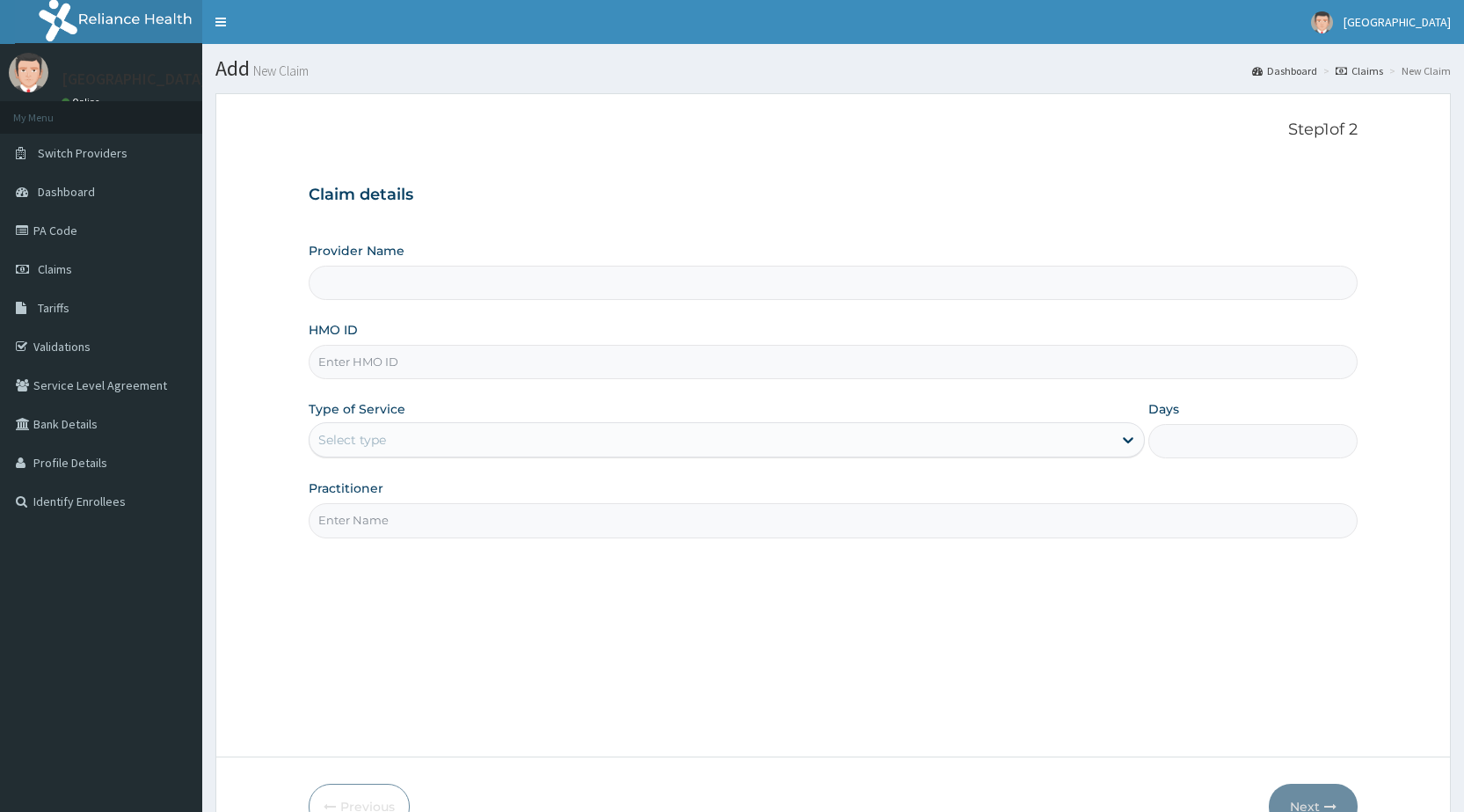
click at [552, 356] on input "HMO ID" at bounding box center [833, 361] width 1050 height 34
type input "[GEOGRAPHIC_DATA] - [GEOGRAPHIC_DATA]"
type input "avl/10129/d"
click at [411, 432] on div "Select type" at bounding box center [711, 440] width 803 height 28
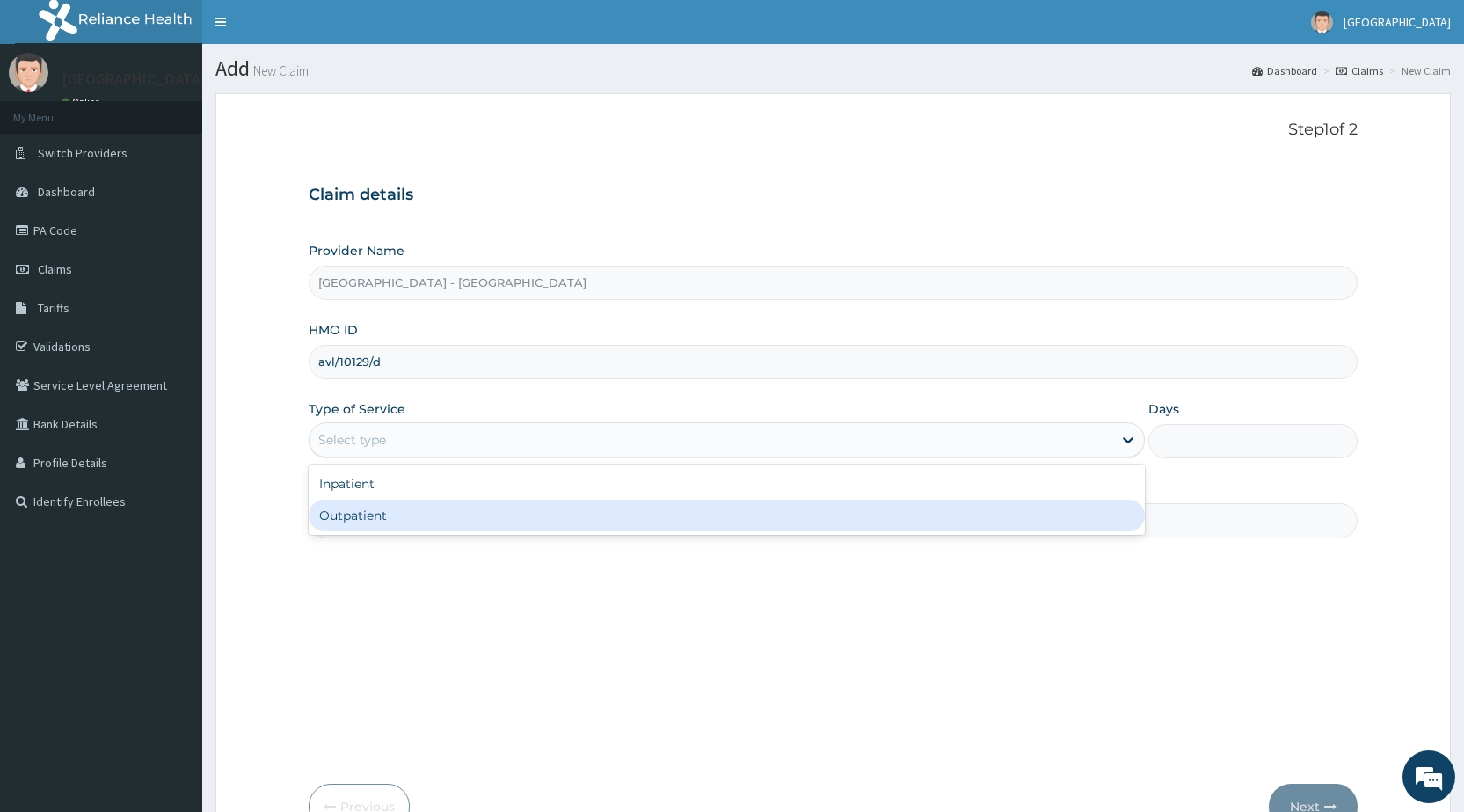
click at [367, 517] on div "Outpatient" at bounding box center [726, 515] width 836 height 32
type input "1"
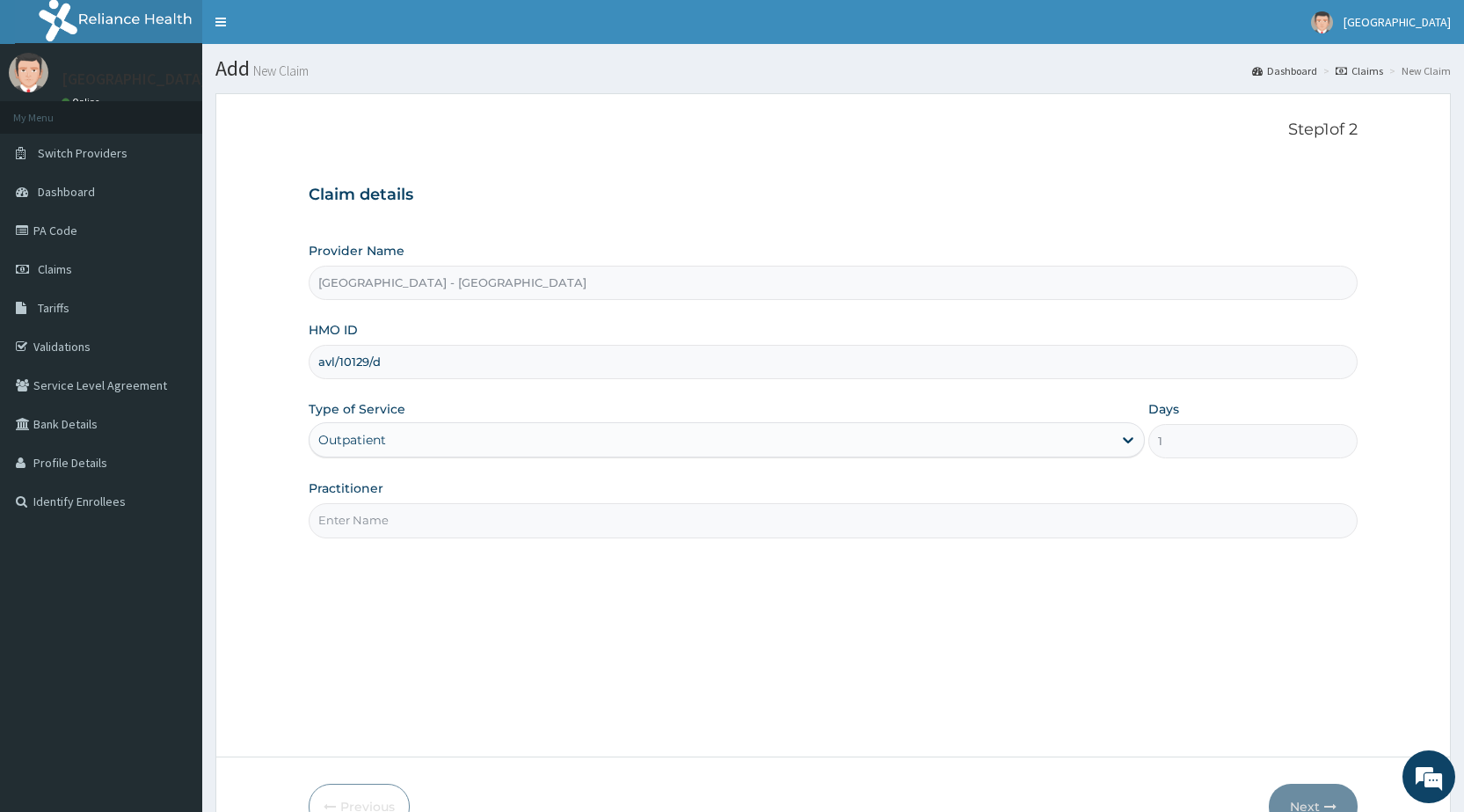
click at [382, 526] on input "Practitioner" at bounding box center [833, 520] width 1050 height 34
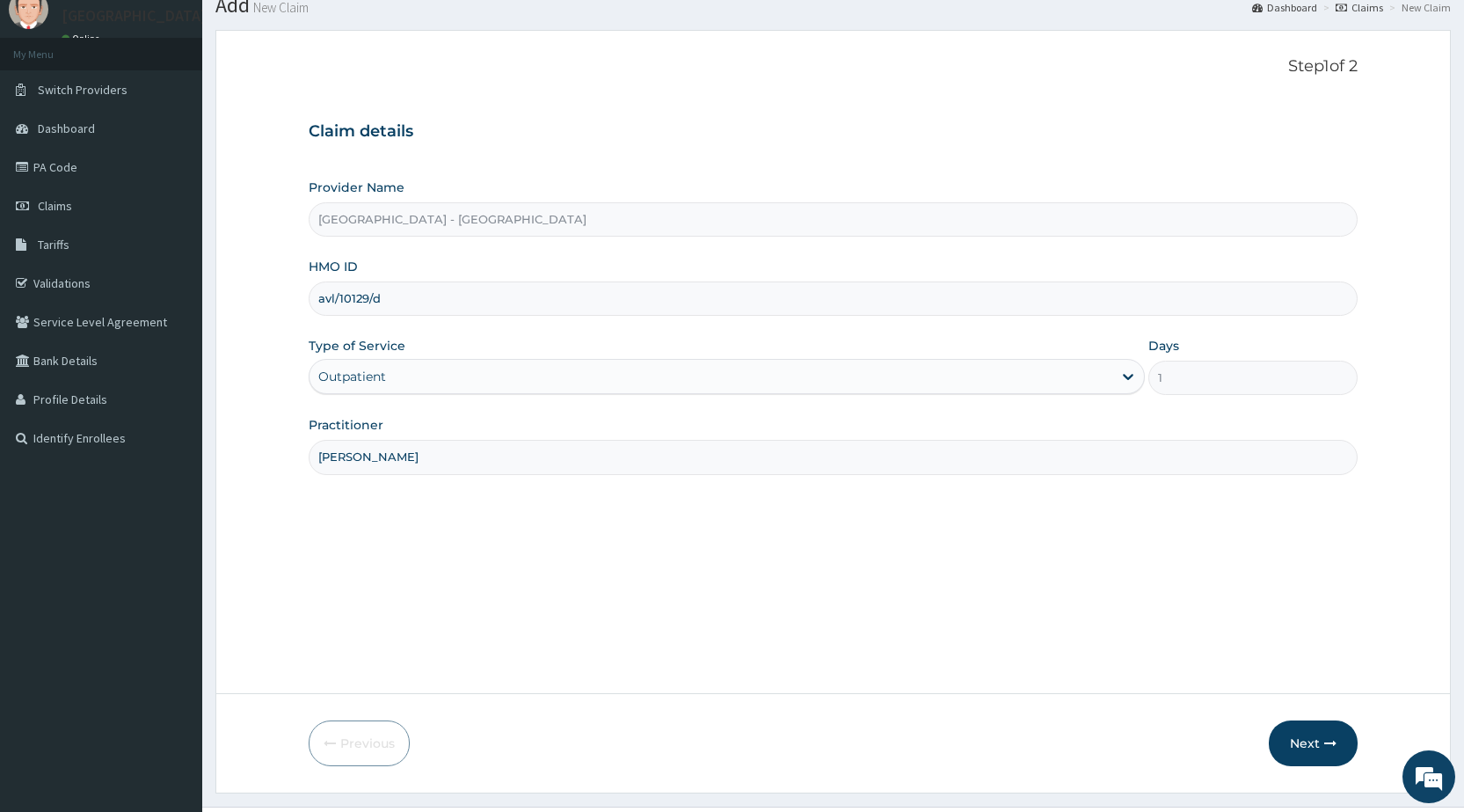
scroll to position [102, 0]
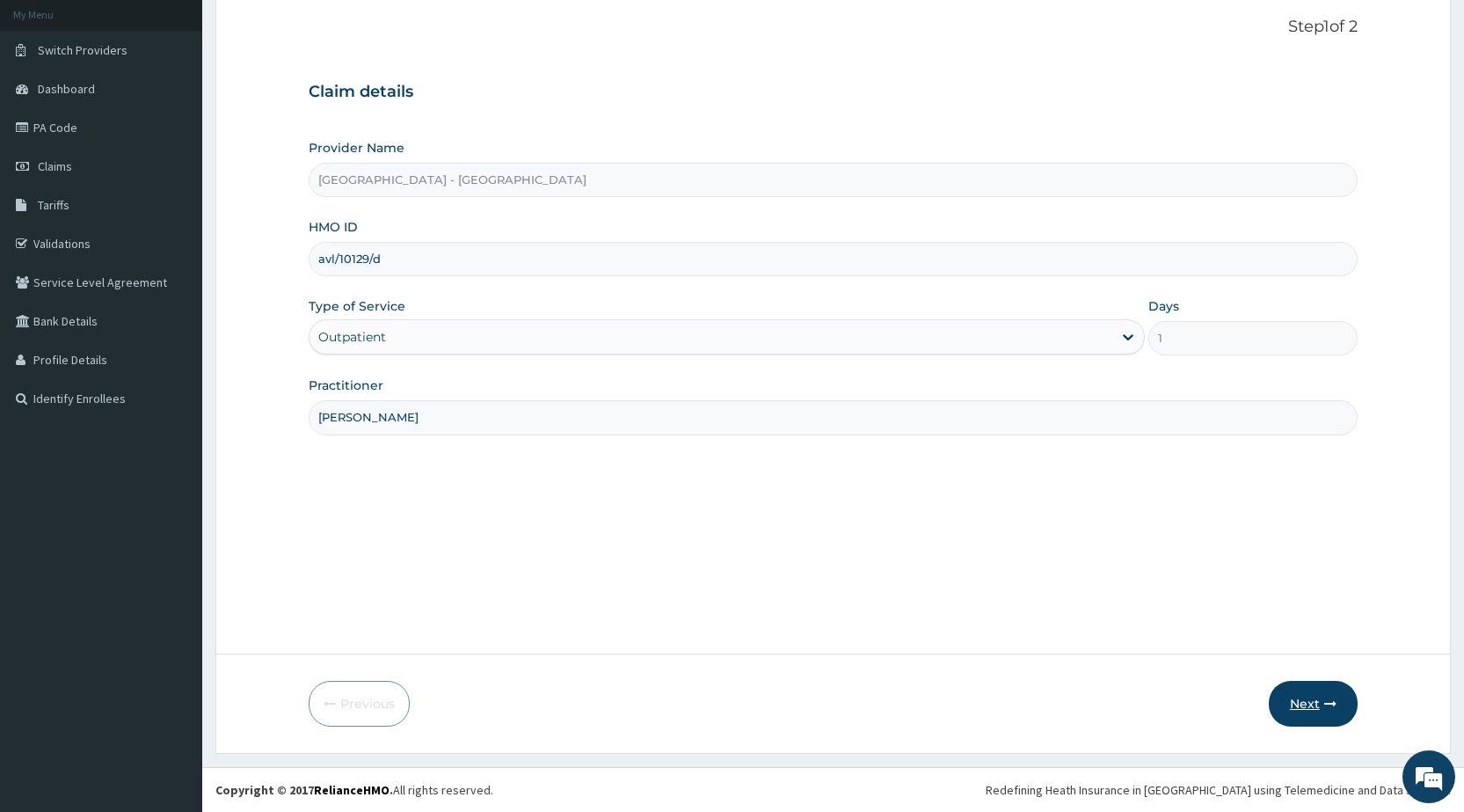
type input "dr raphael"
click at [1304, 694] on button "Next" at bounding box center [1313, 703] width 88 height 46
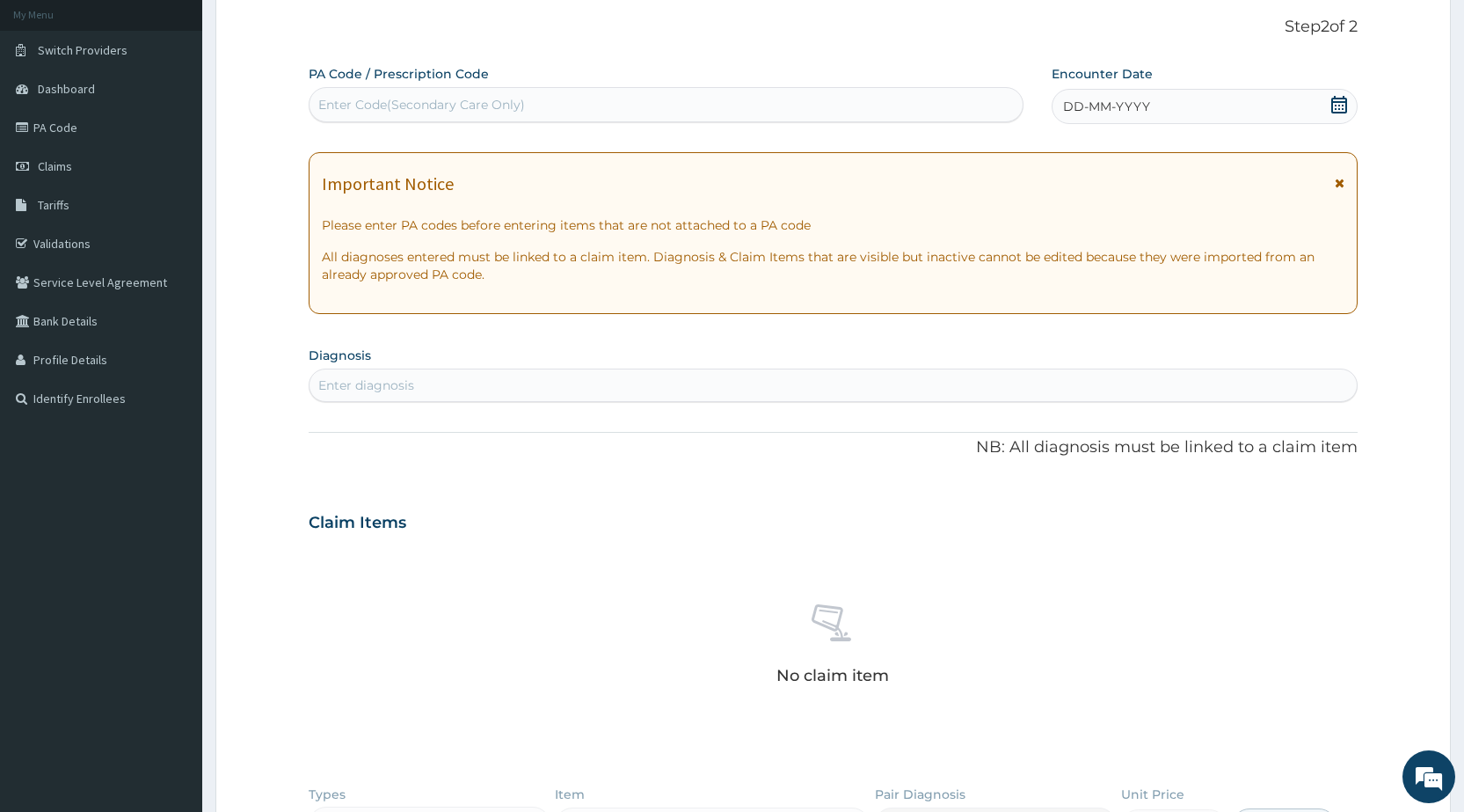
click at [401, 103] on div "Enter Code(Secondary Care Only)" at bounding box center [422, 104] width 207 height 18
type input "PA/4DC09A"
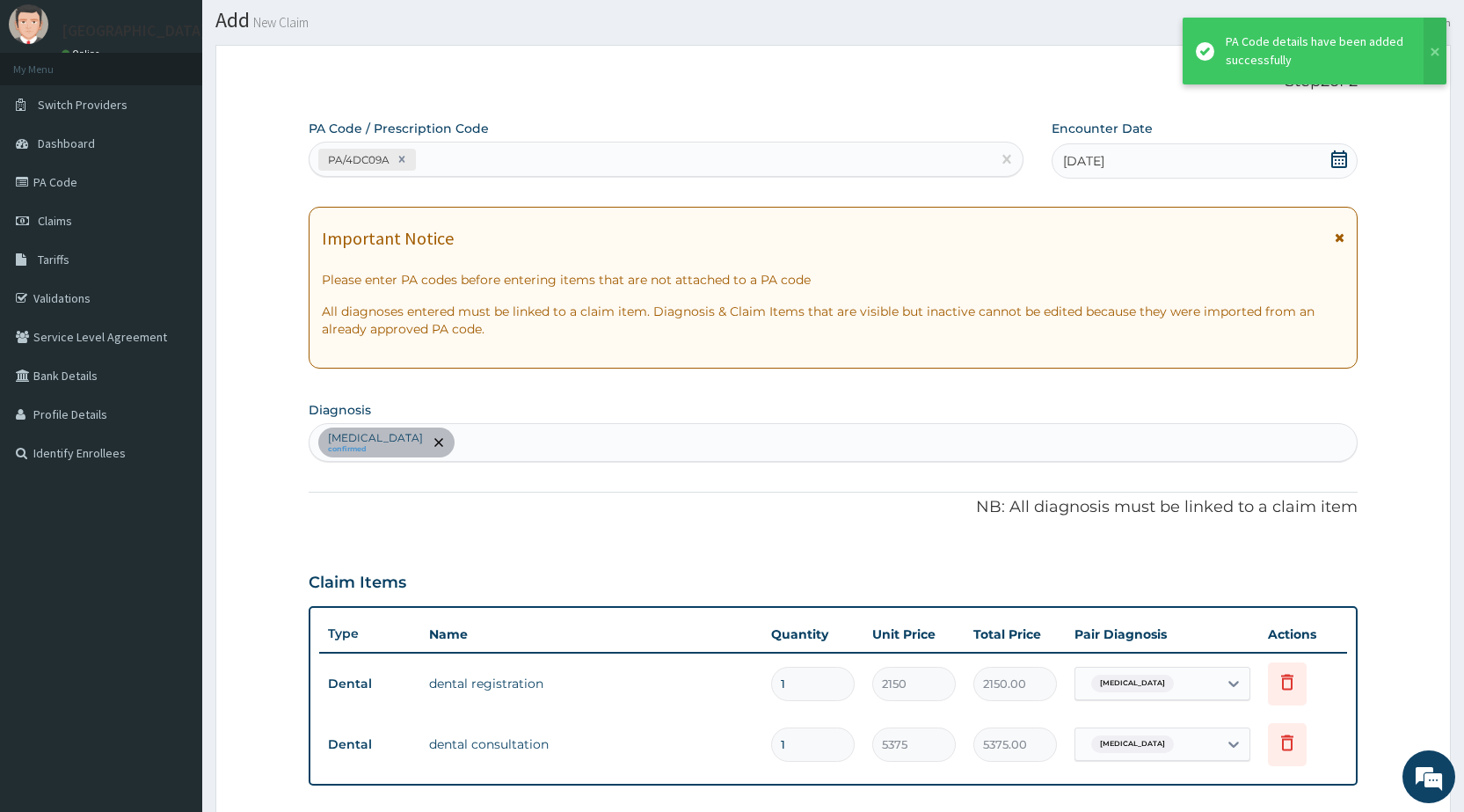
scroll to position [0, 0]
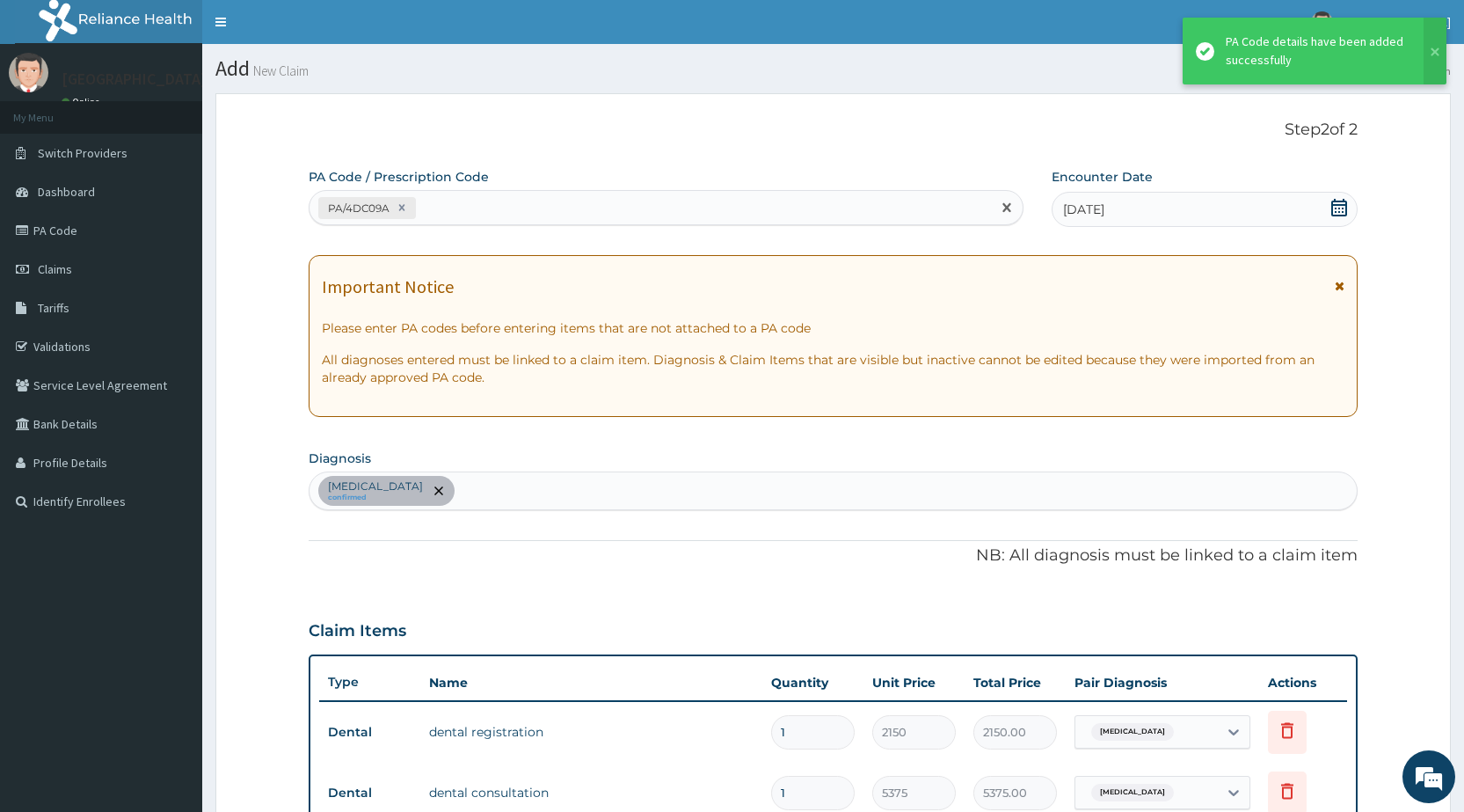
click at [471, 203] on div "PA/4DC09A" at bounding box center [649, 208] width 681 height 29
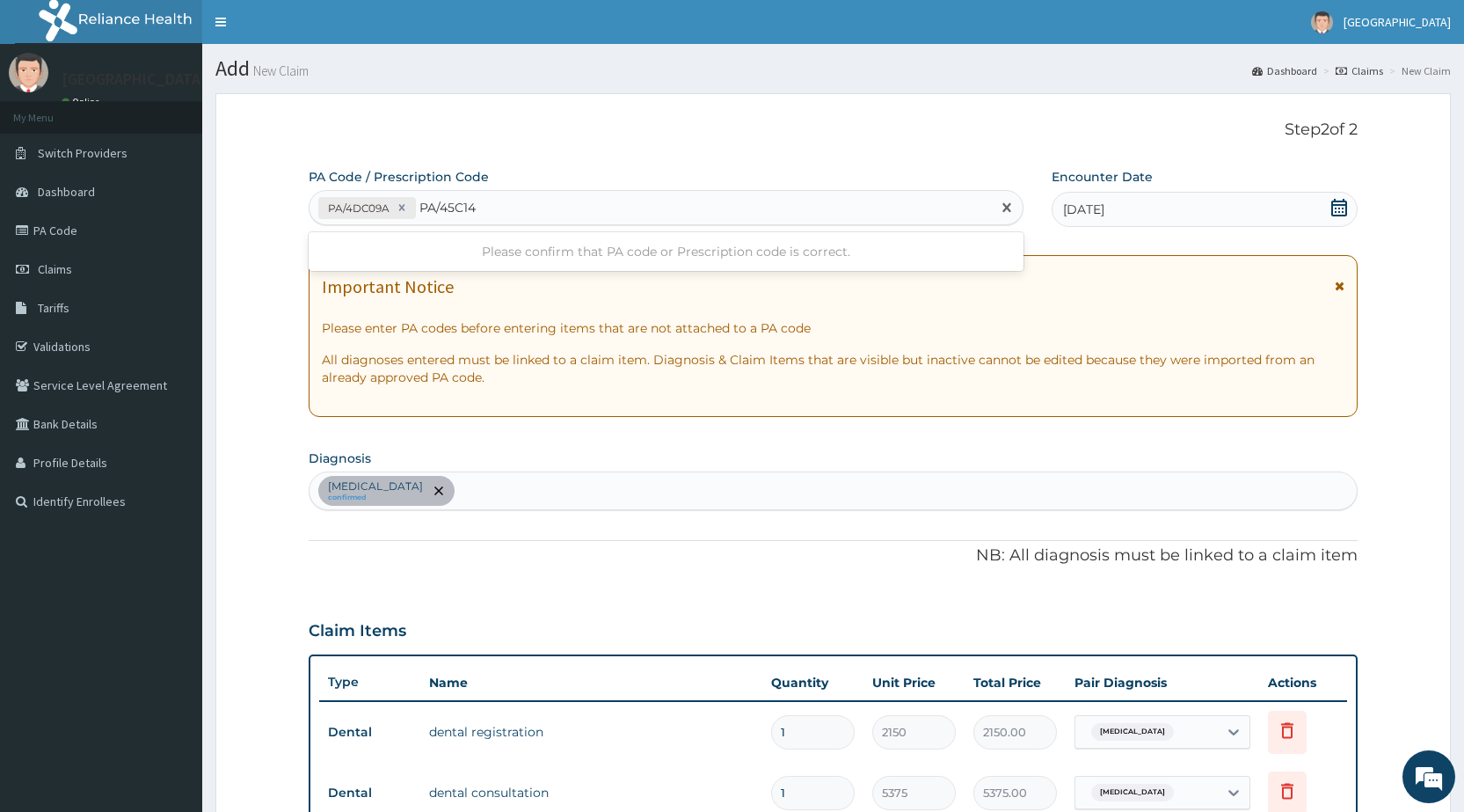
type input "PA/45C147"
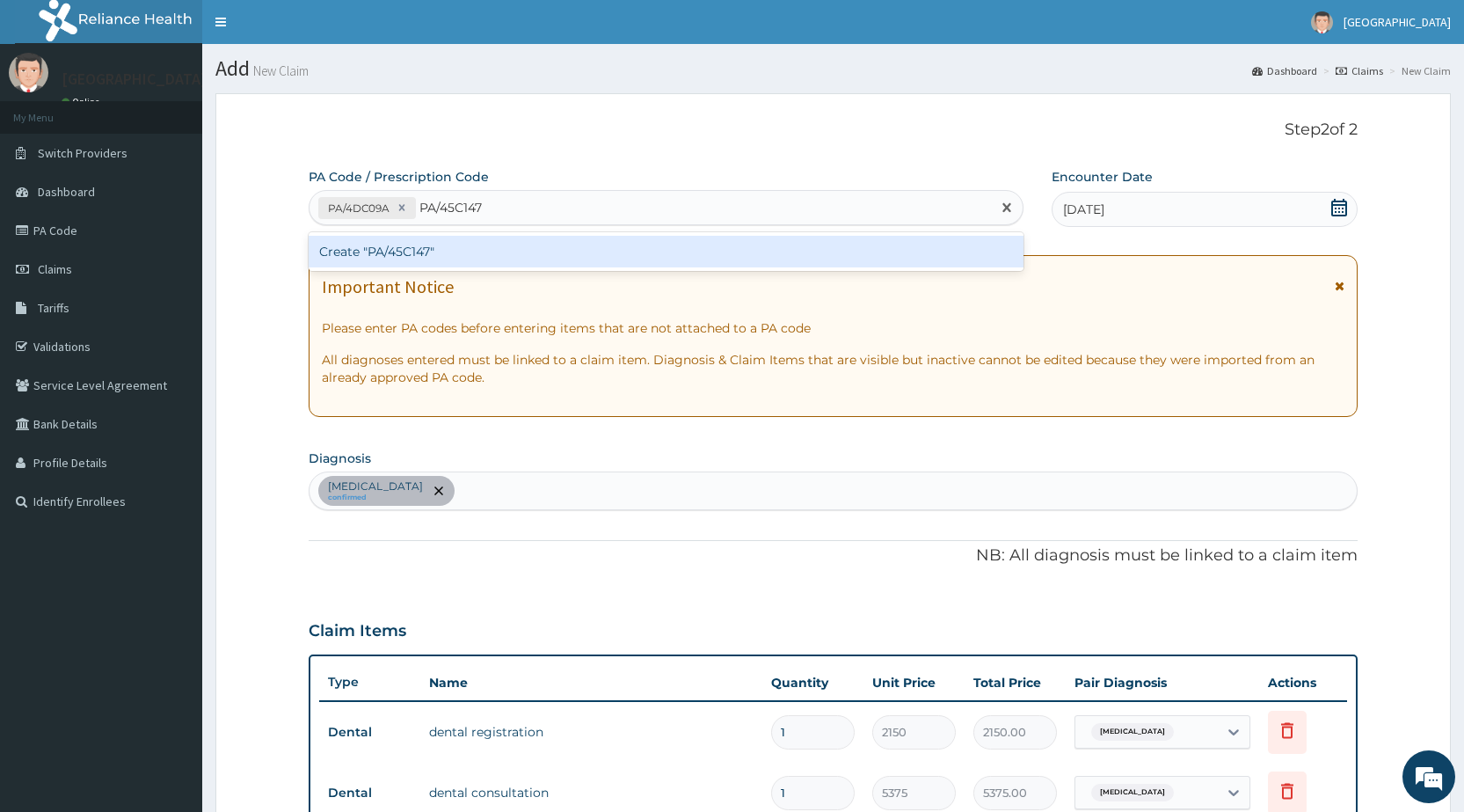
click at [480, 243] on div "Create "PA/45C147"" at bounding box center [665, 251] width 714 height 32
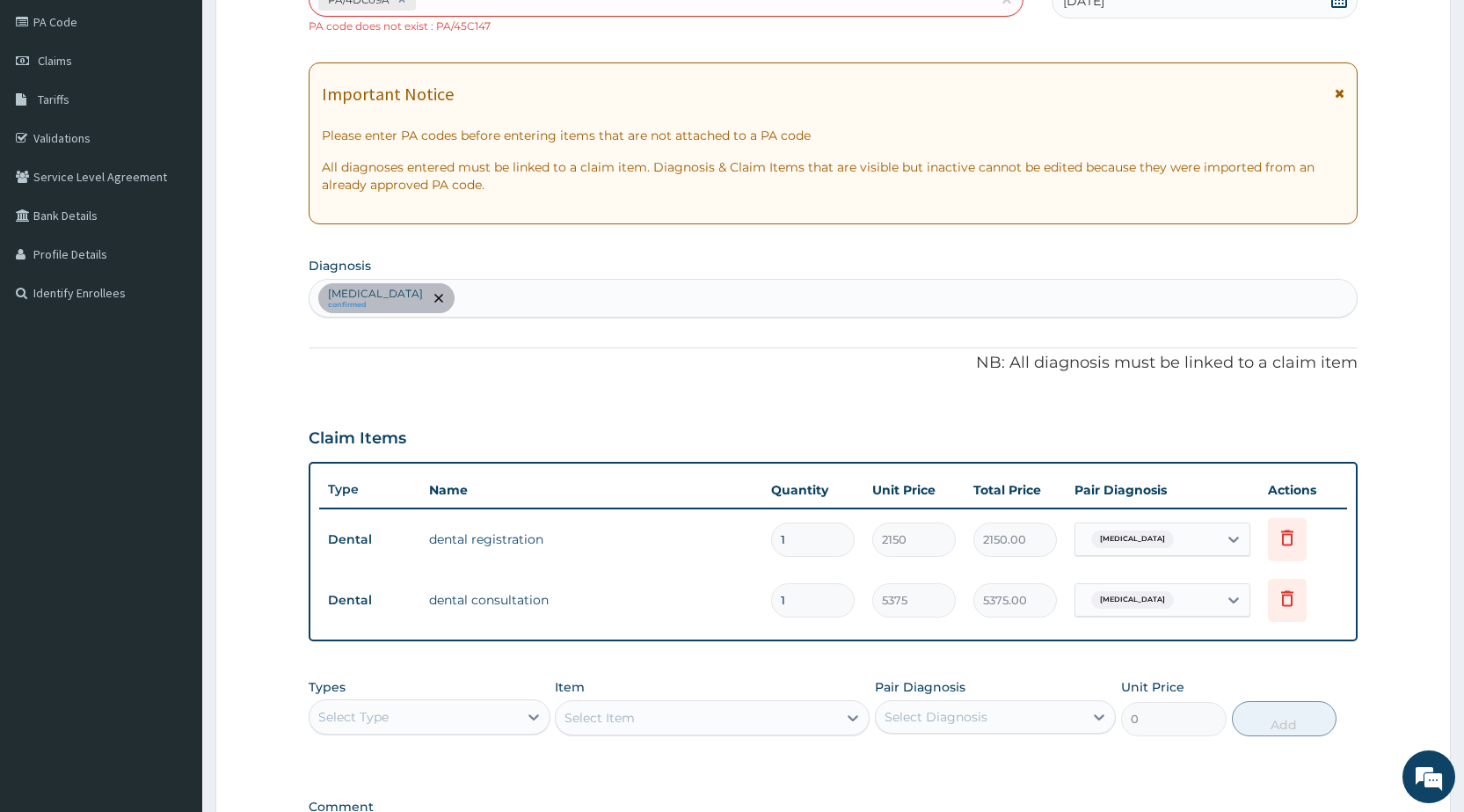
scroll to position [102, 0]
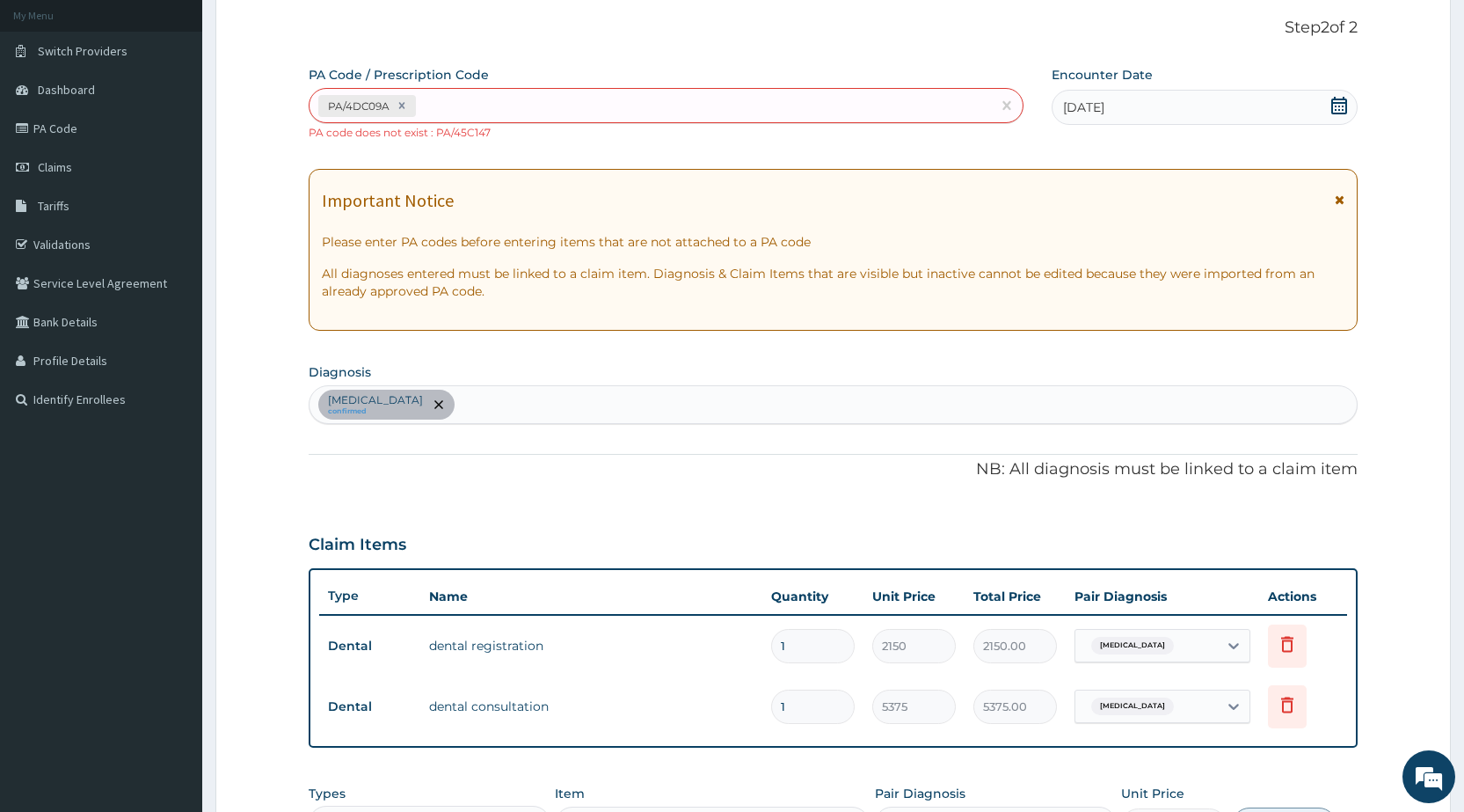
click at [468, 100] on div "PA/4DC09A" at bounding box center [649, 105] width 681 height 29
type input "PA/45C147"
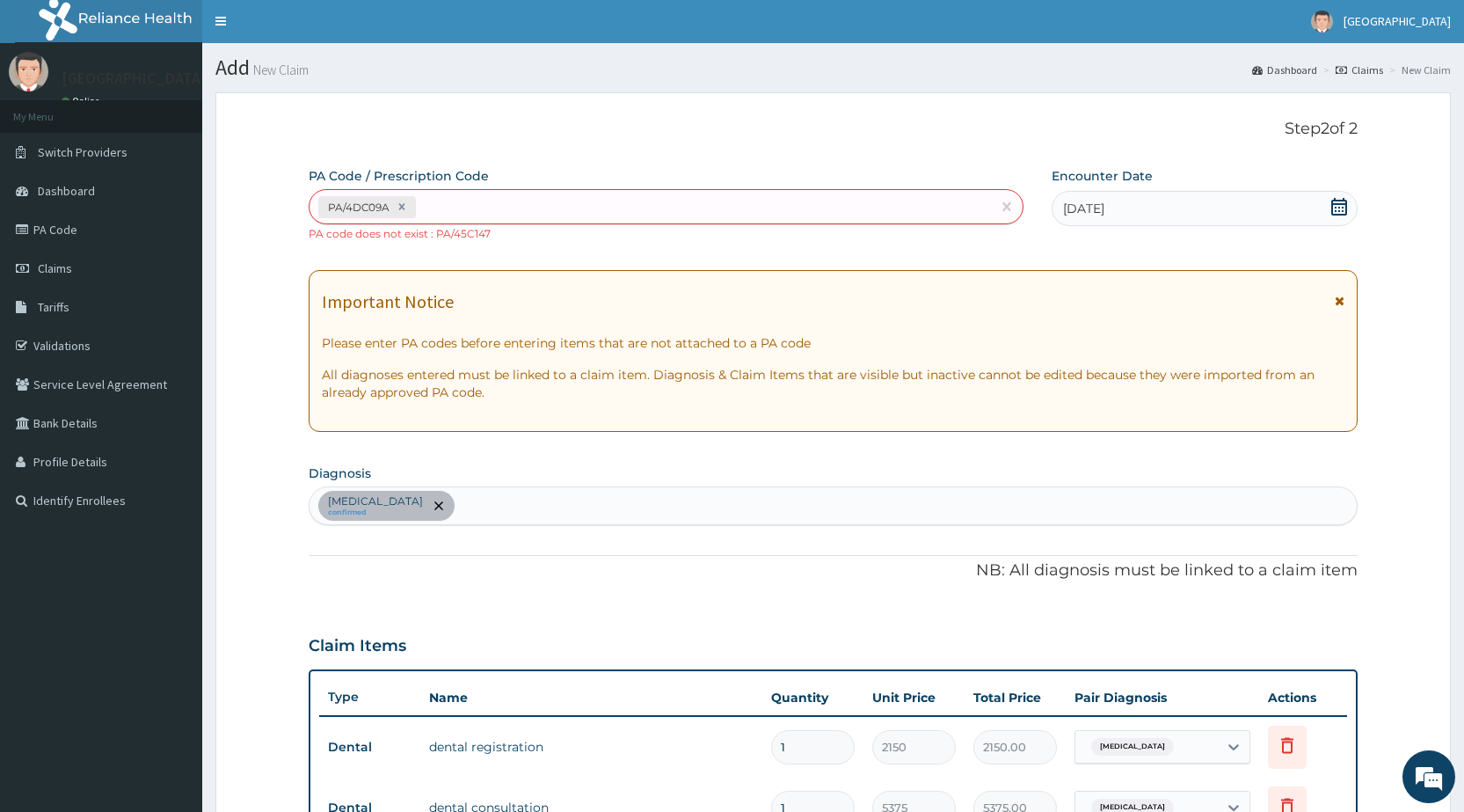
scroll to position [0, 0]
click at [50, 226] on link "PA Code" at bounding box center [101, 231] width 202 height 39
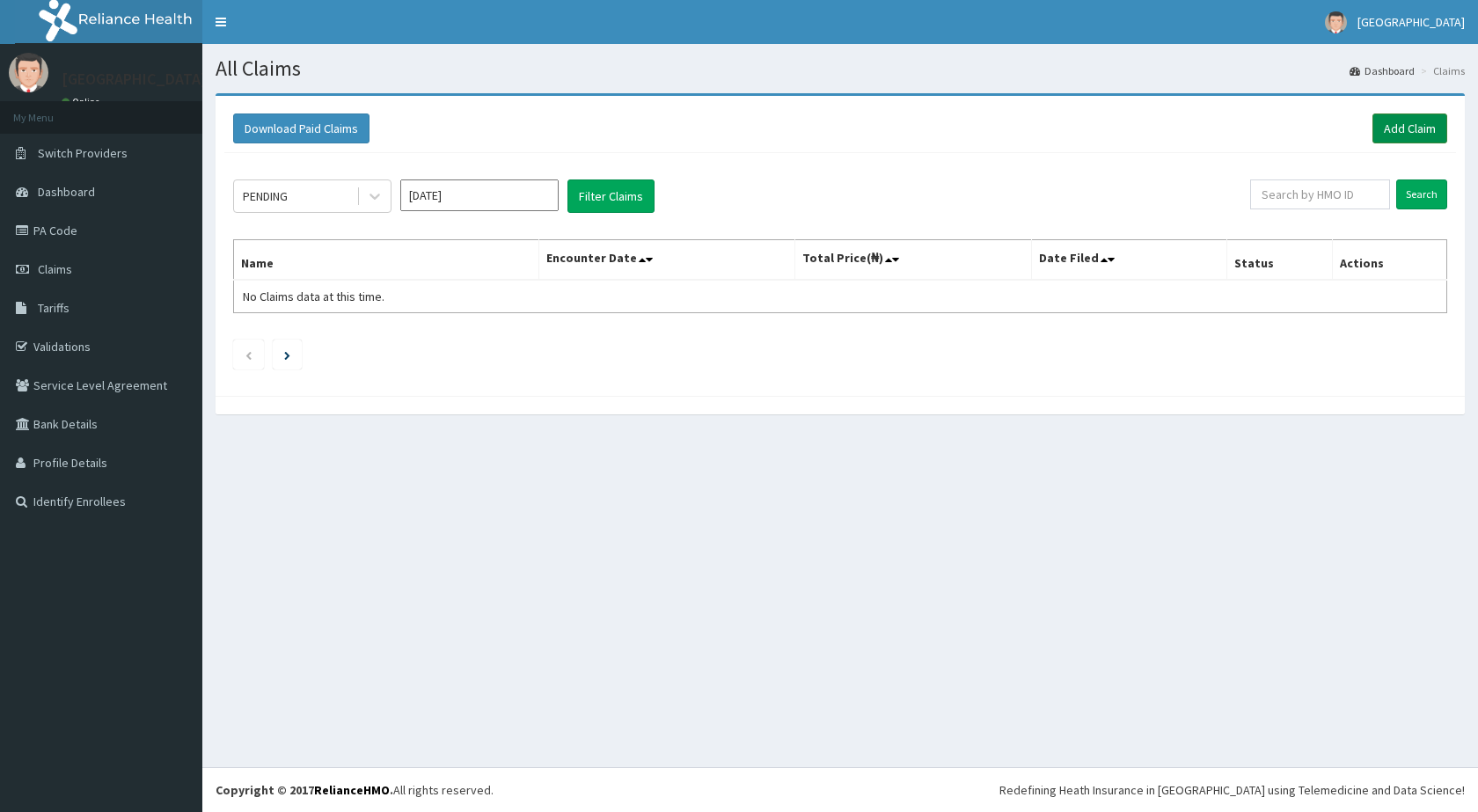
click at [1416, 129] on link "Add Claim" at bounding box center [1409, 129] width 75 height 30
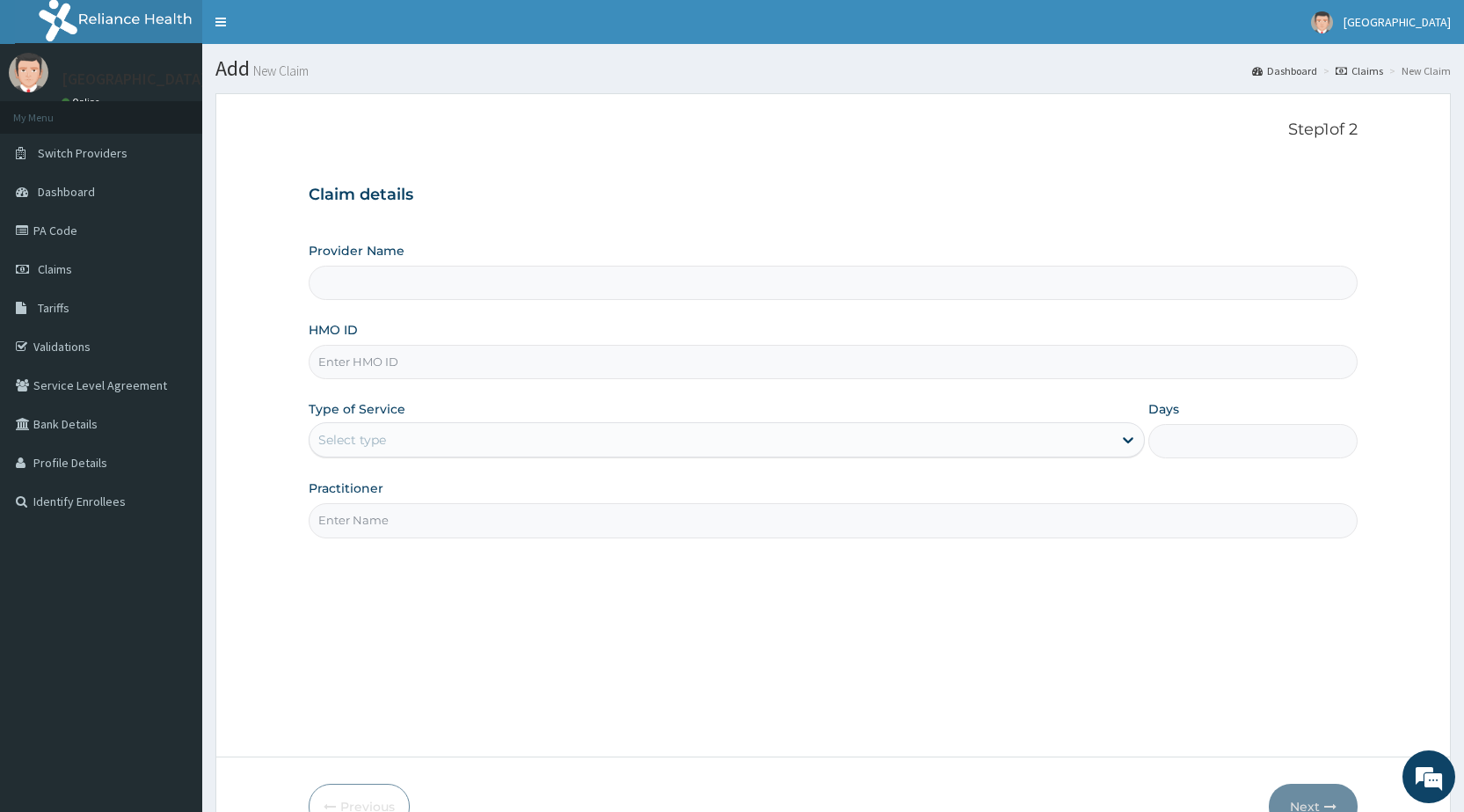
click at [397, 365] on input "HMO ID" at bounding box center [833, 361] width 1050 height 34
type input "[GEOGRAPHIC_DATA] - [GEOGRAPHIC_DATA]"
type input "avl/10129/d"
click at [407, 433] on div "Select type" at bounding box center [711, 440] width 803 height 28
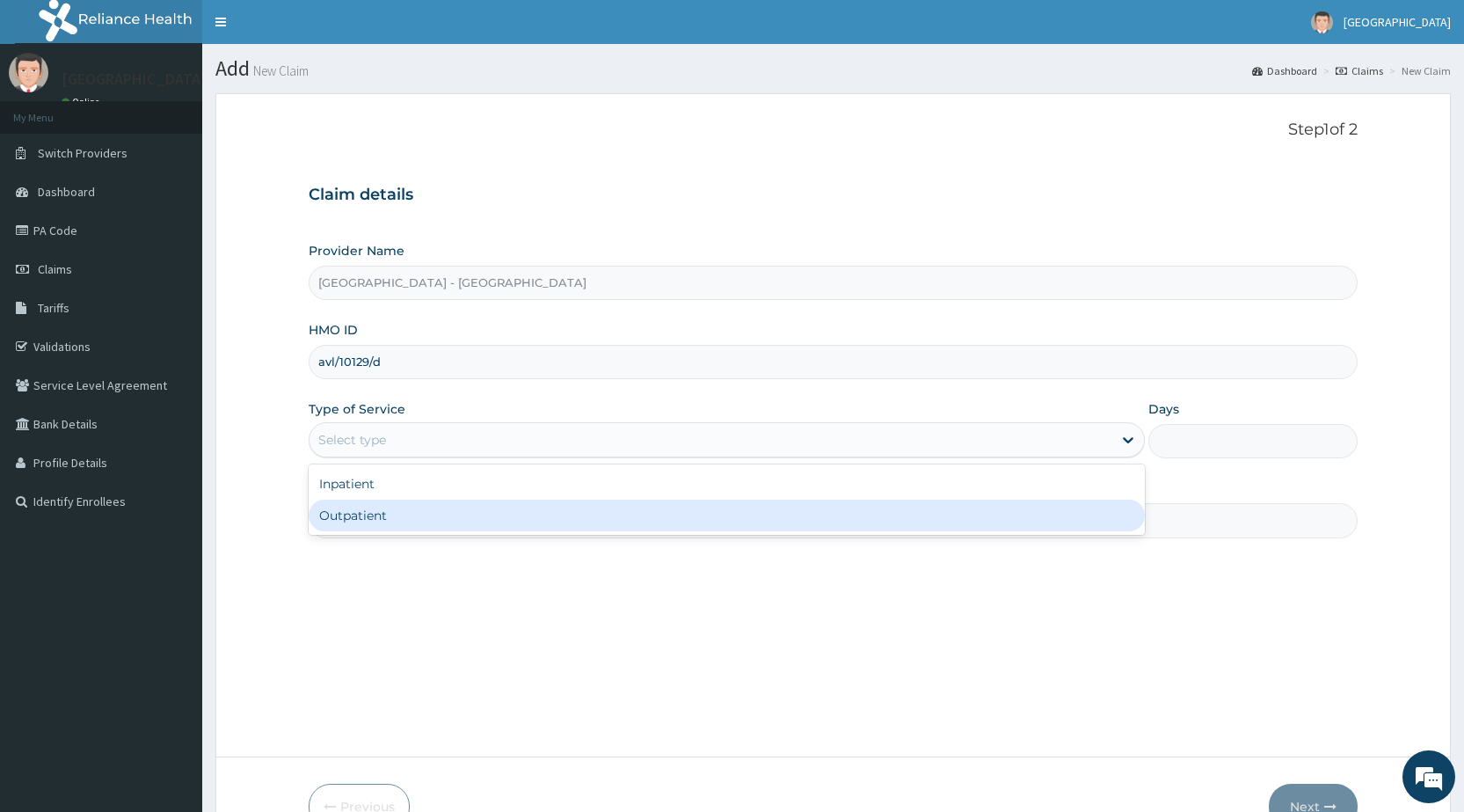
click at [395, 511] on div "Outpatient" at bounding box center [726, 515] width 836 height 32
type input "1"
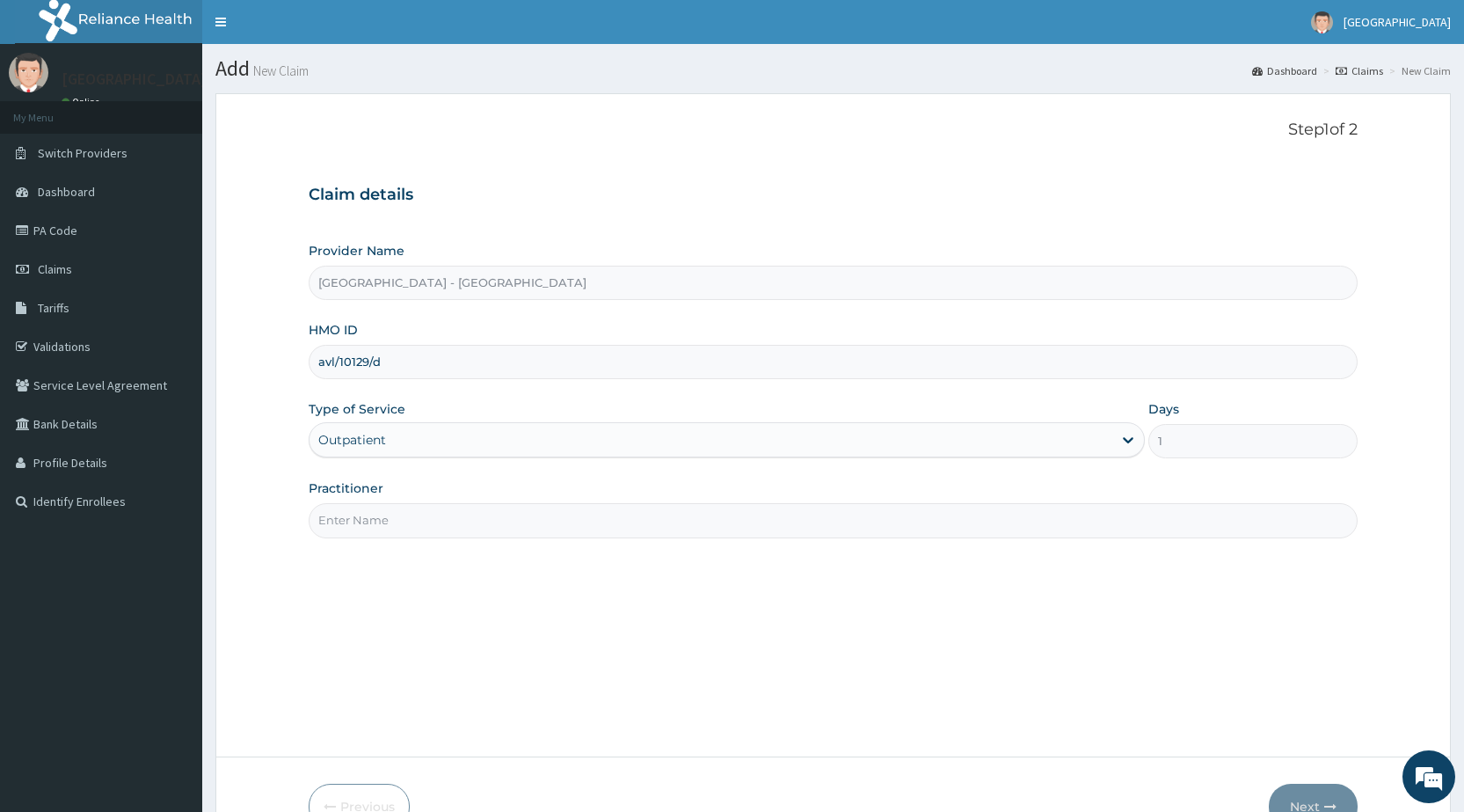
click at [403, 522] on input "Practitioner" at bounding box center [833, 520] width 1050 height 34
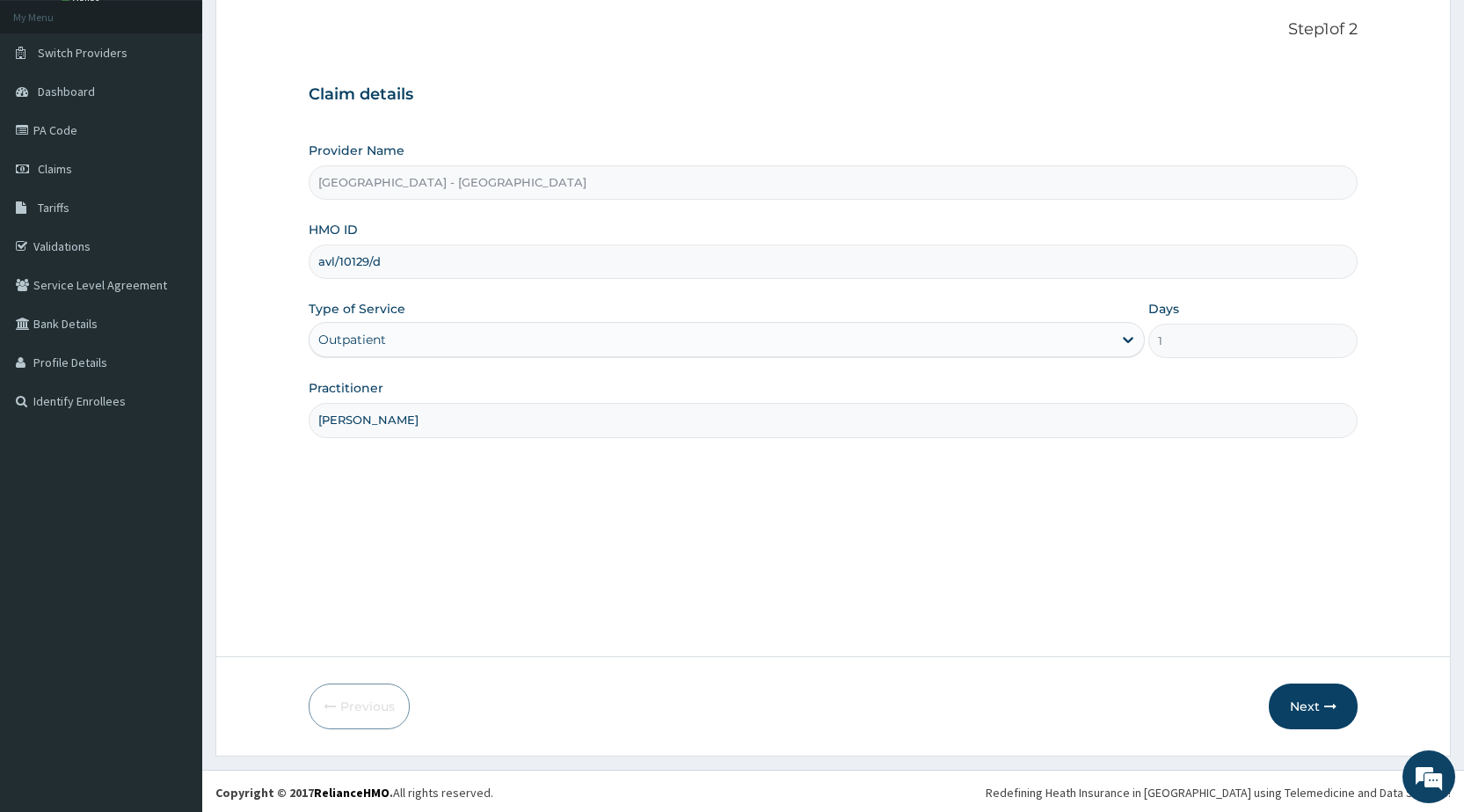
scroll to position [102, 0]
type input "[PERSON_NAME]"
click at [1287, 695] on button "Next" at bounding box center [1313, 703] width 88 height 46
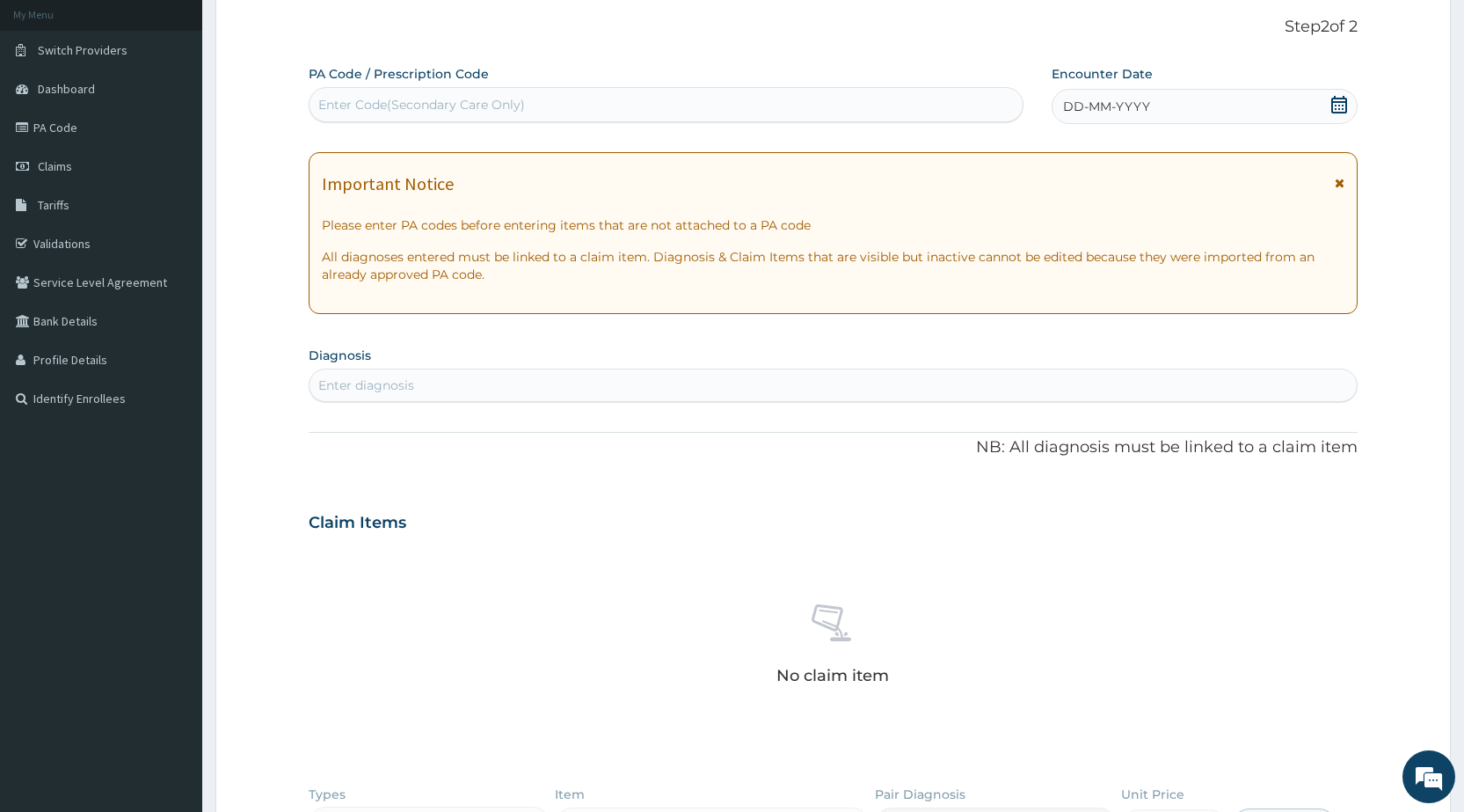
click at [421, 109] on div "Enter Code(Secondary Care Only)" at bounding box center [422, 104] width 207 height 18
paste input "PA/45C14F"
type input "PA/45C14F"
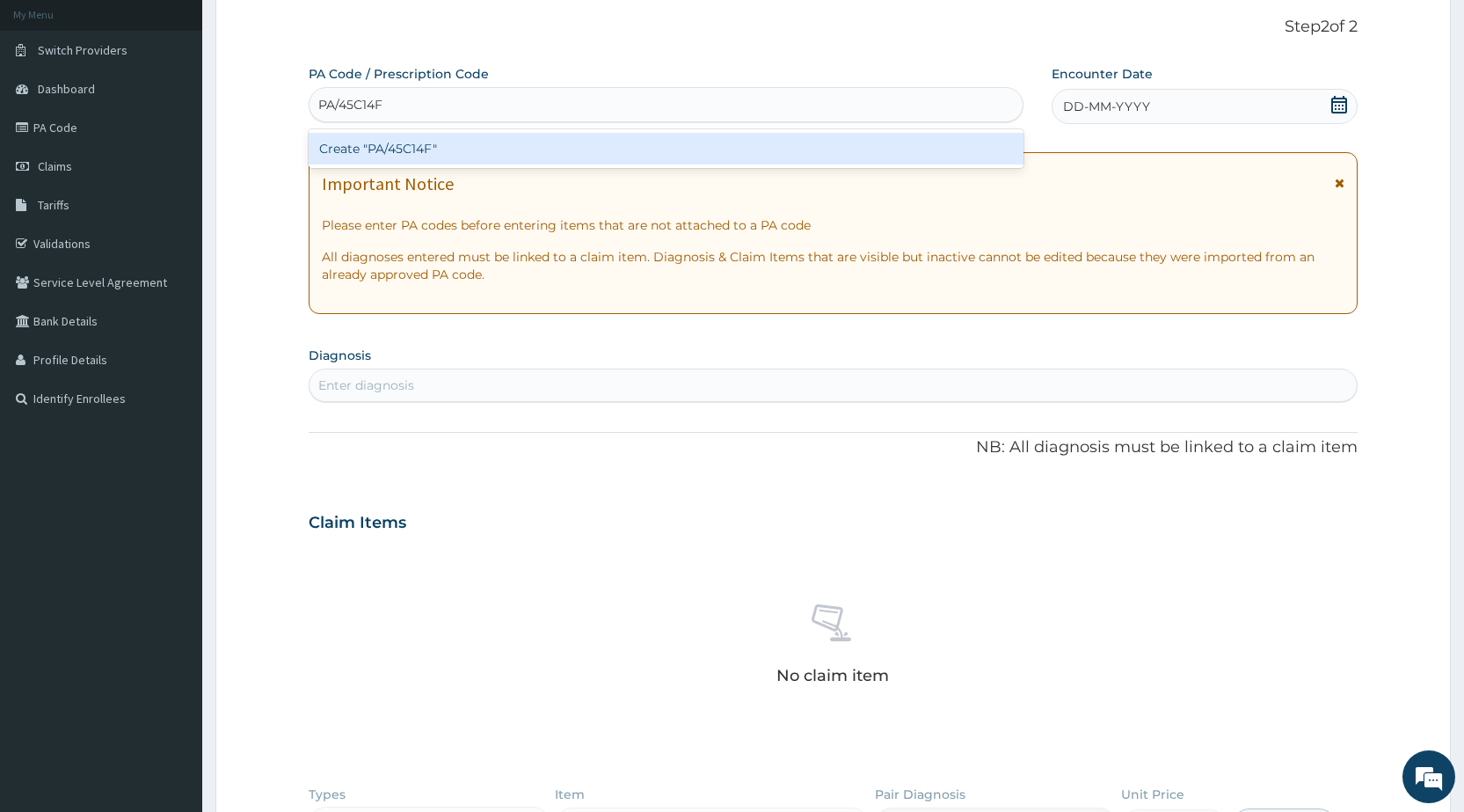
click at [451, 151] on div "Create "PA/45C14F"" at bounding box center [665, 149] width 714 height 32
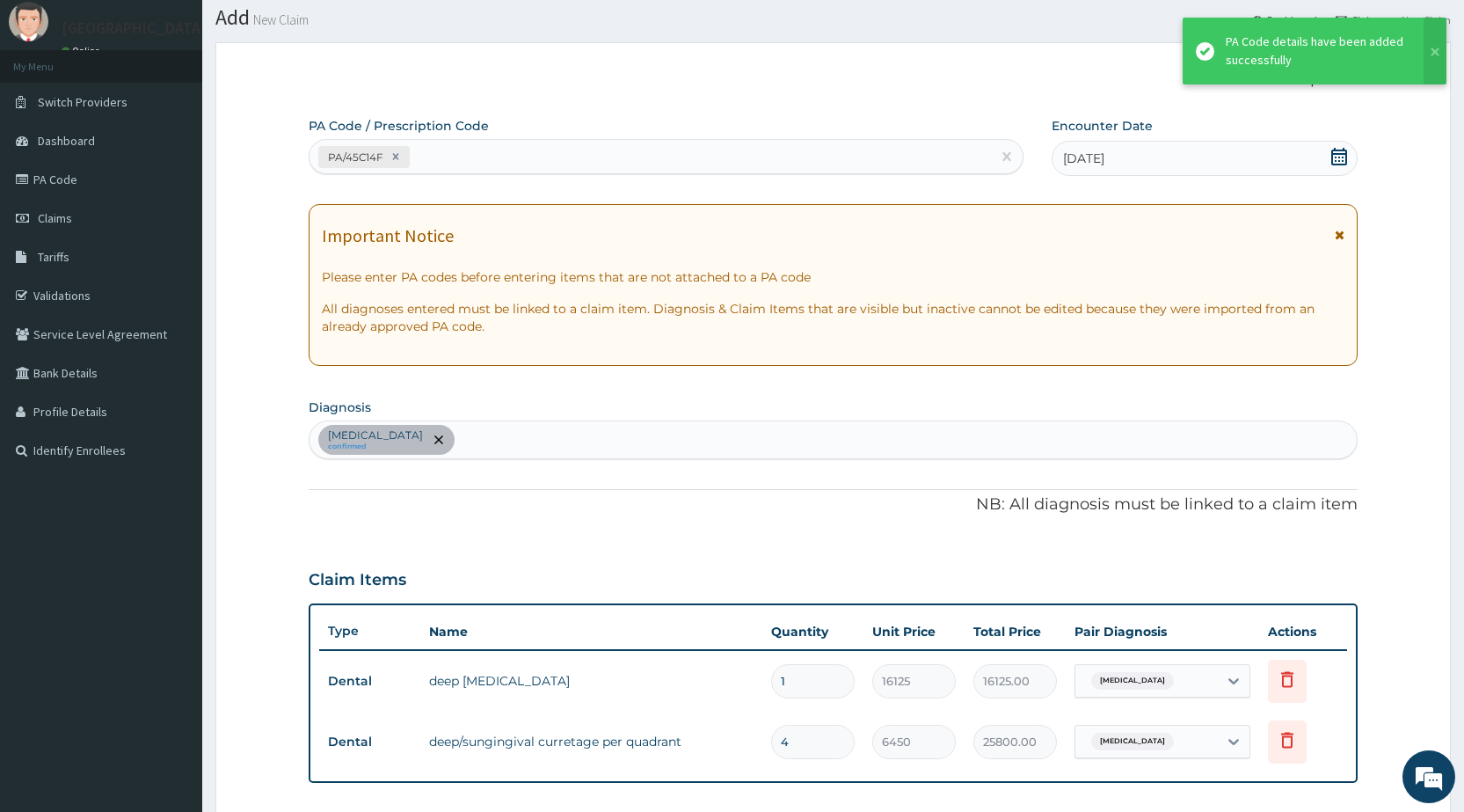
scroll to position [0, 0]
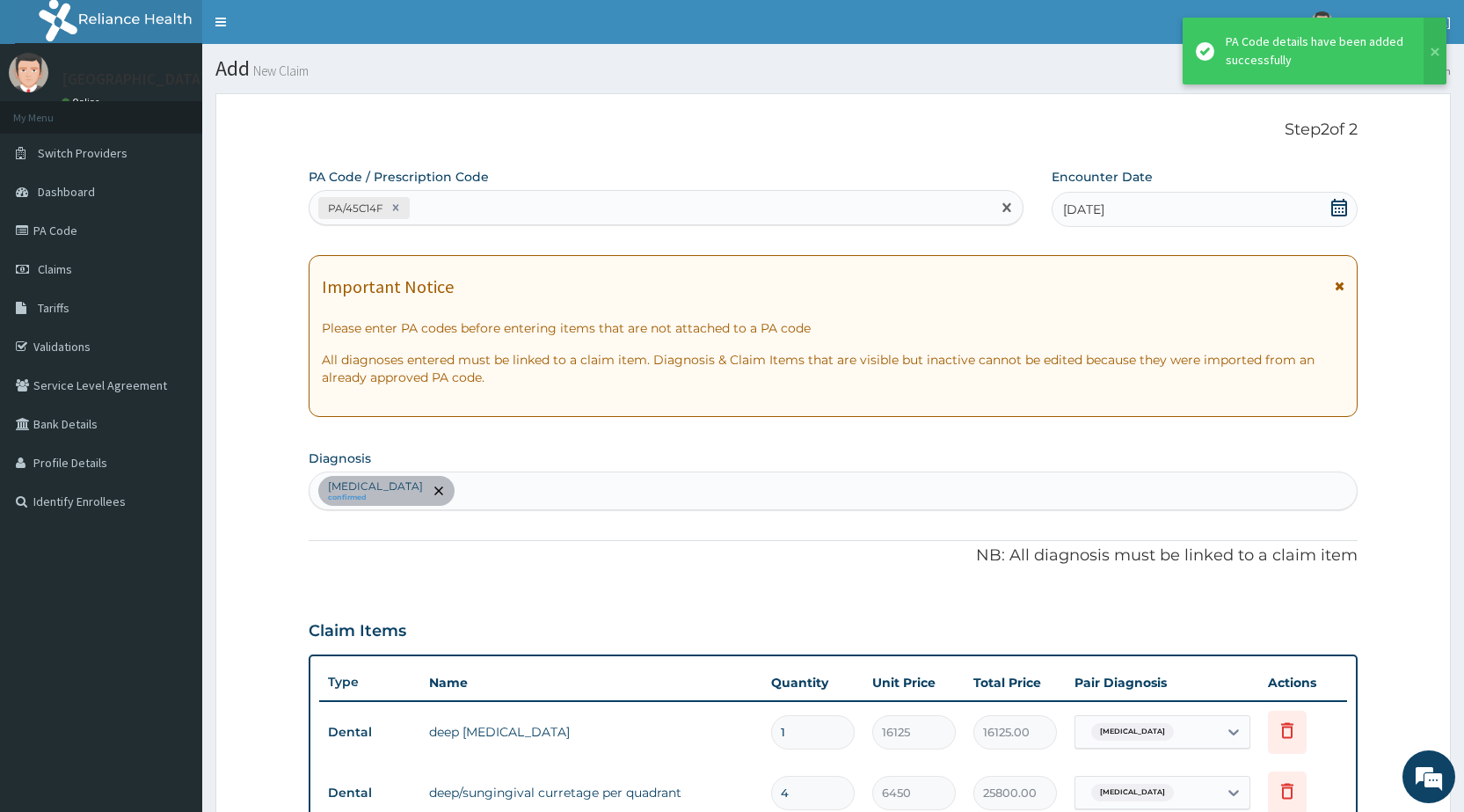
click at [486, 210] on div "PA/45C14F" at bounding box center [649, 208] width 681 height 29
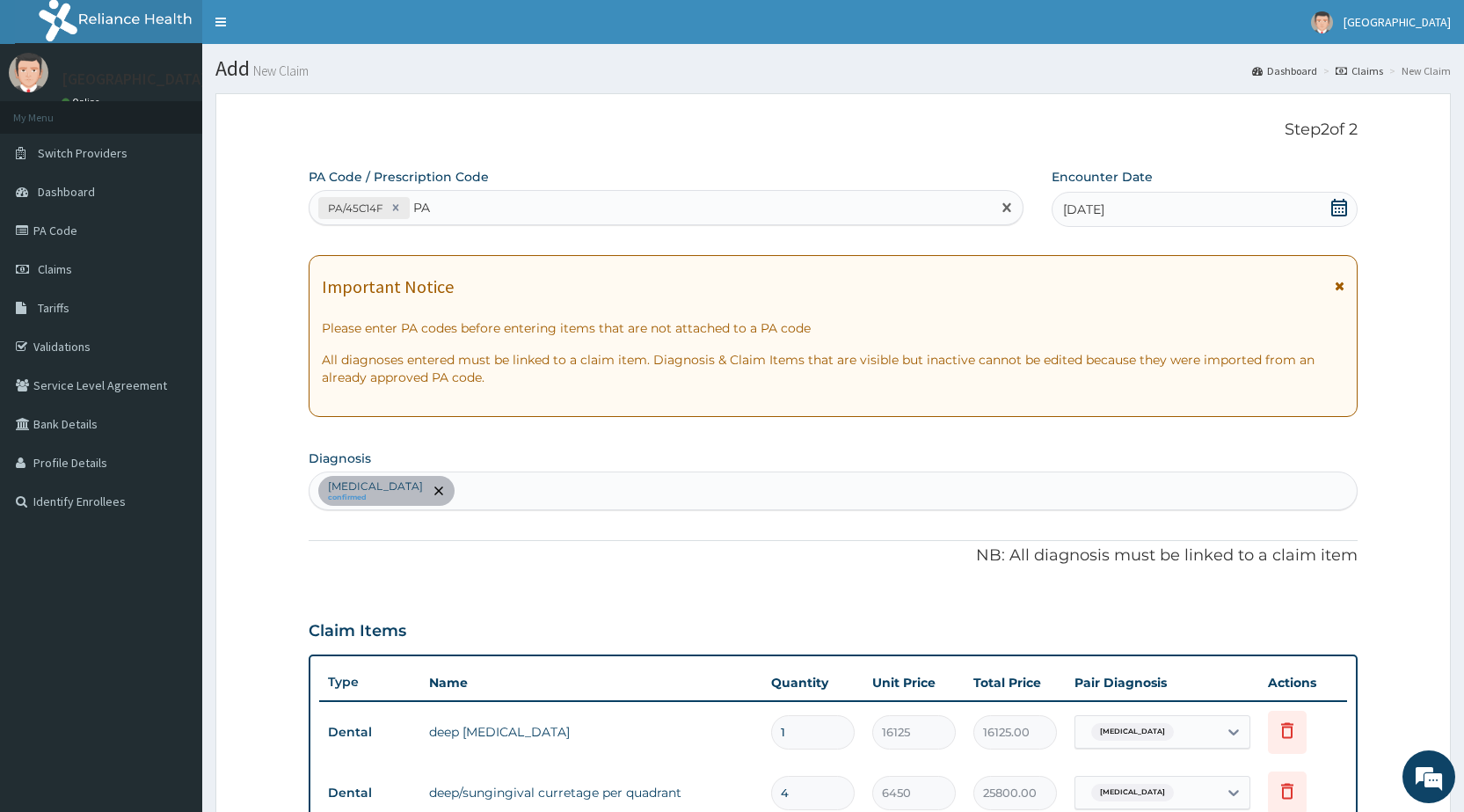
type input "P"
type input "PA/4DC09A"
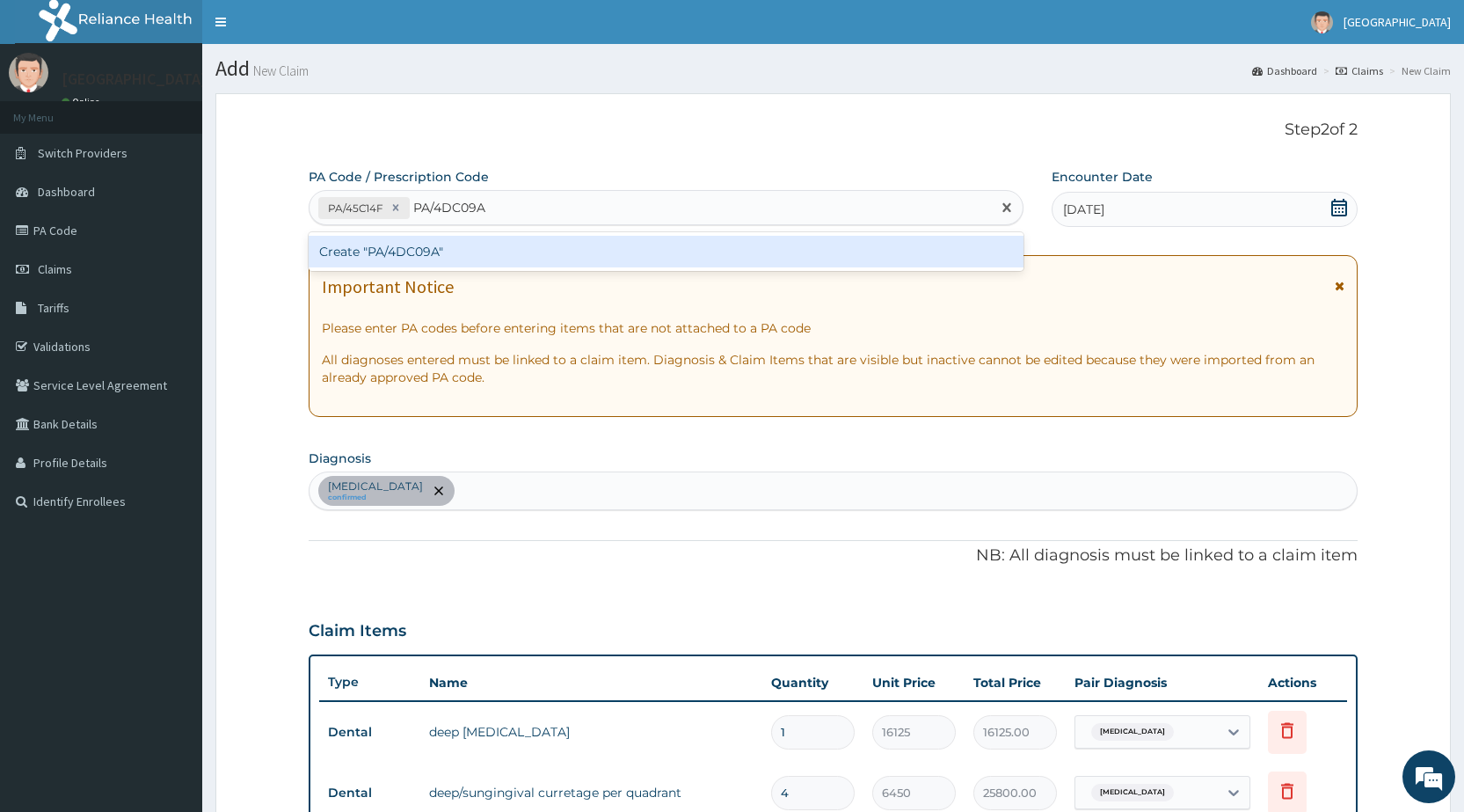
click at [483, 251] on div "Create "PA/4DC09A"" at bounding box center [665, 251] width 714 height 32
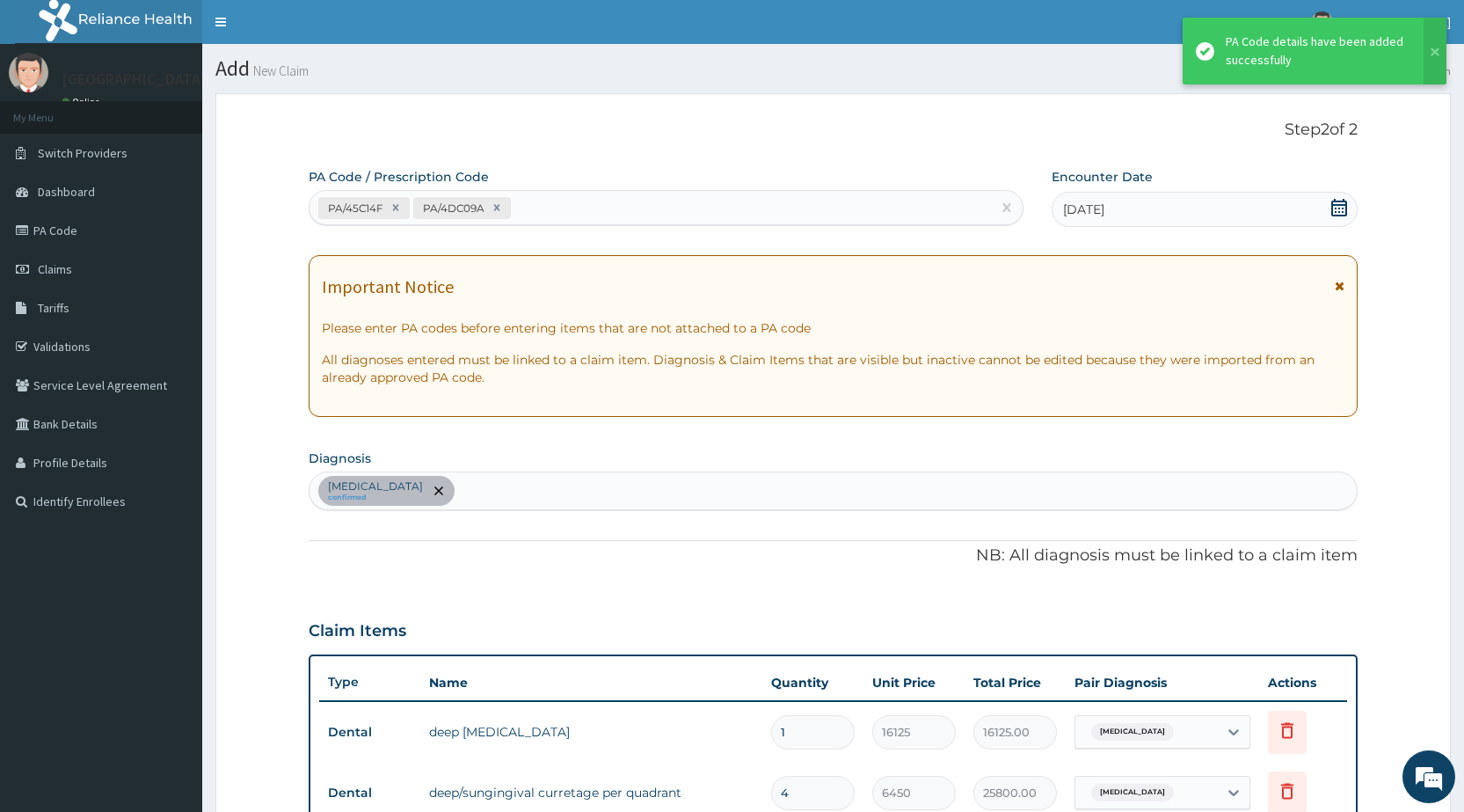
scroll to position [508, 0]
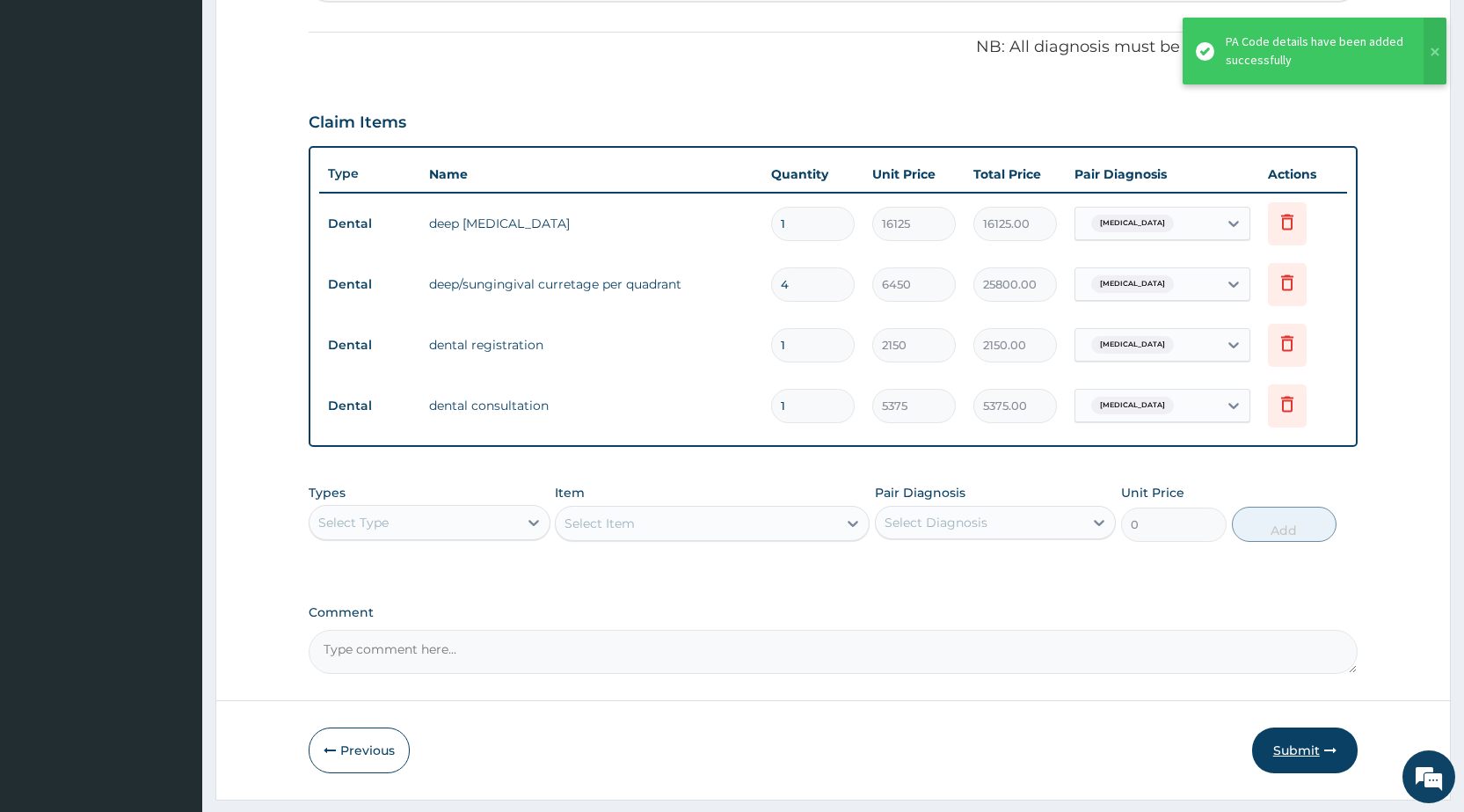
click at [1285, 735] on button "Submit" at bounding box center [1305, 750] width 105 height 46
